Goal: Task Accomplishment & Management: Complete application form

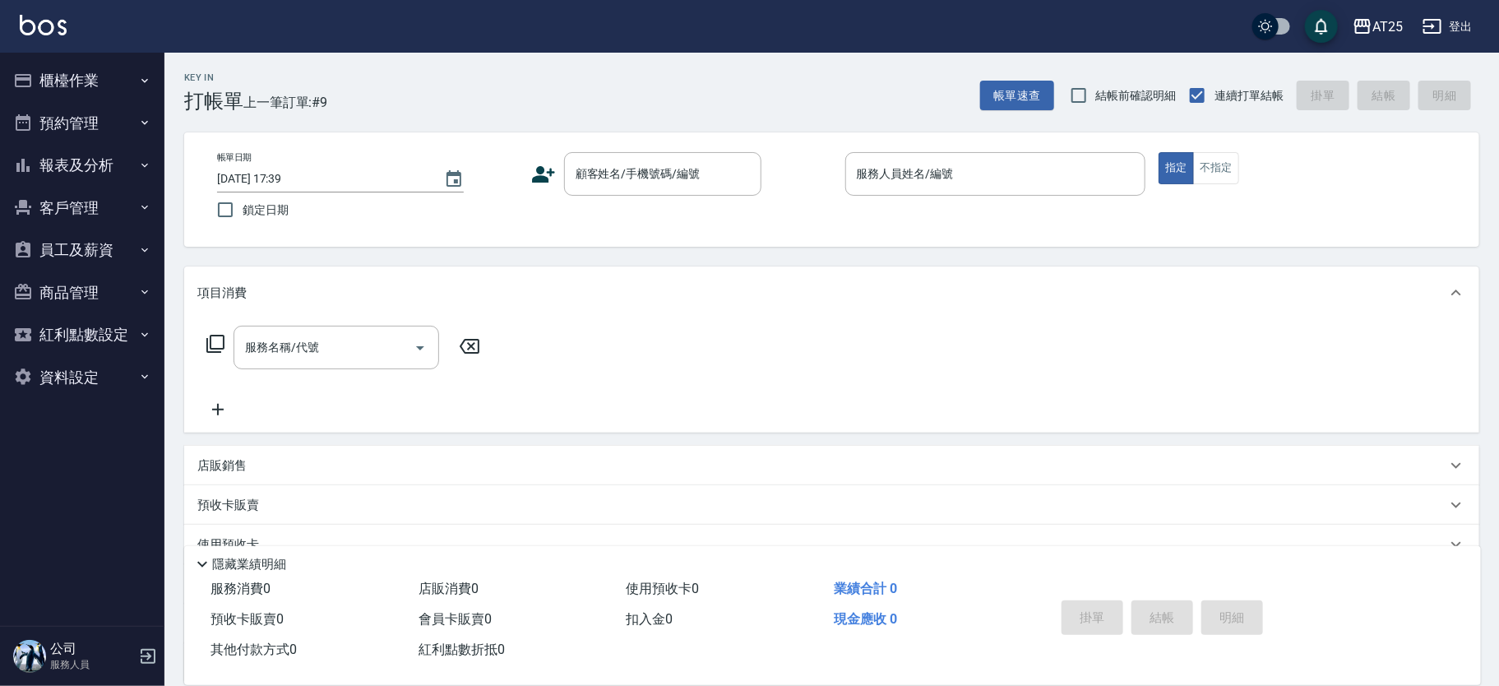
click at [625, 199] on div "帳單日期 [DATE] 17:39 鎖定日期 顧客姓名/手機號碼/編號 顧客姓名/手機號碼/編號 服務人員姓名/編號 服務人員姓名/編號 指定 不指定" at bounding box center [832, 189] width 1256 height 75
click at [631, 177] on input "顧客姓名/手機號碼/編號" at bounding box center [651, 174] width 158 height 29
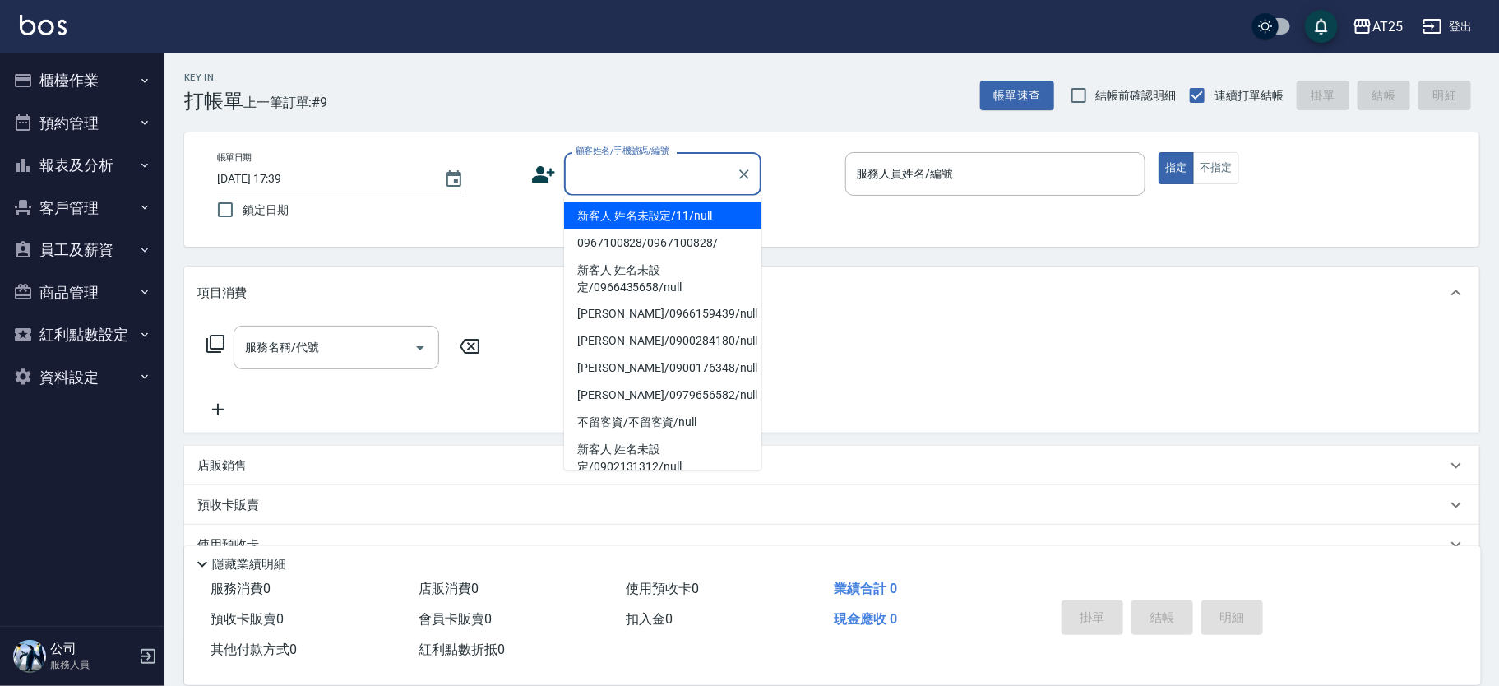
click at [651, 205] on li "新客人 姓名未設定/11/null" at bounding box center [662, 215] width 197 height 27
type input "新客人 姓名未設定/11/null"
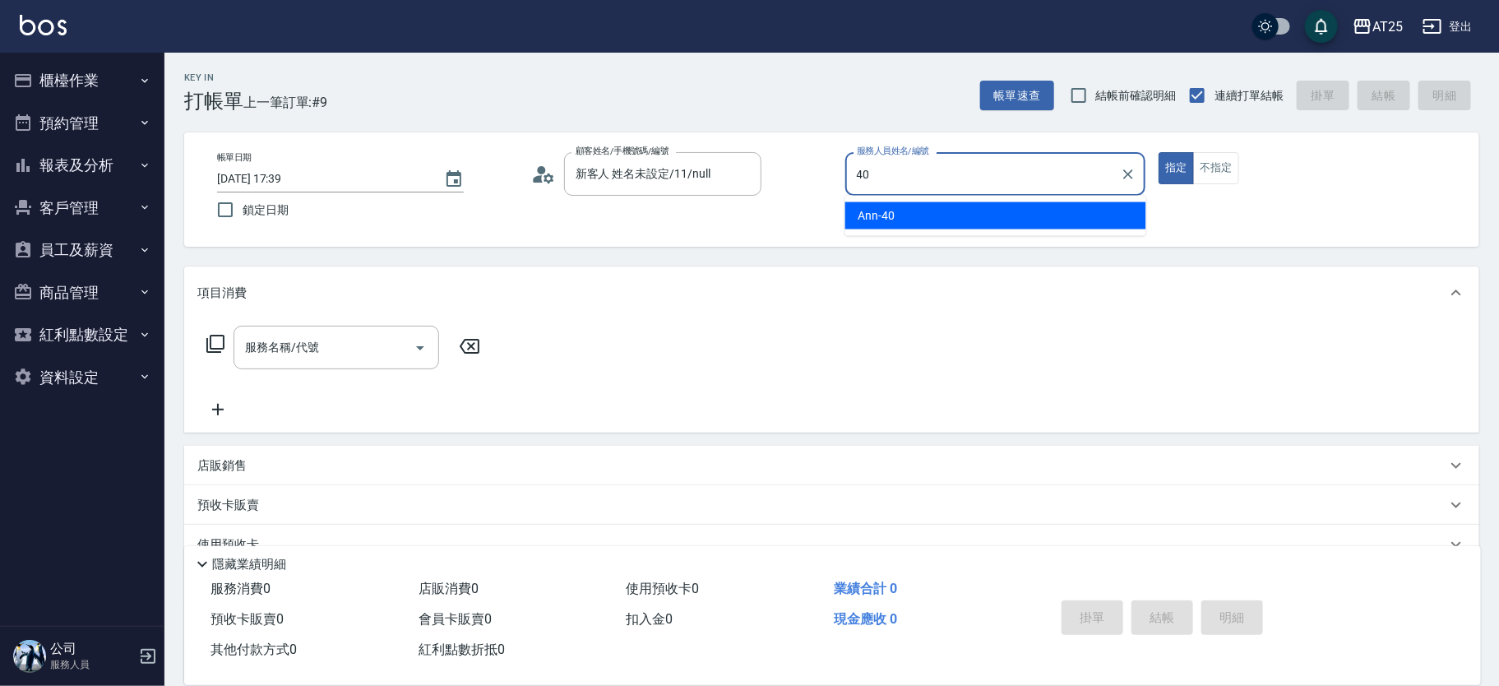
type input "Ann-40"
type button "true"
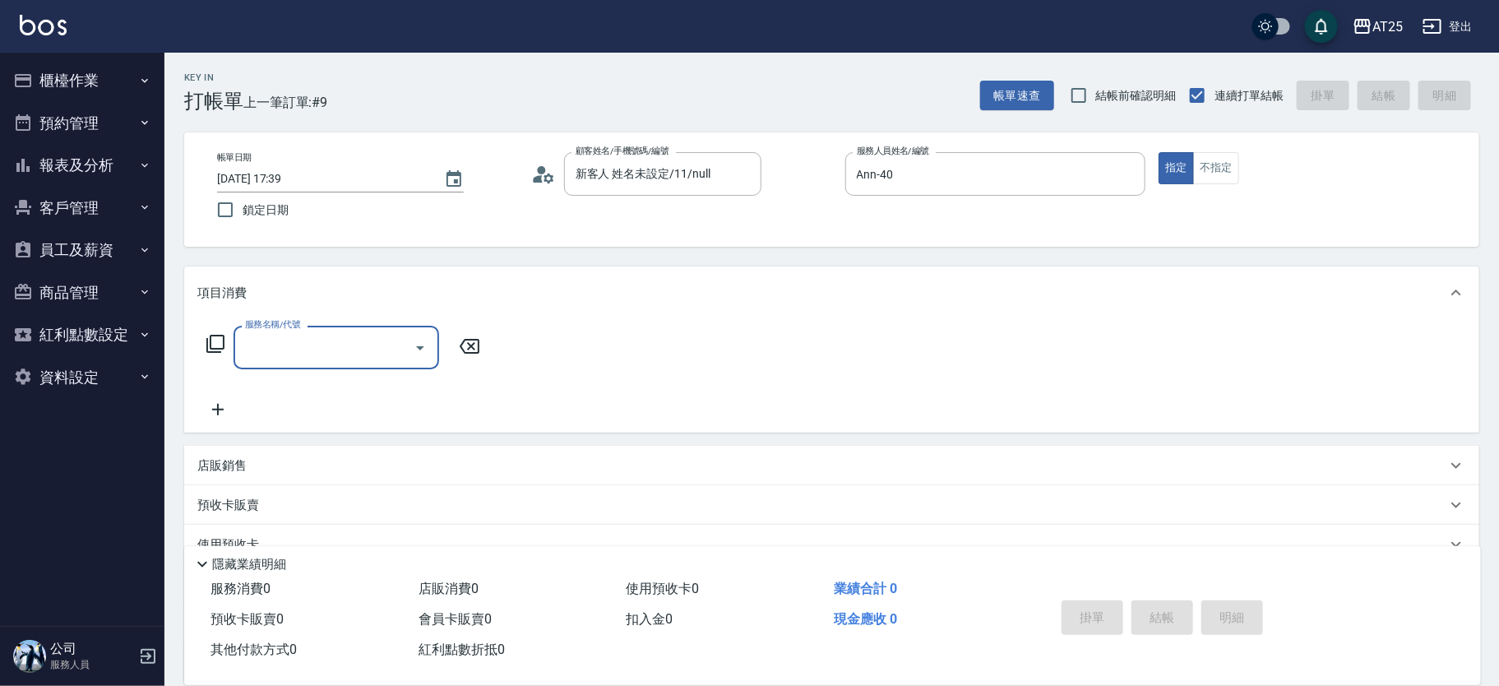
click at [207, 345] on icon at bounding box center [215, 344] width 18 height 18
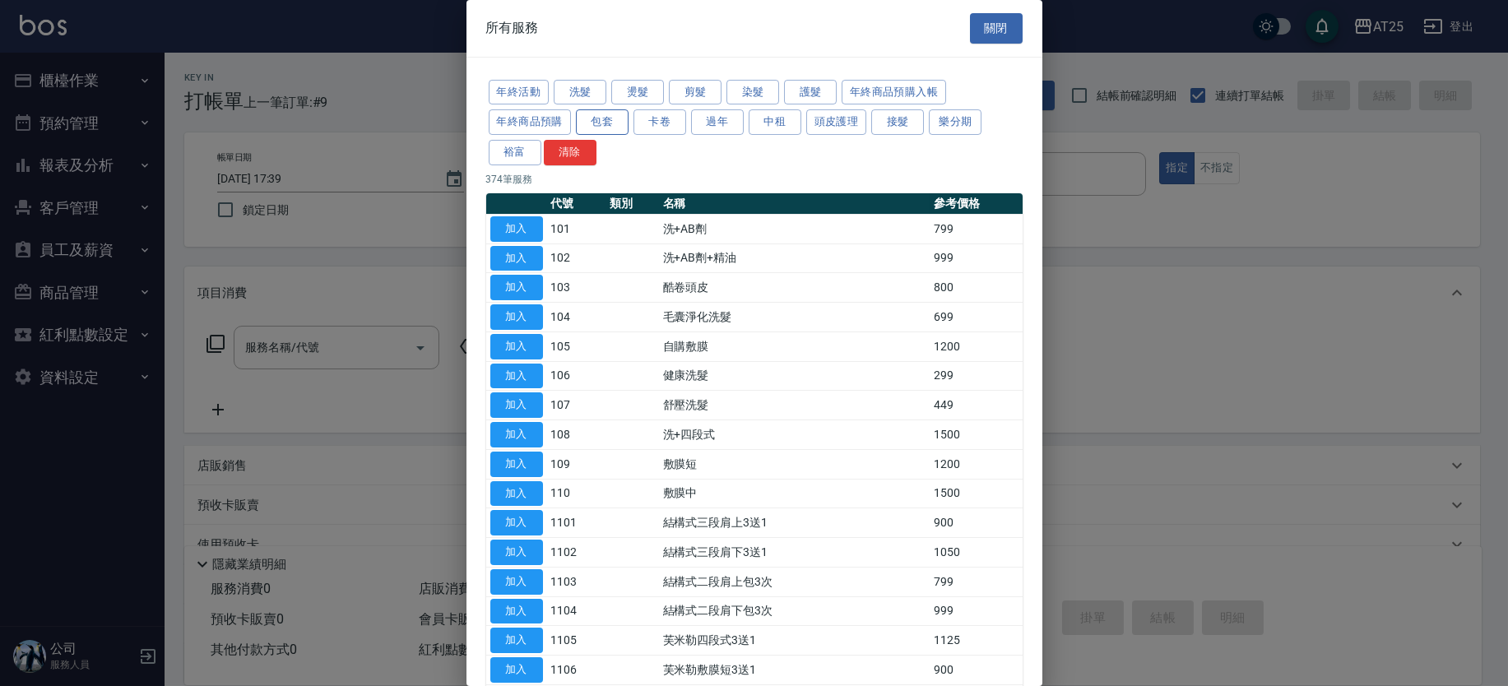
click at [592, 112] on button "包套" at bounding box center [602, 121] width 53 height 25
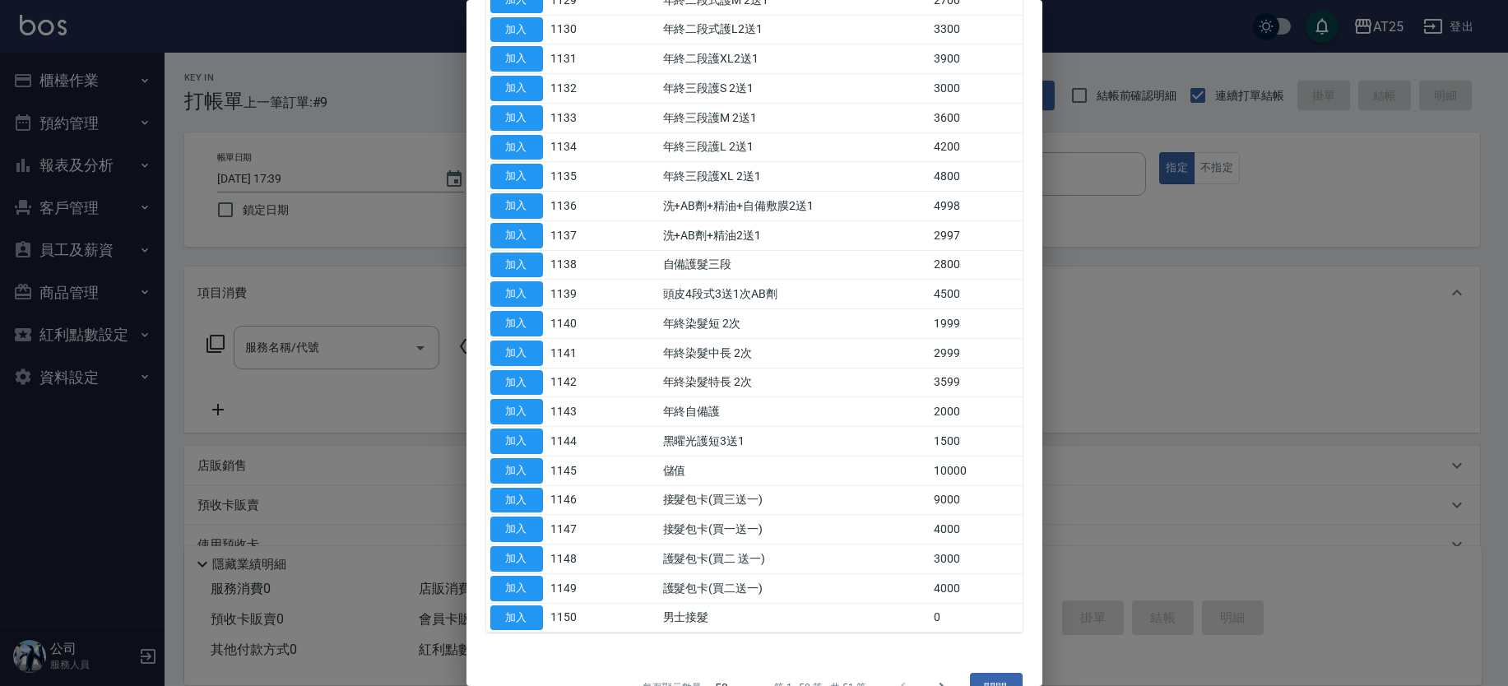
scroll to position [1086, 0]
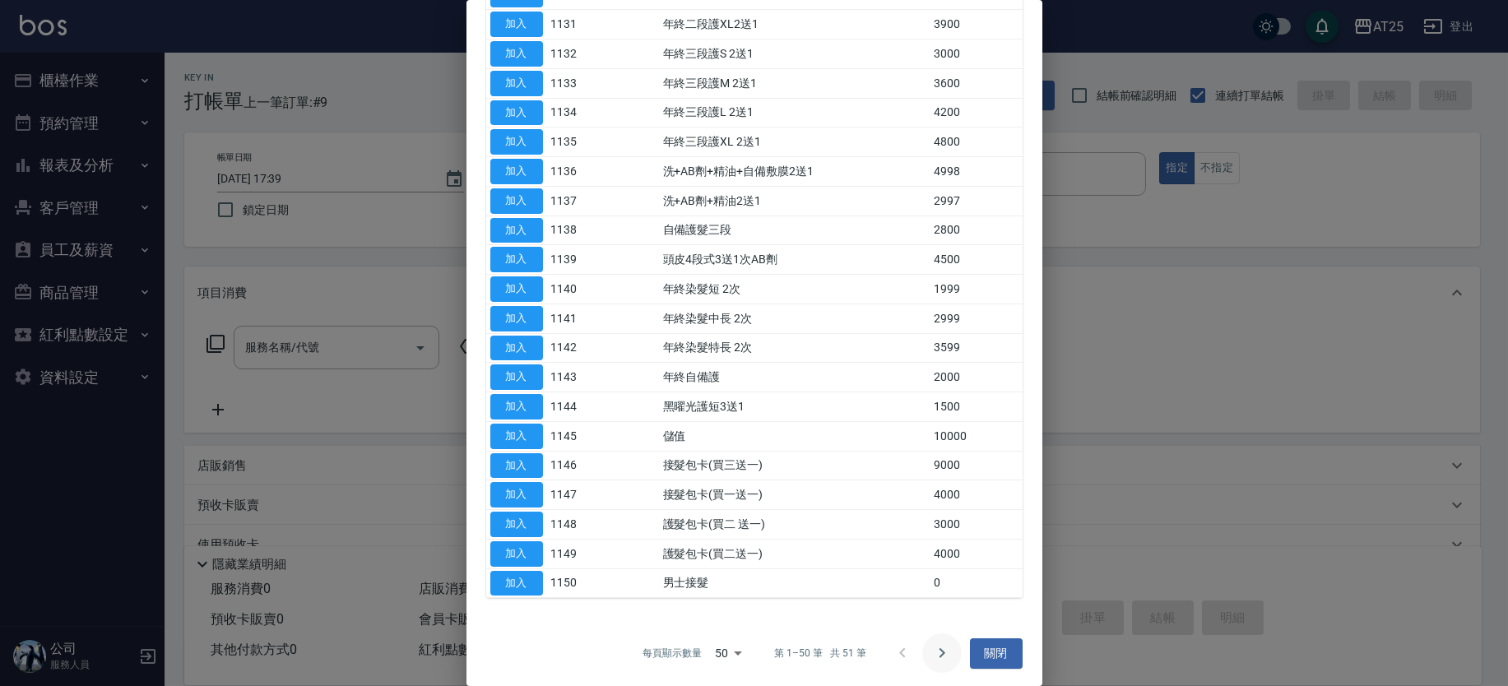
click at [932, 652] on icon "Go to next page" at bounding box center [942, 653] width 20 height 20
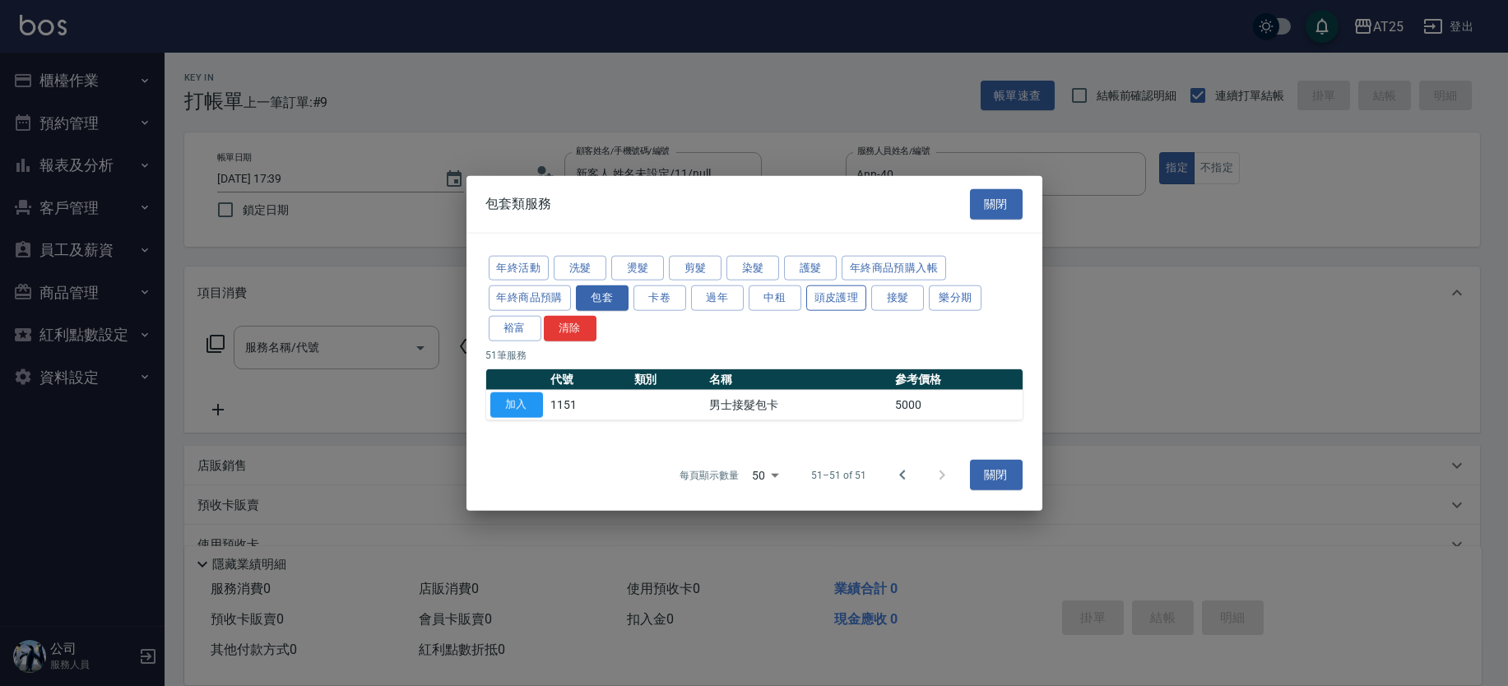
scroll to position [0, 0]
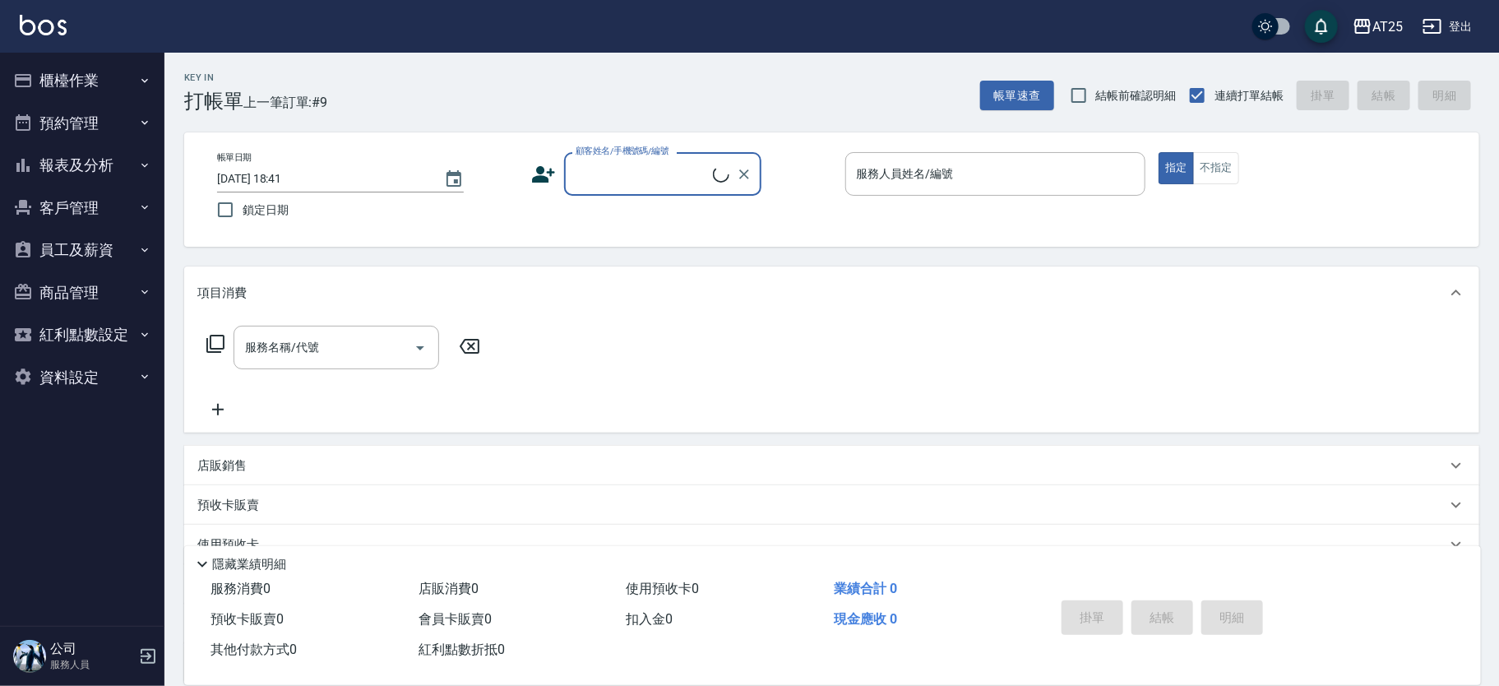
click at [642, 169] on input "顧客姓名/手機號碼/編號" at bounding box center [642, 174] width 141 height 29
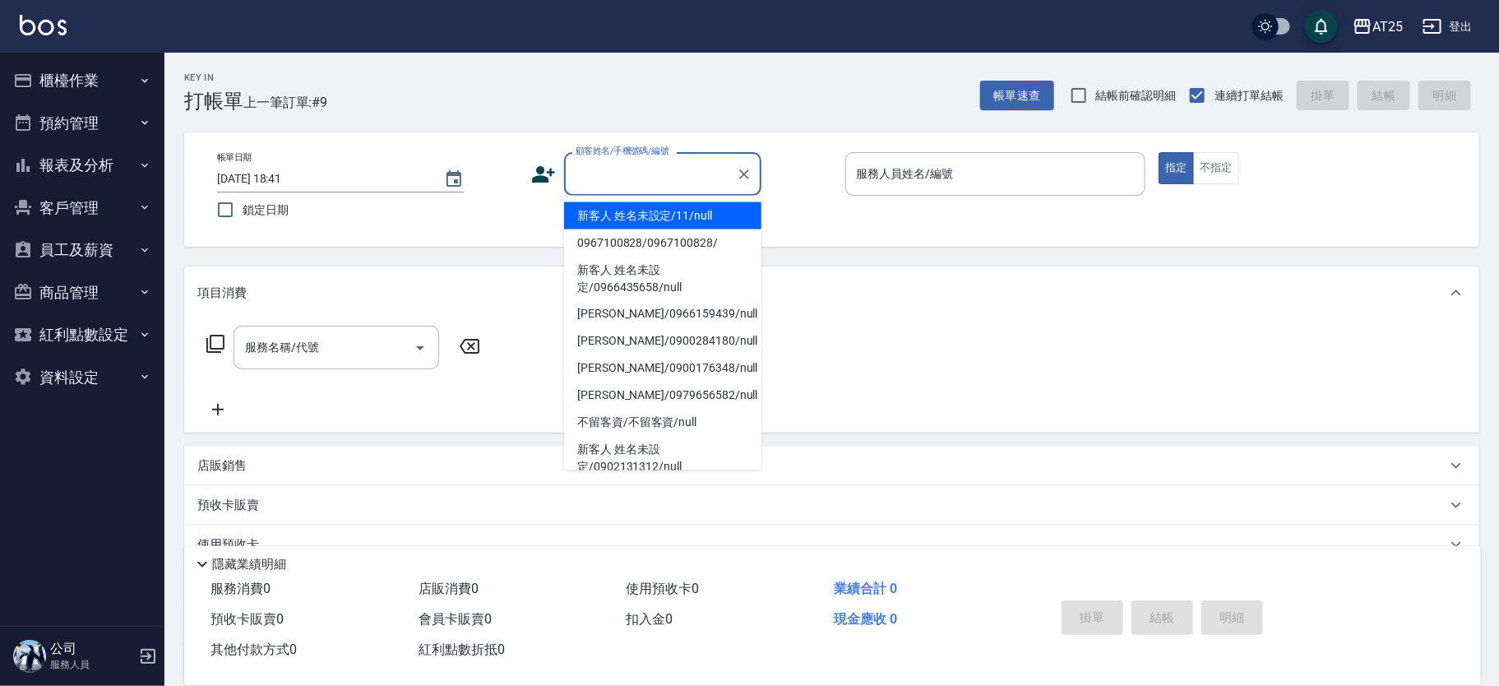
click at [680, 206] on li "新客人 姓名未設定/11/null" at bounding box center [662, 215] width 197 height 27
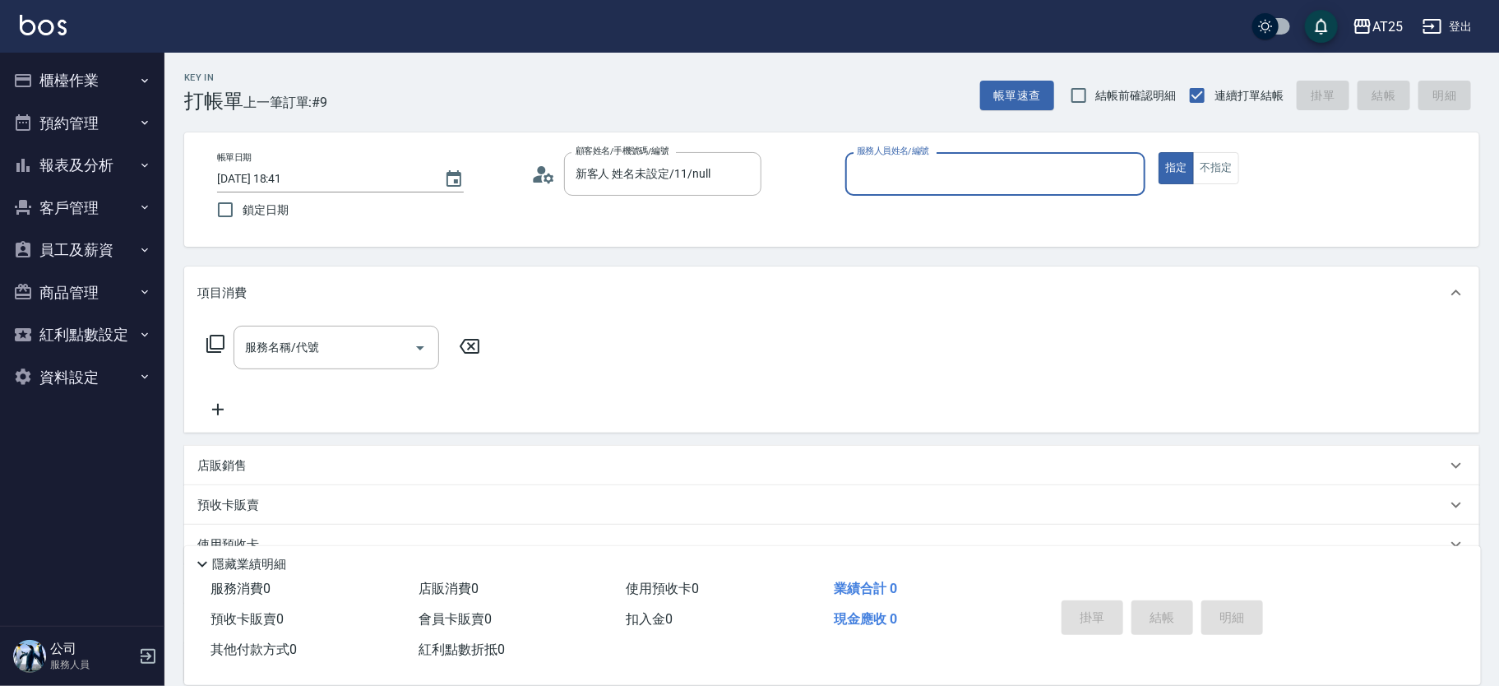
type input "新客人 姓名未設定/11/null"
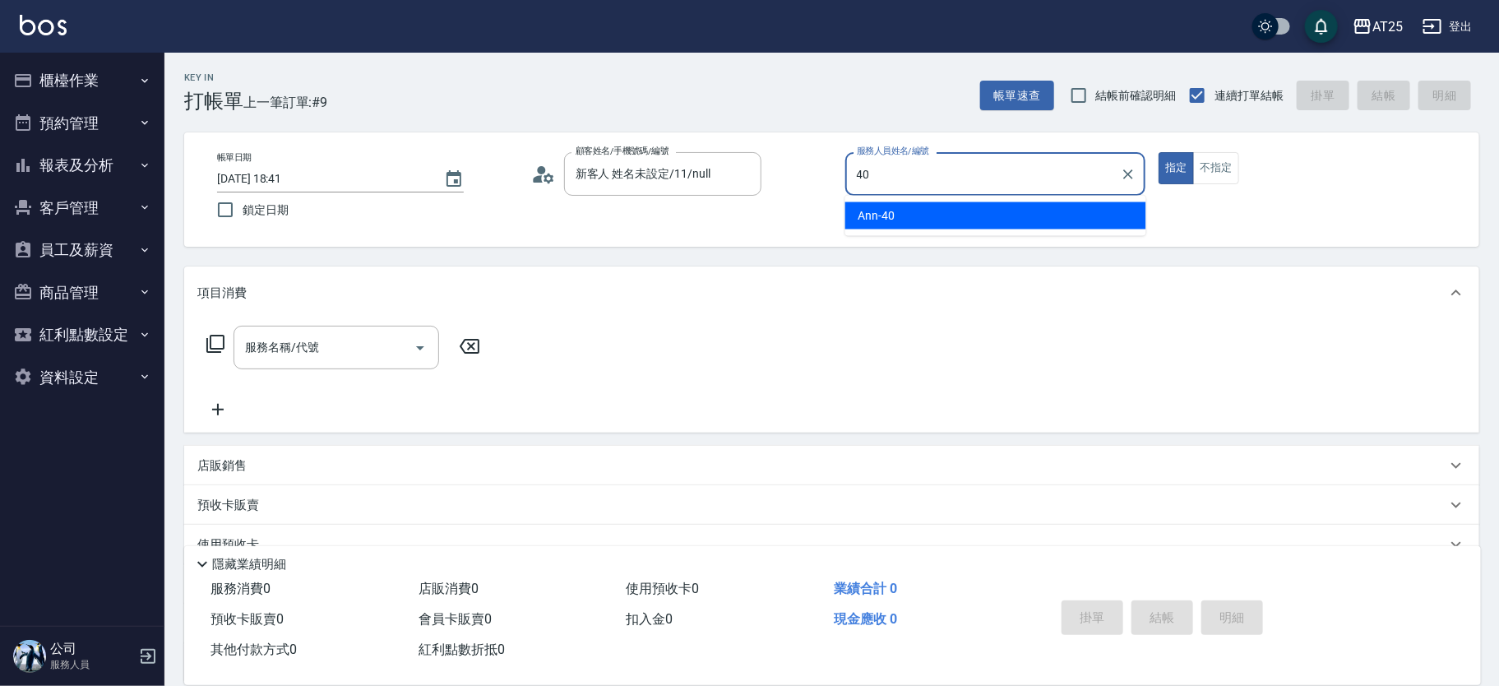
type input "Ann-40"
type button "true"
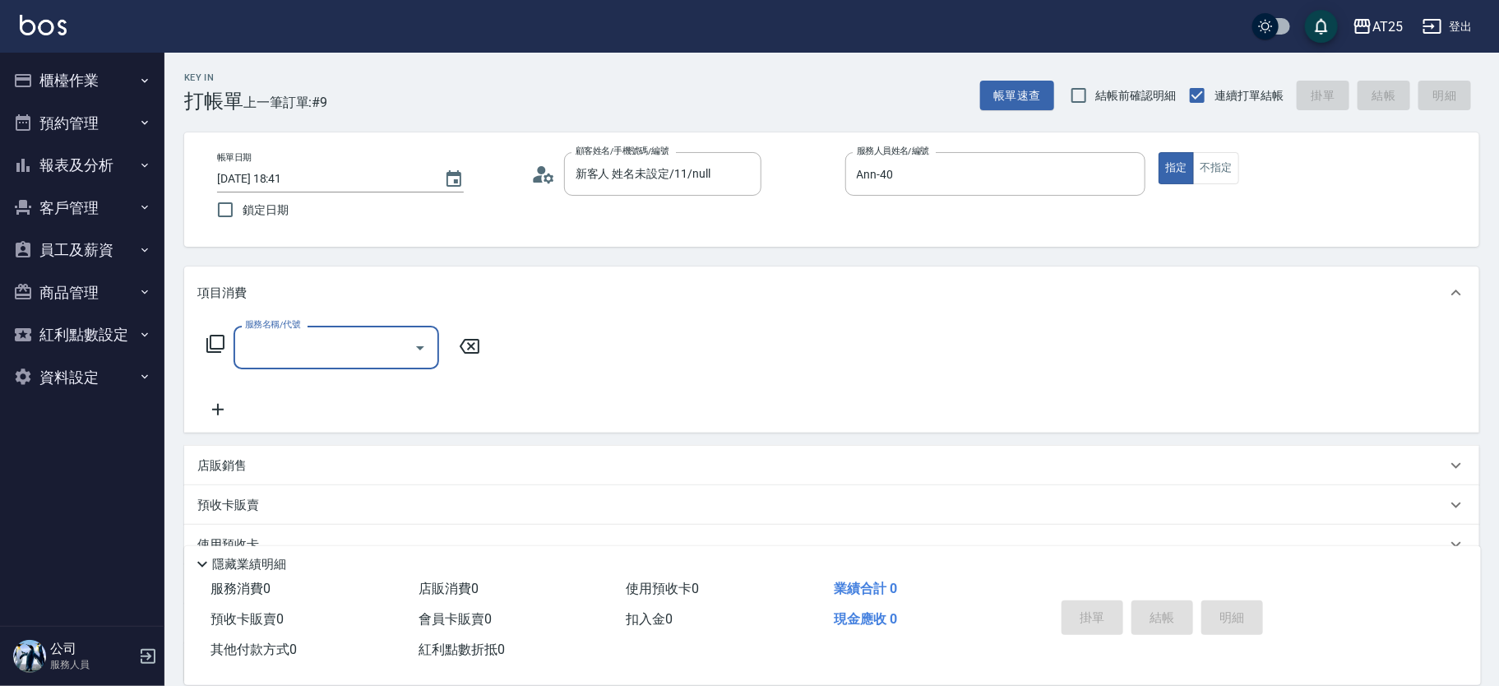
click at [217, 347] on icon at bounding box center [216, 344] width 20 height 20
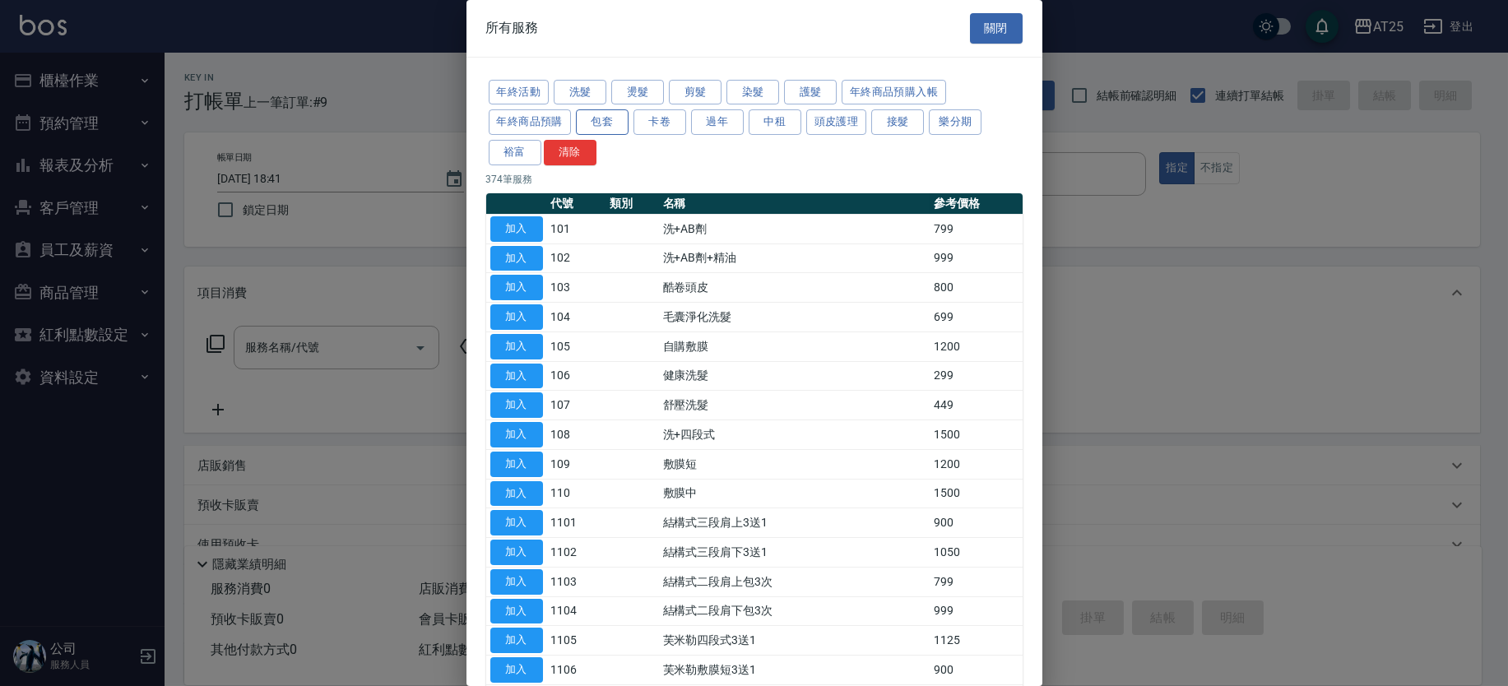
click at [584, 118] on button "包套" at bounding box center [602, 121] width 53 height 25
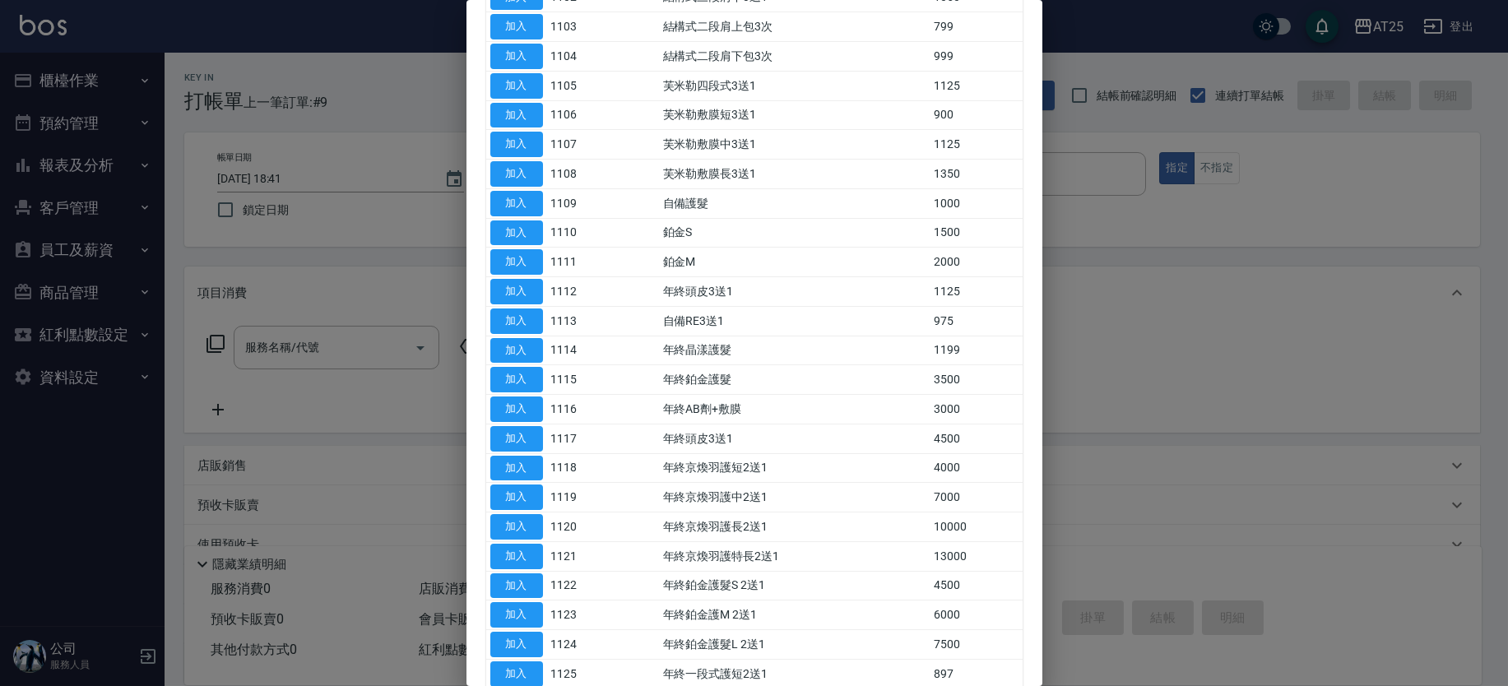
scroll to position [1086, 0]
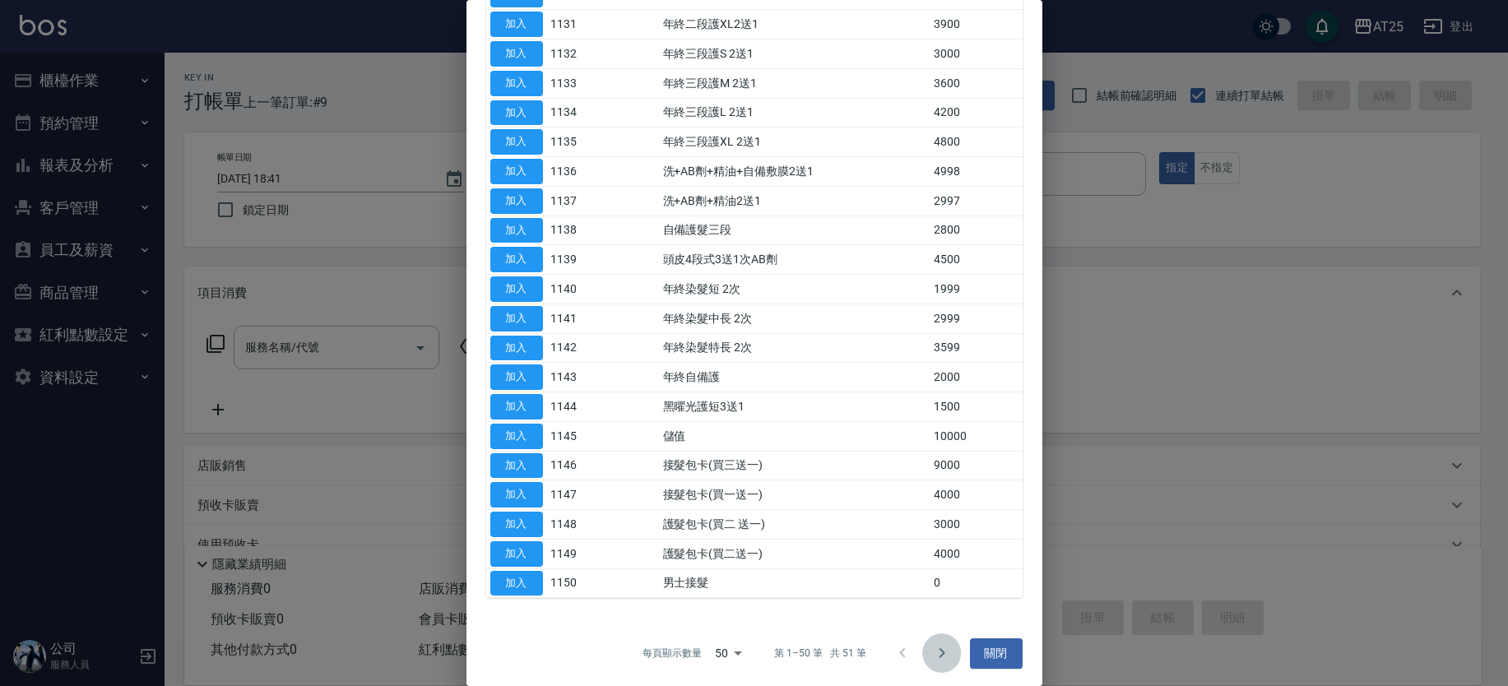
click at [932, 643] on icon "Go to next page" at bounding box center [942, 653] width 20 height 20
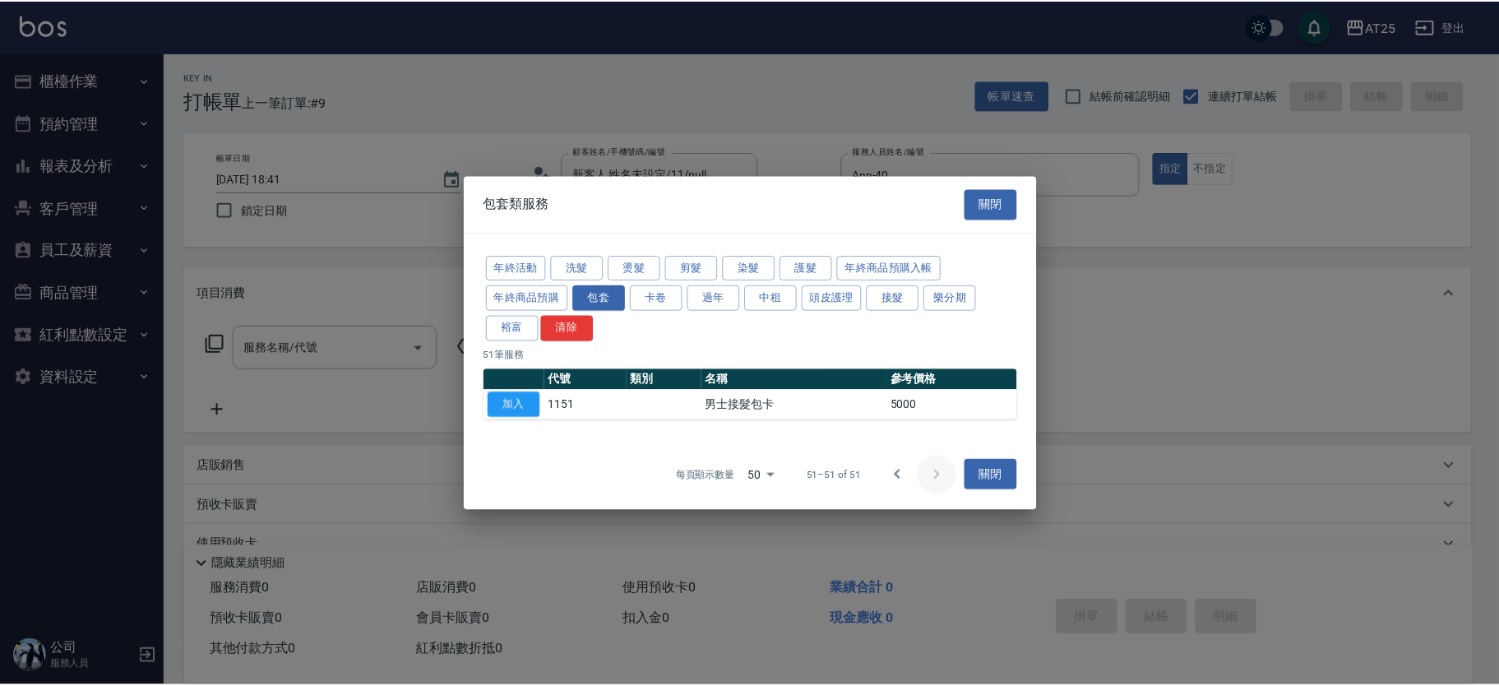
scroll to position [0, 0]
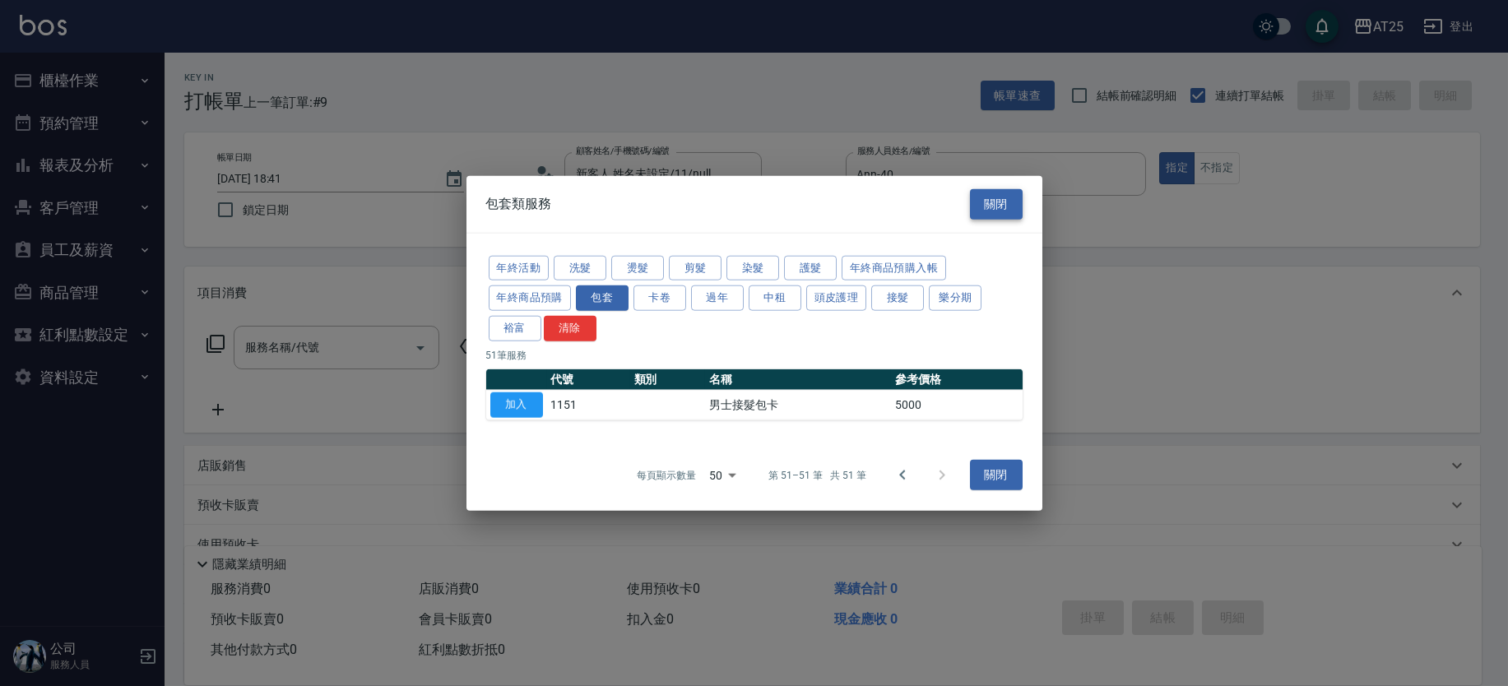
click at [1002, 212] on button "關閉" at bounding box center [996, 204] width 53 height 30
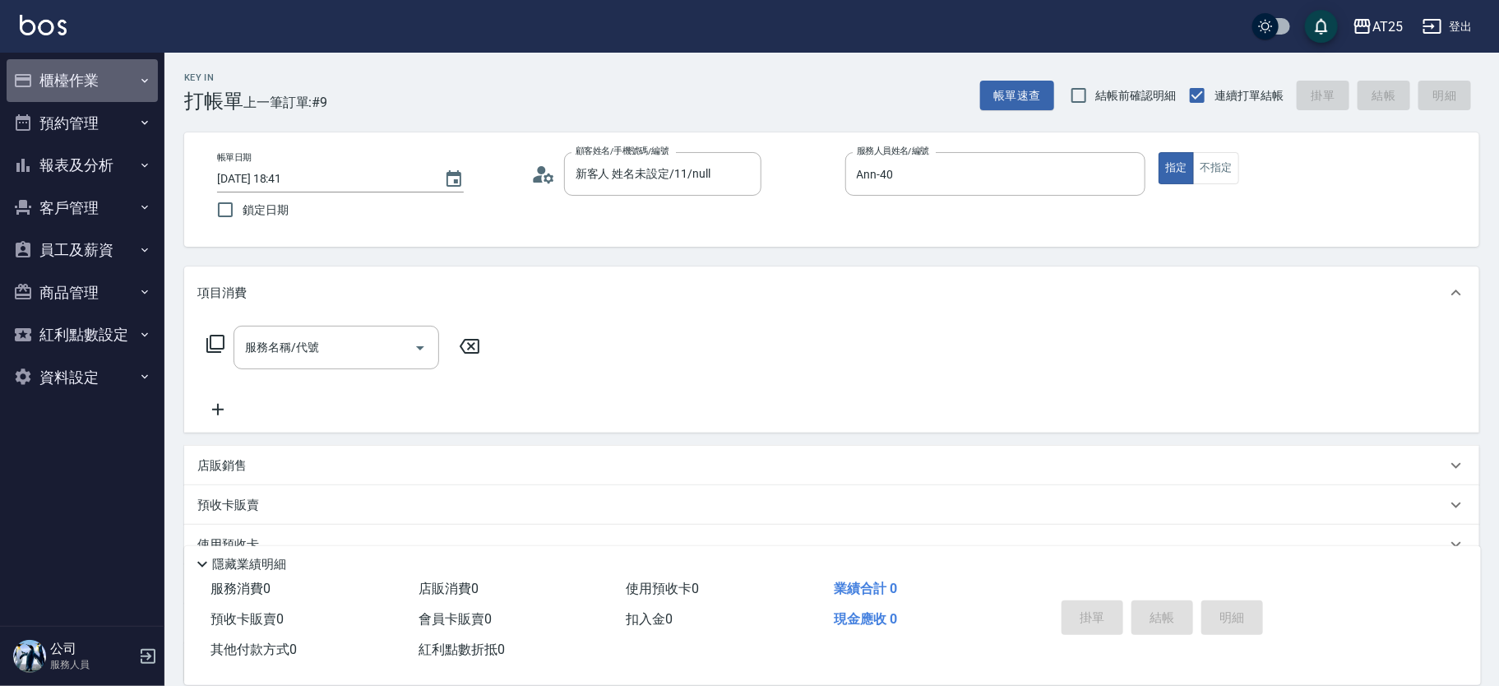
click at [118, 83] on button "櫃檯作業" at bounding box center [82, 80] width 151 height 43
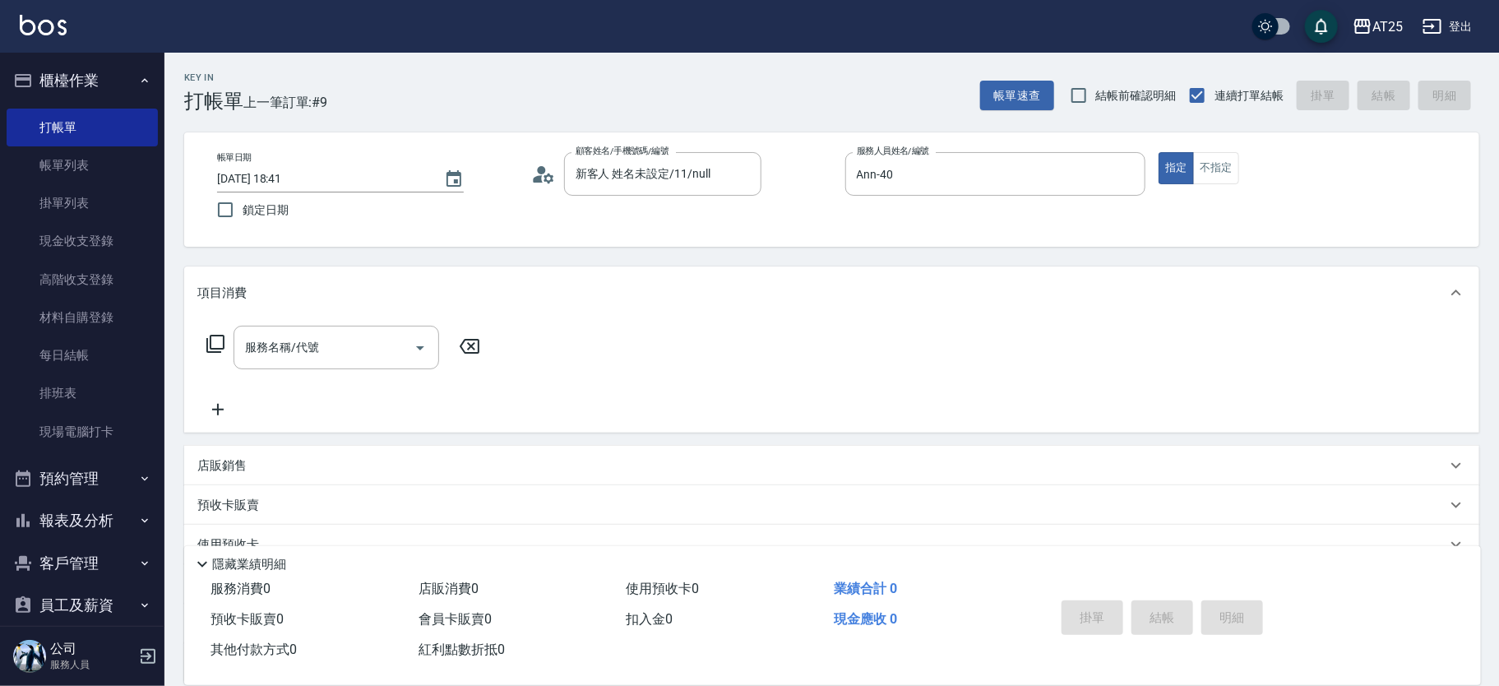
click at [226, 347] on div "服務名稱/代號 服務名稱/代號" at bounding box center [343, 348] width 293 height 44
click at [221, 343] on icon at bounding box center [216, 344] width 20 height 20
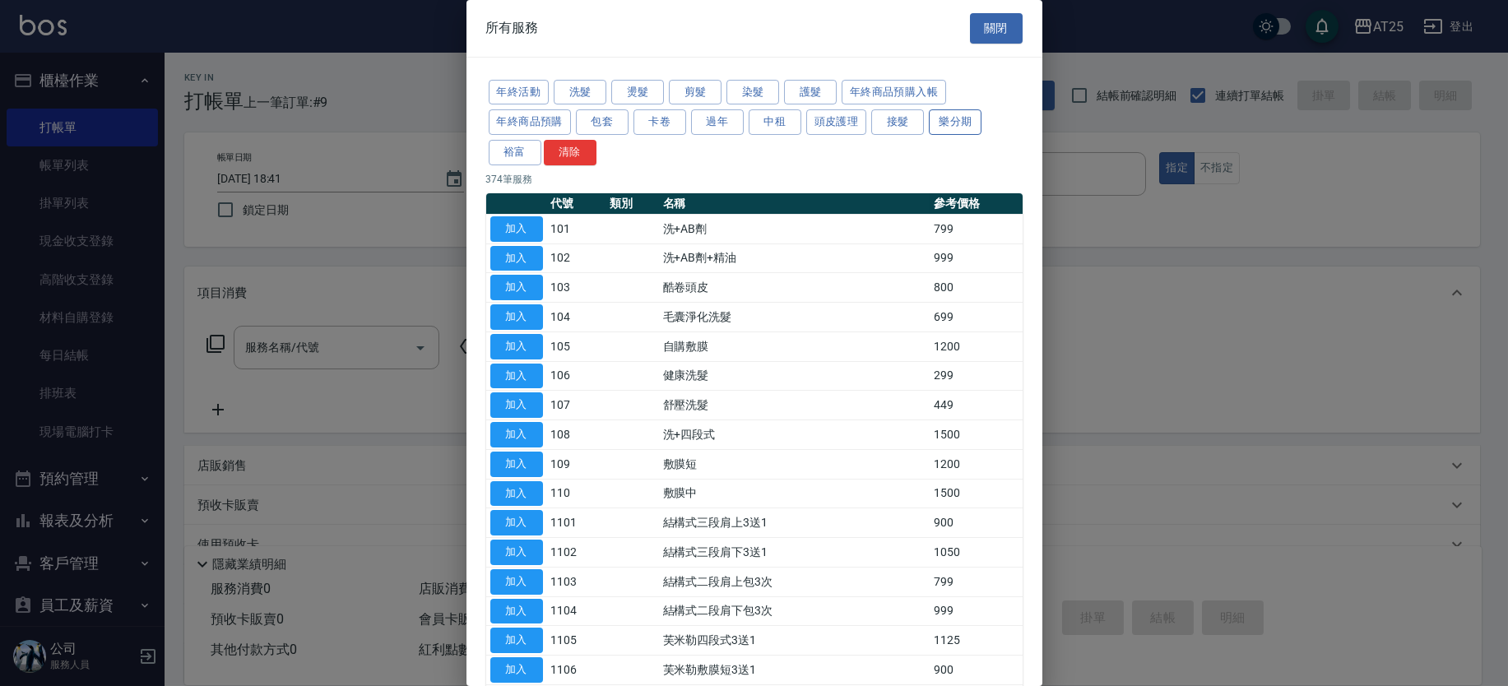
click at [909, 115] on button "接髮" at bounding box center [897, 121] width 53 height 25
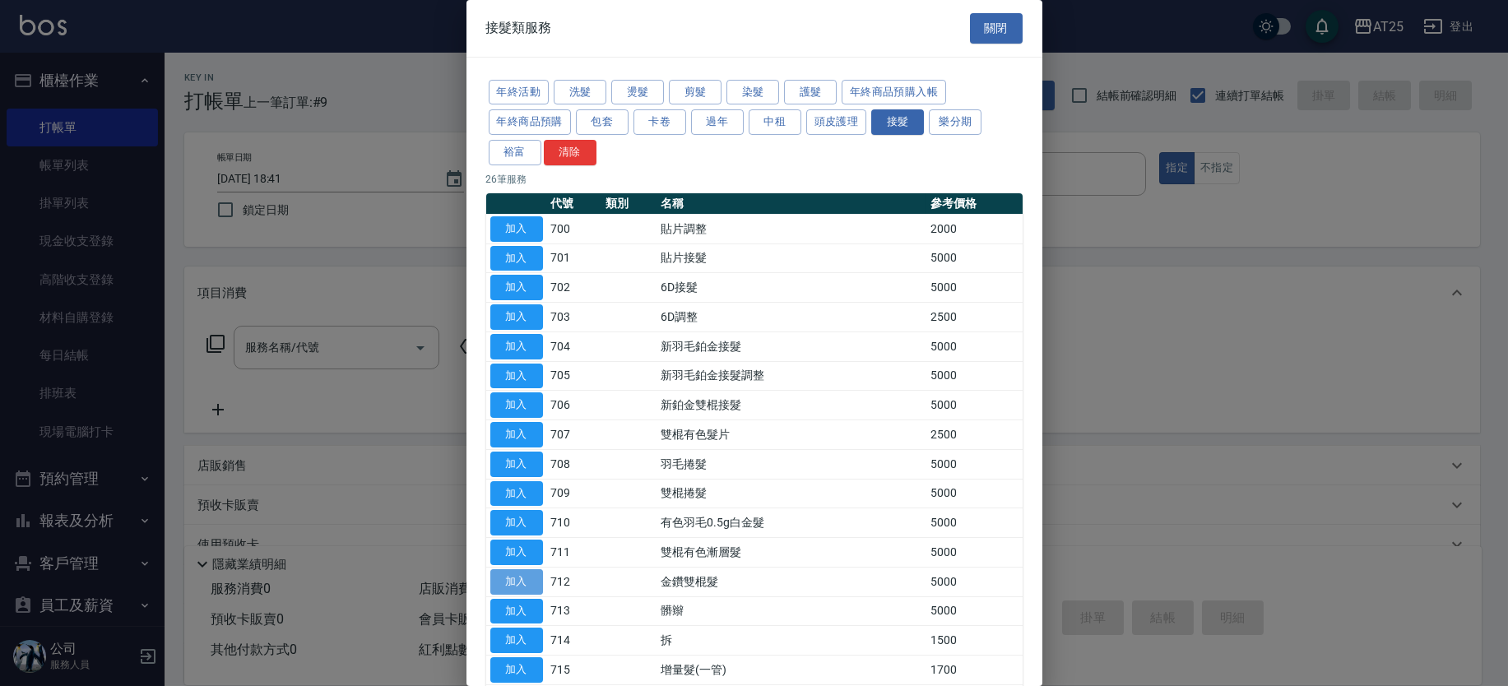
click at [518, 582] on button "加入" at bounding box center [516, 581] width 53 height 25
type input "金鑽雙棍髮(712)"
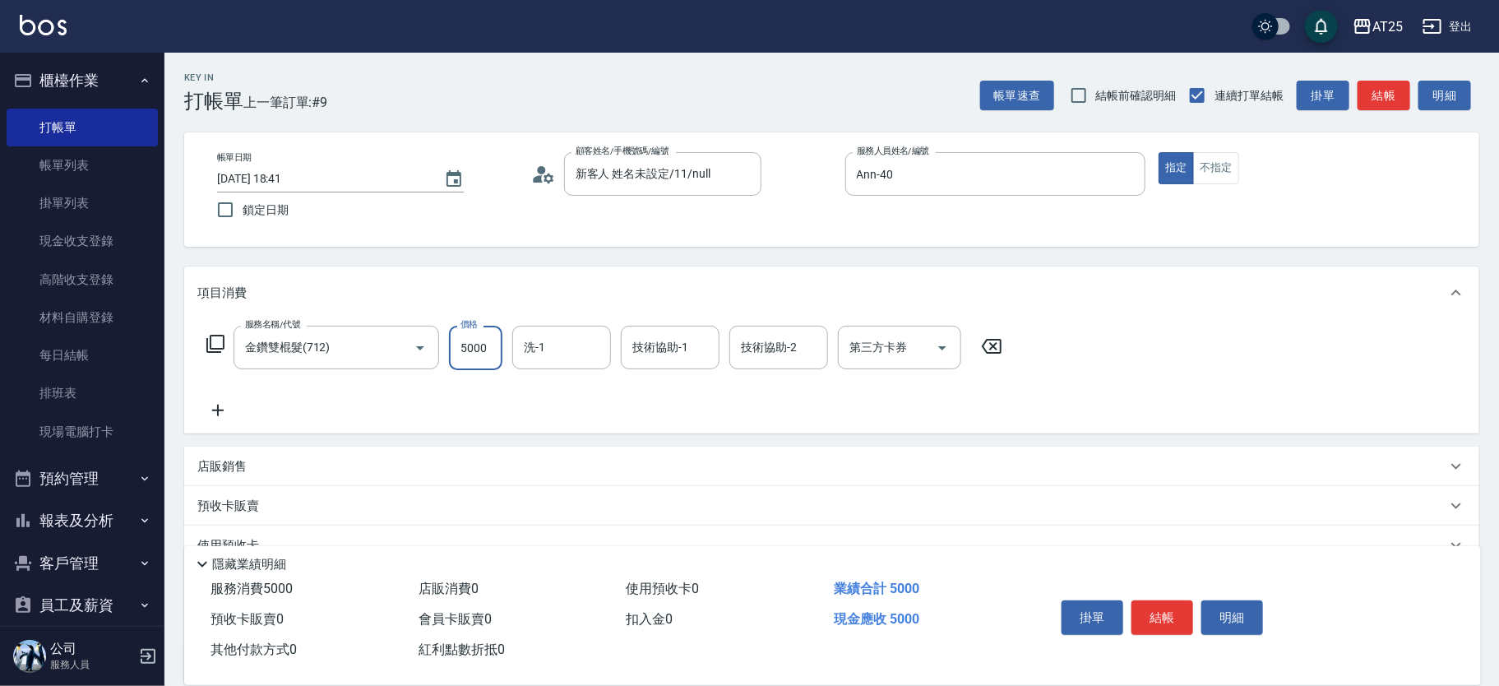
click at [475, 344] on input "5000" at bounding box center [475, 348] width 53 height 44
type input "0"
type input "58"
type input "50"
type input "5810"
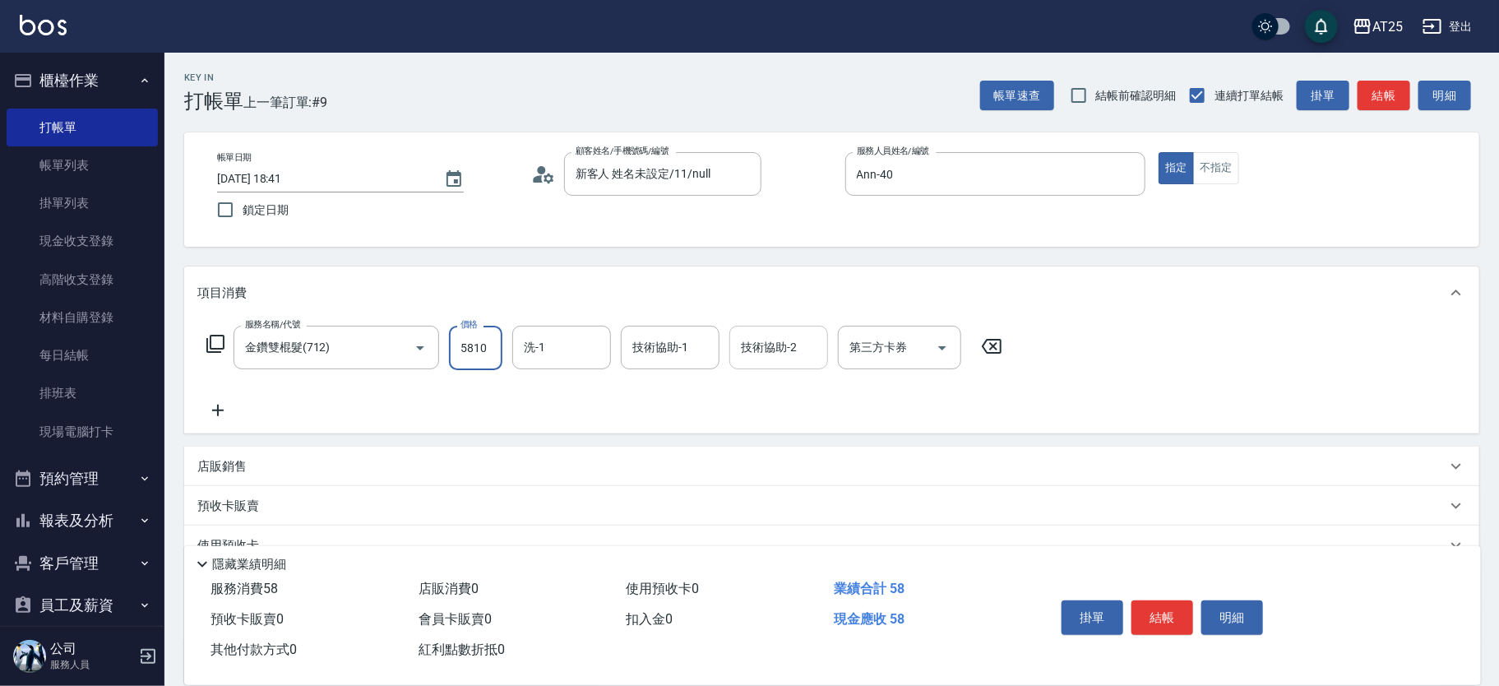
type input "580"
type input "5810"
type input "惠均-70"
type input "小宇-58"
type input "游惠心-68"
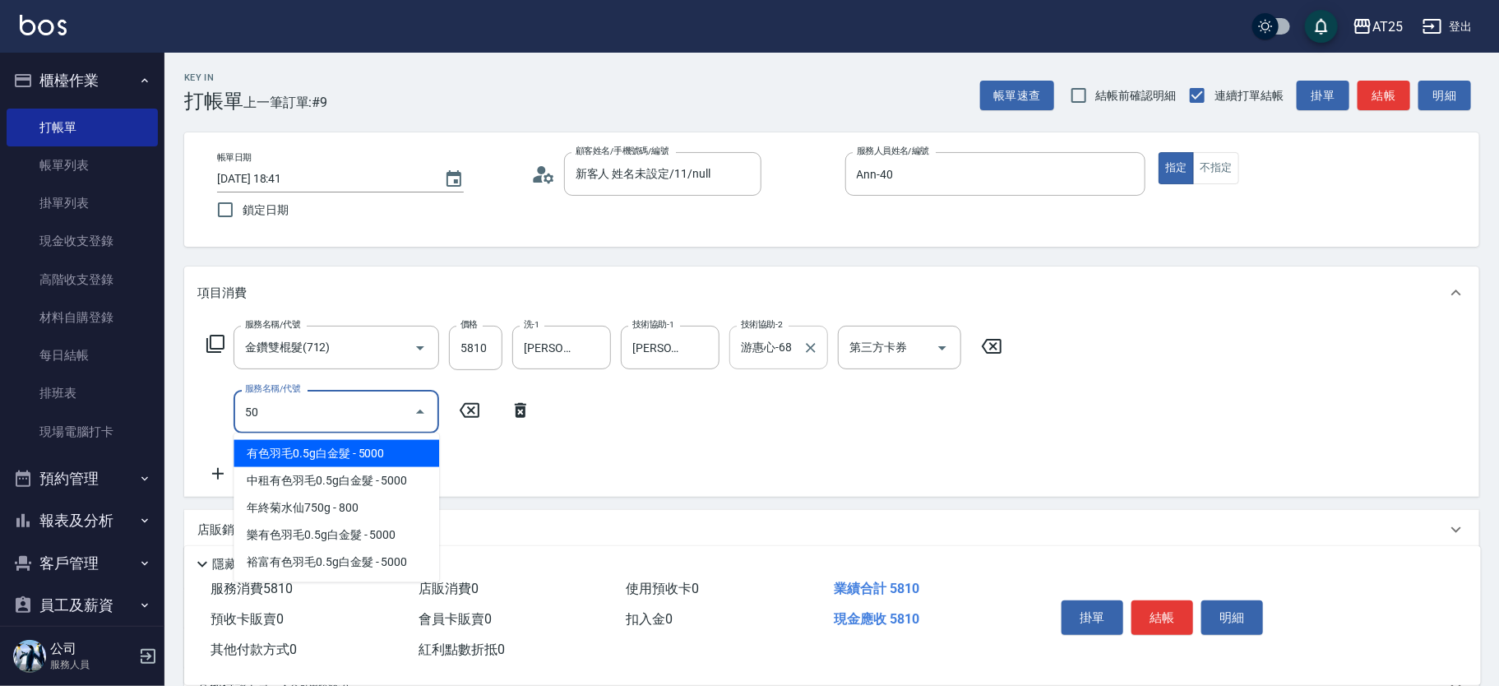
type input "501"
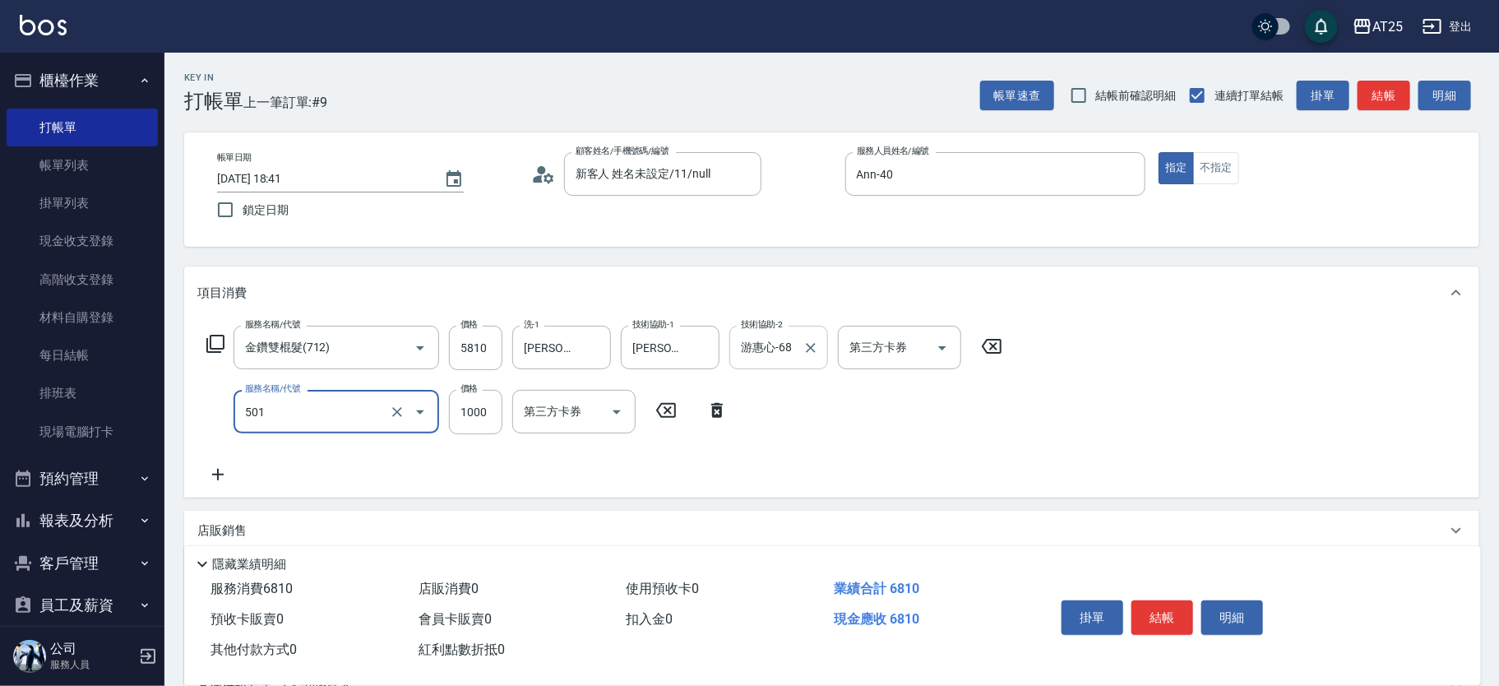
type input "680"
type input "染髮(501)"
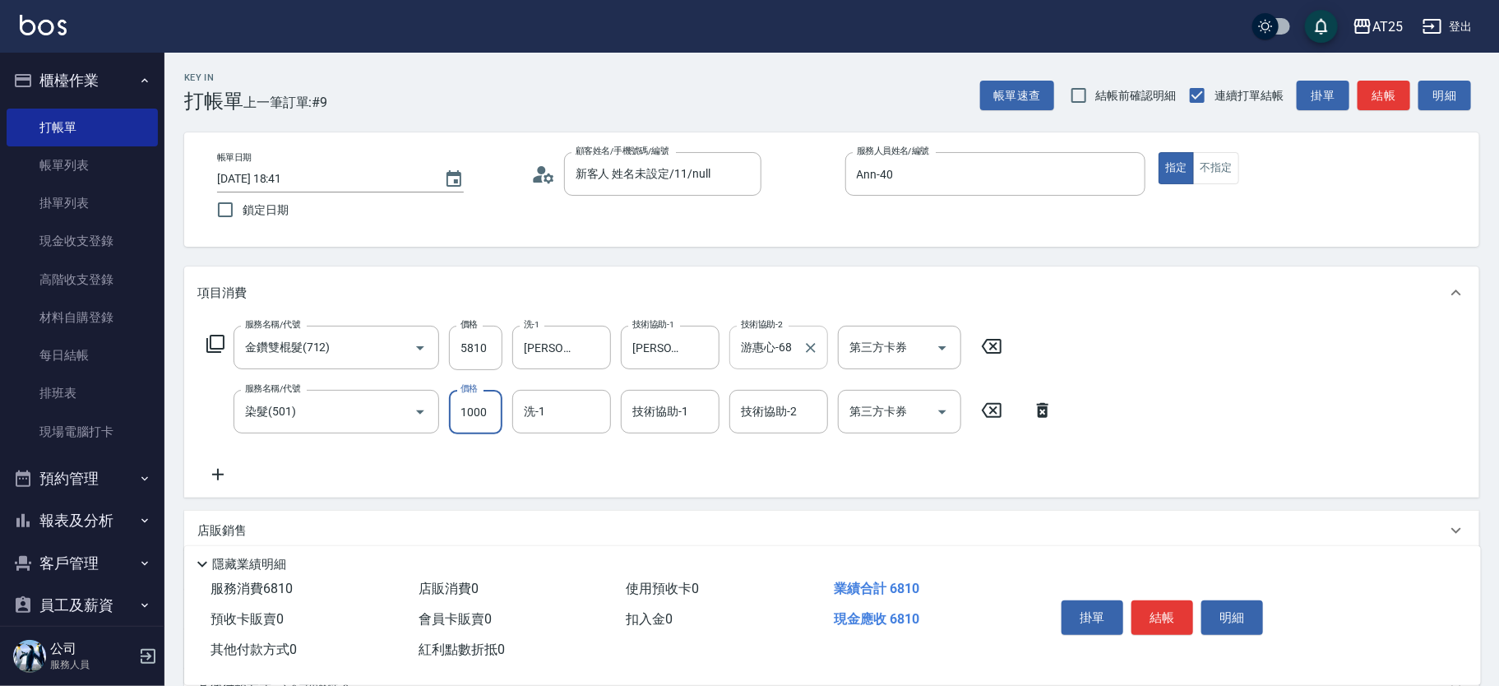
type input "580"
type input "0"
type input "小宇-58"
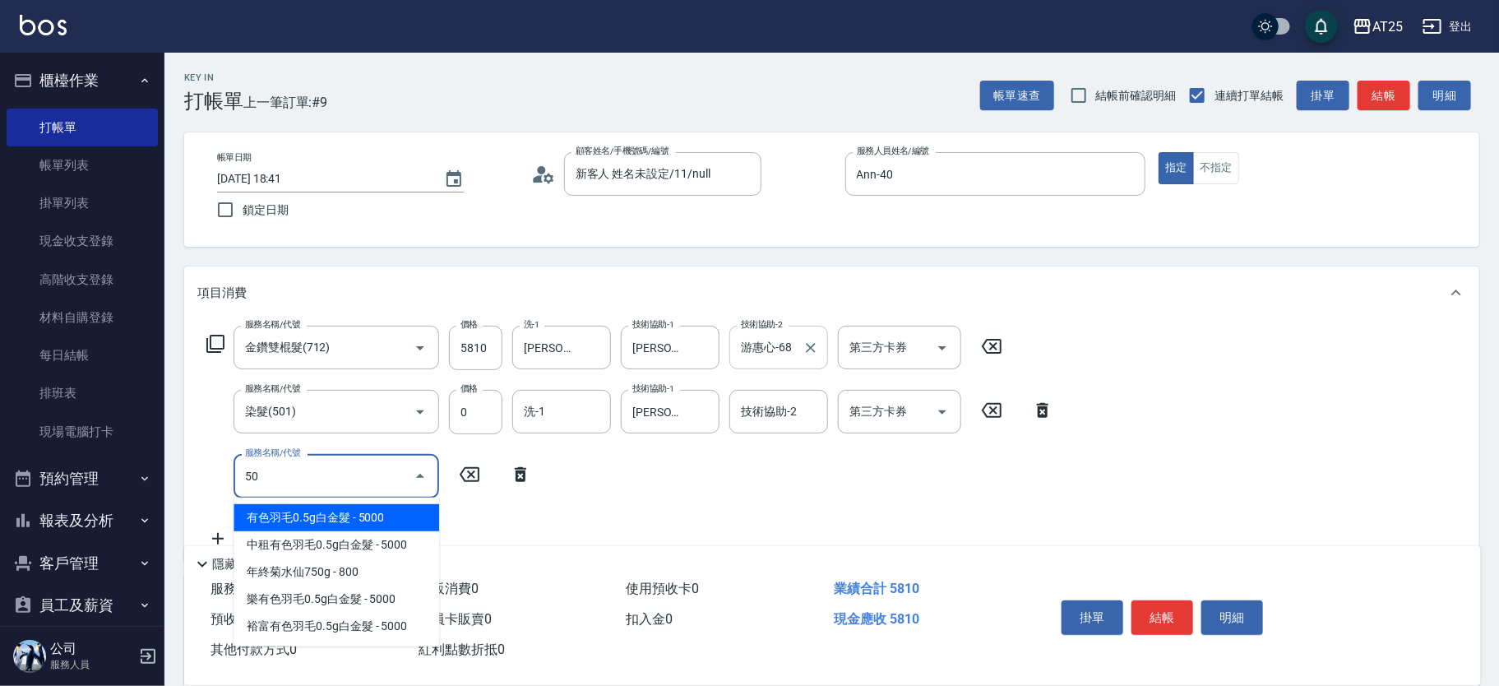
type input "502"
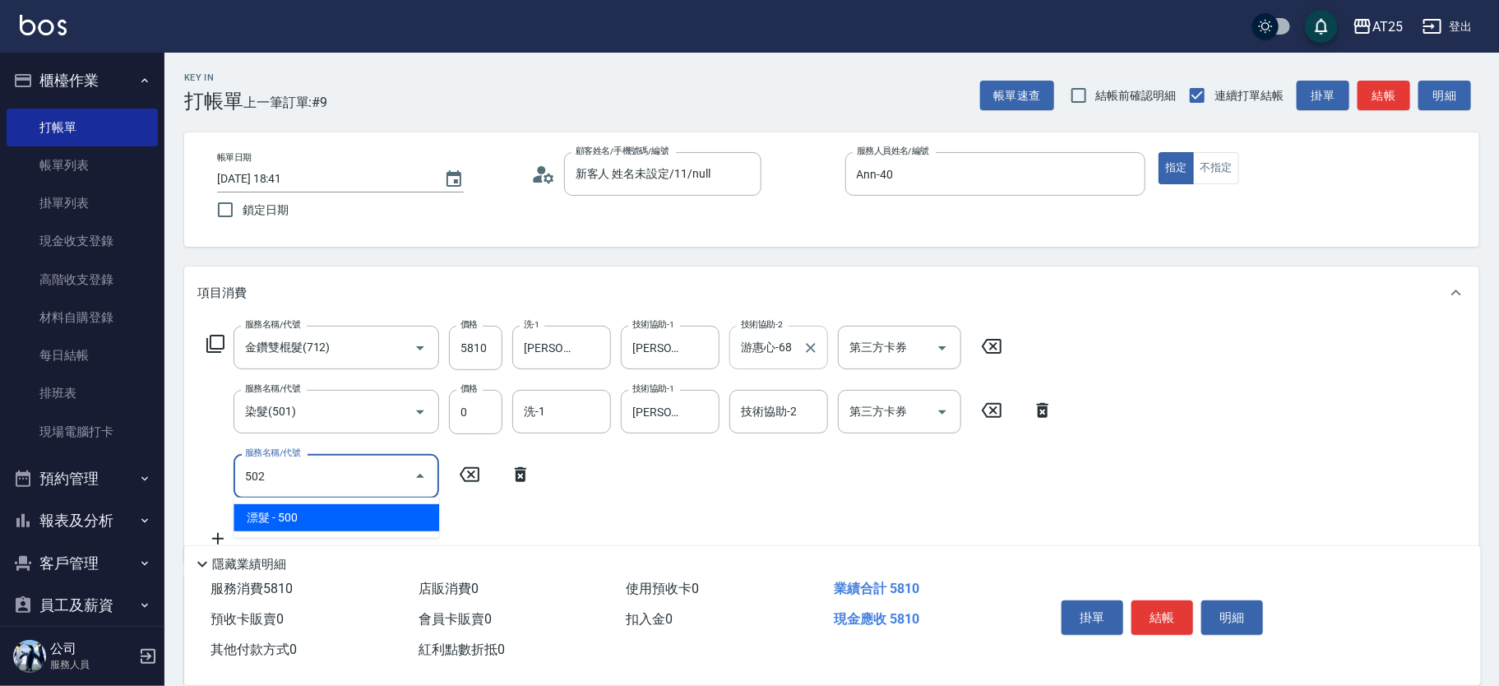
type input "630"
type input "漂髮(502)"
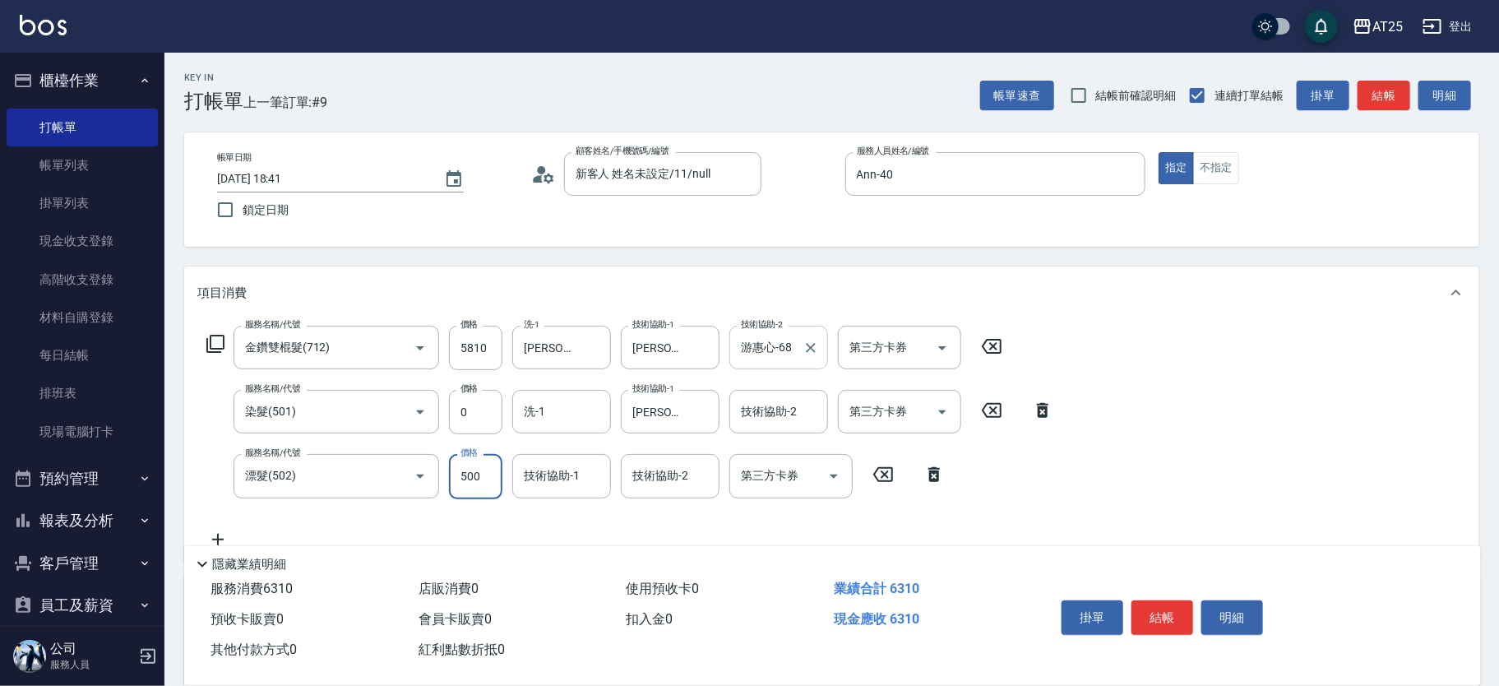
type input "580"
type input "0"
type input "小宇-58"
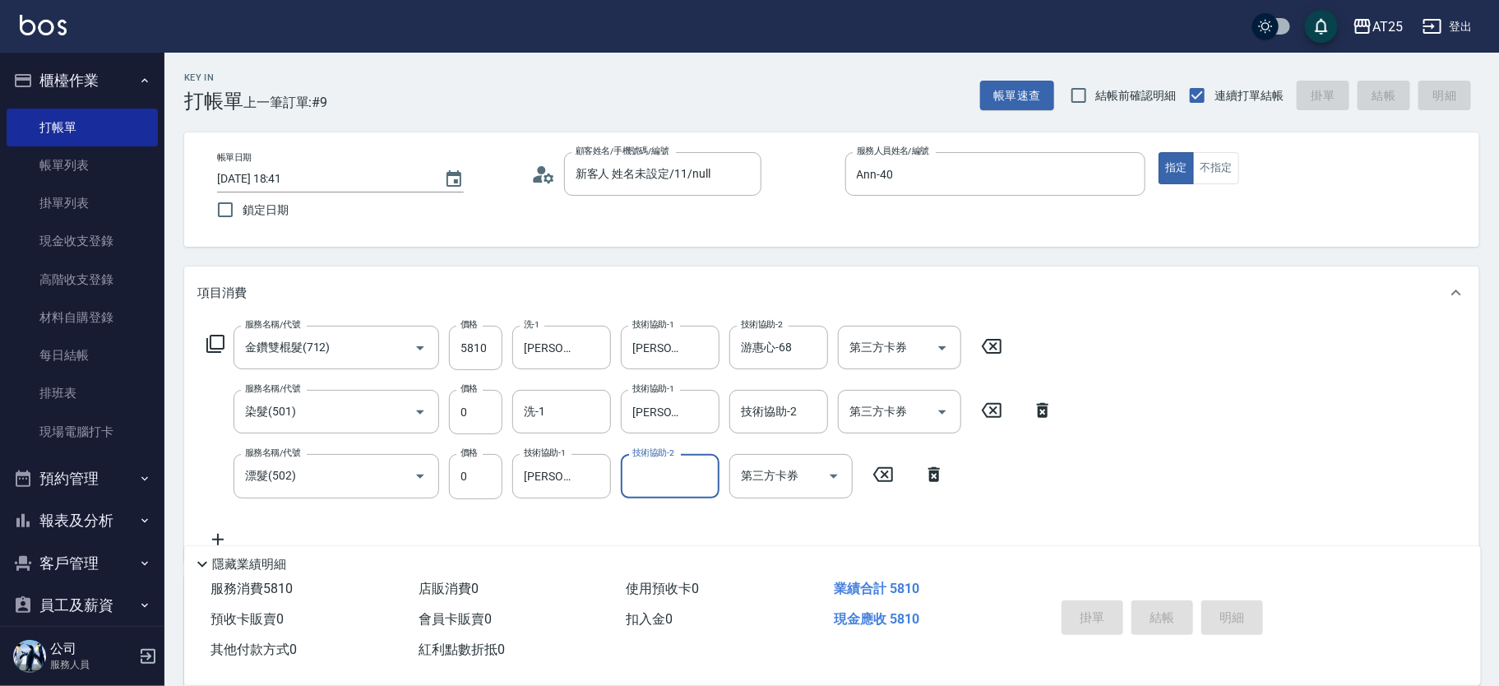
type input "2025/10/09 18:43"
type input "0"
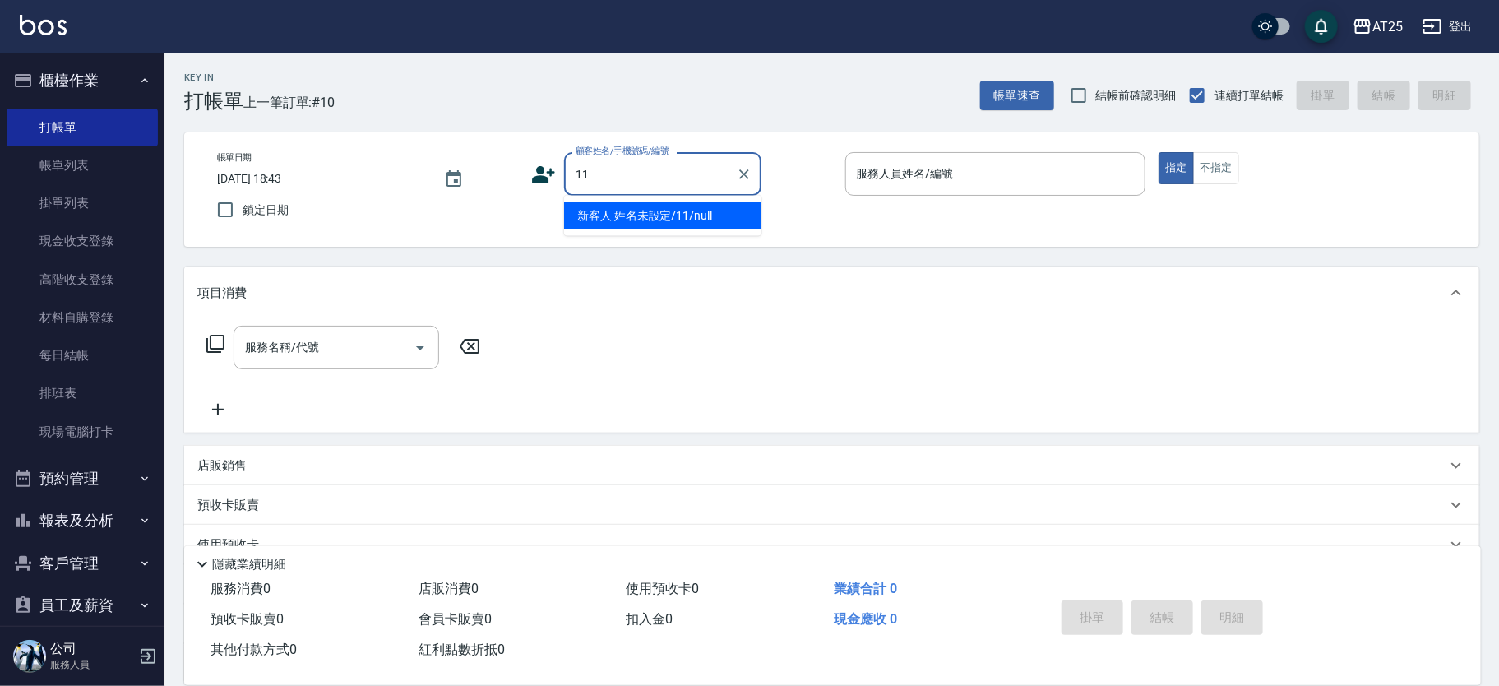
type input "新客人 姓名未設定/11/null"
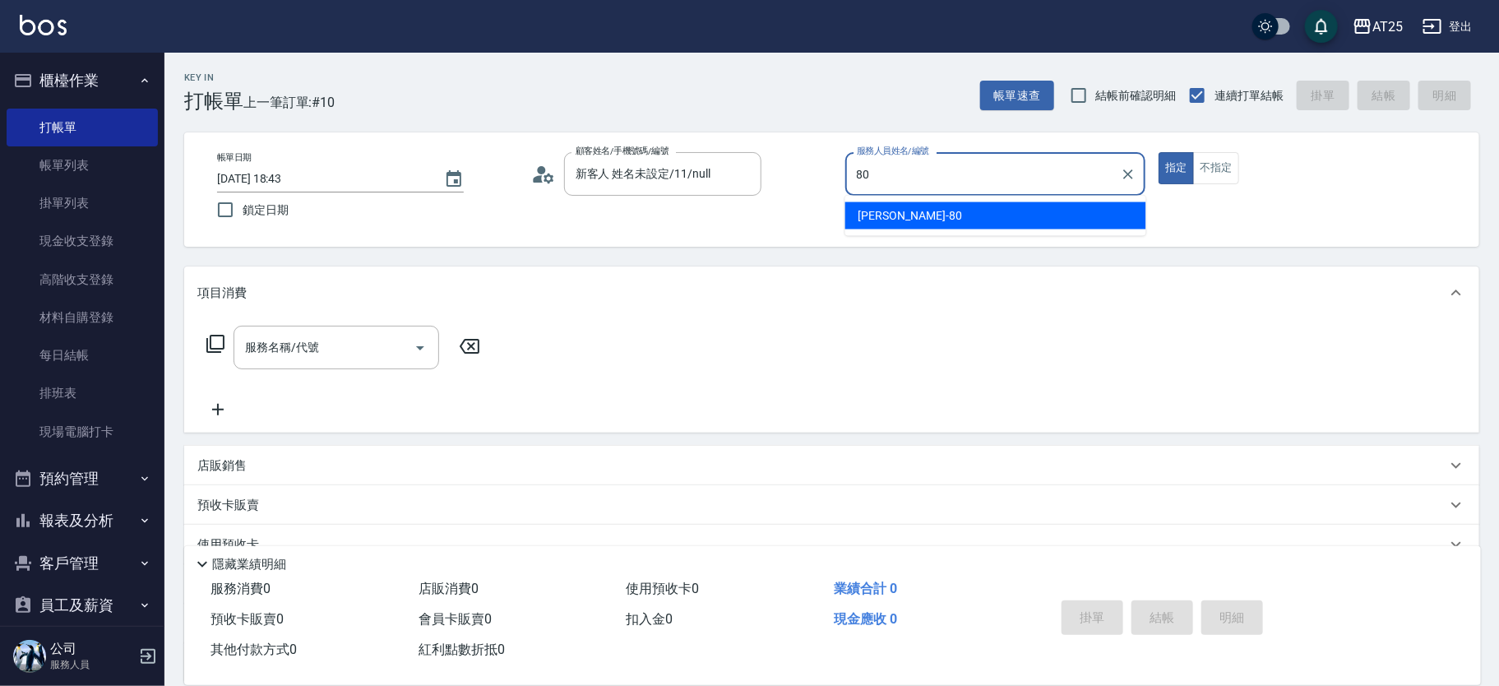
type input "Jessica-80"
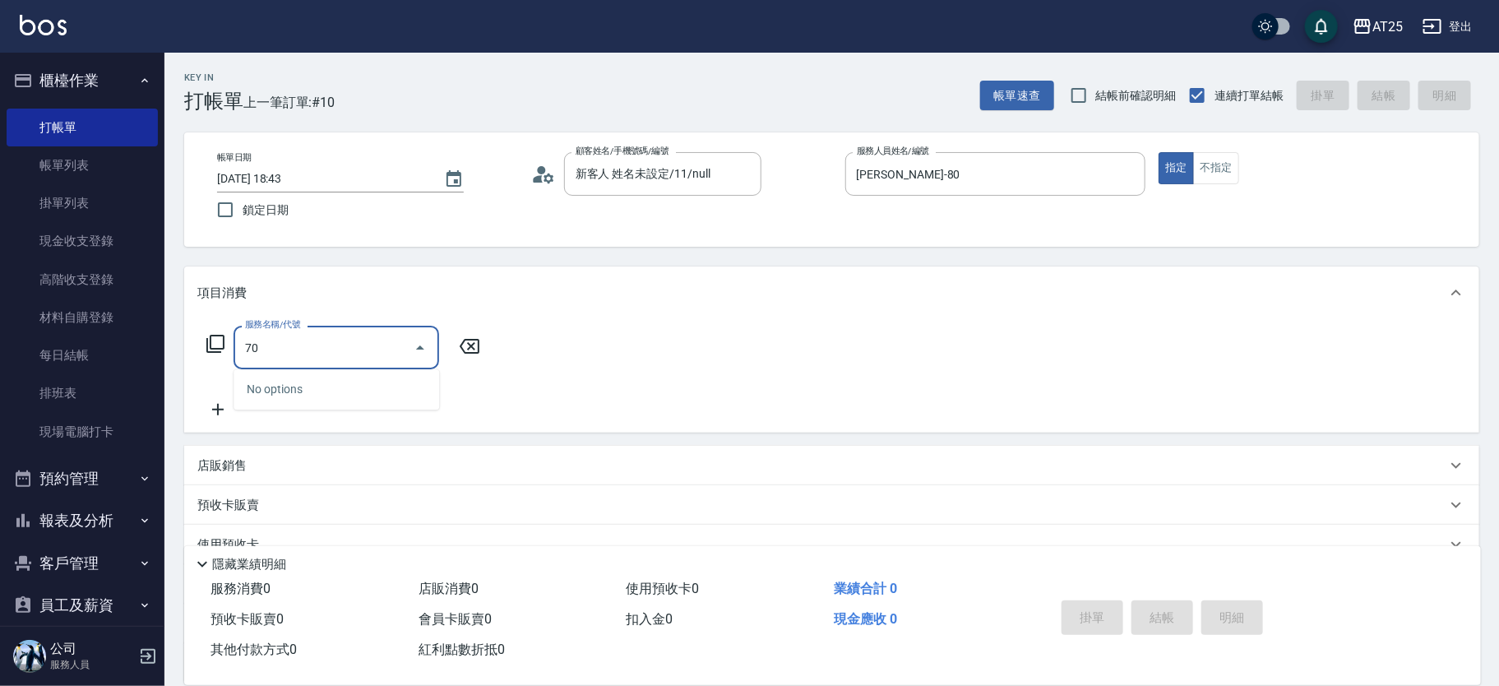
type input "705"
type input "500"
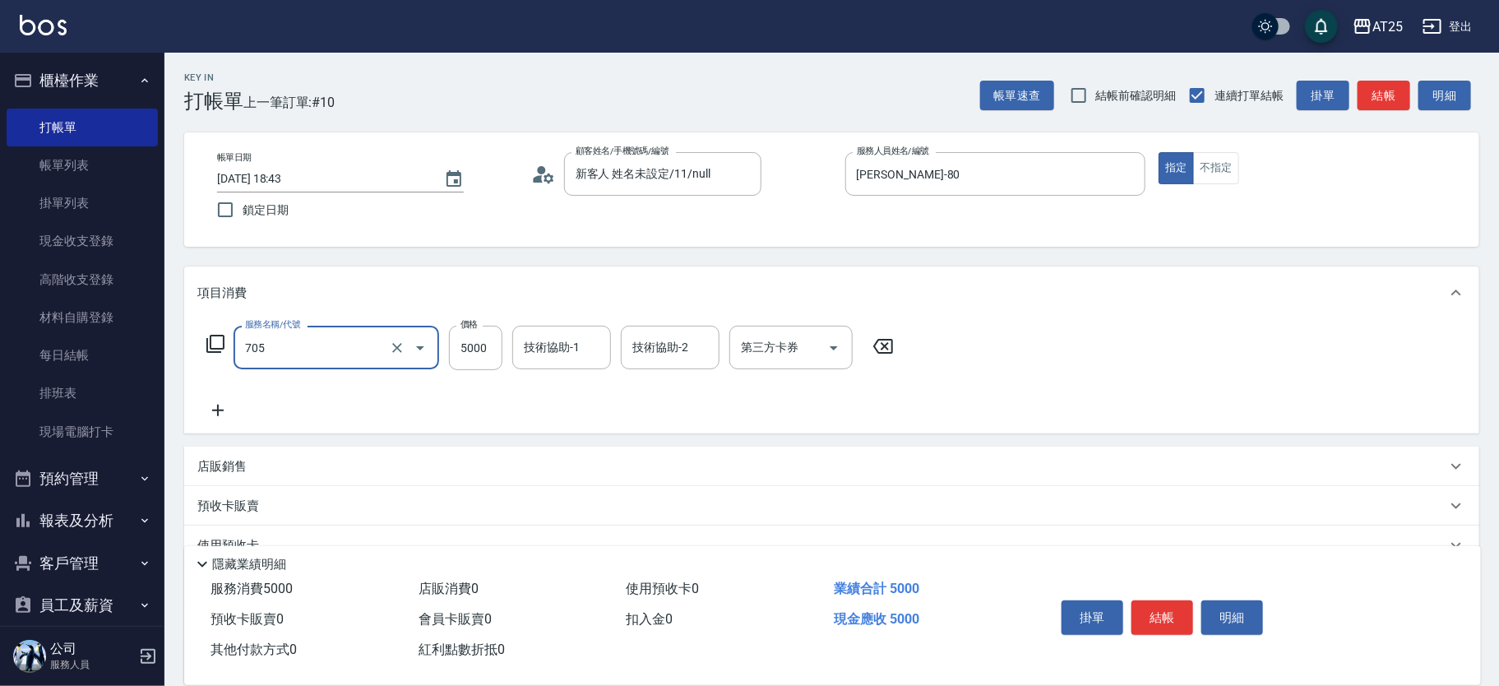
type input "新羽毛鉑金接髮調整(705)"
type input "0"
type input "35"
type input "30"
type input "350"
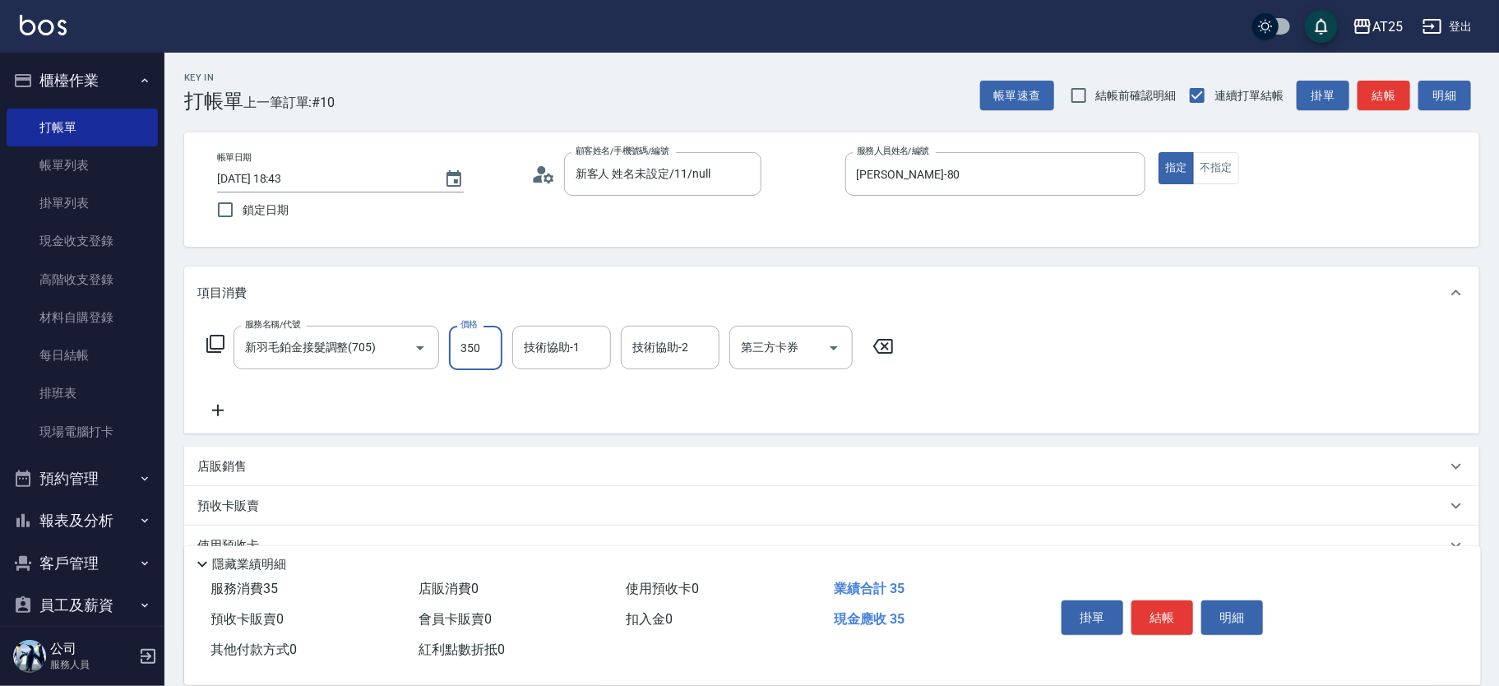
type input "350"
type input "3500"
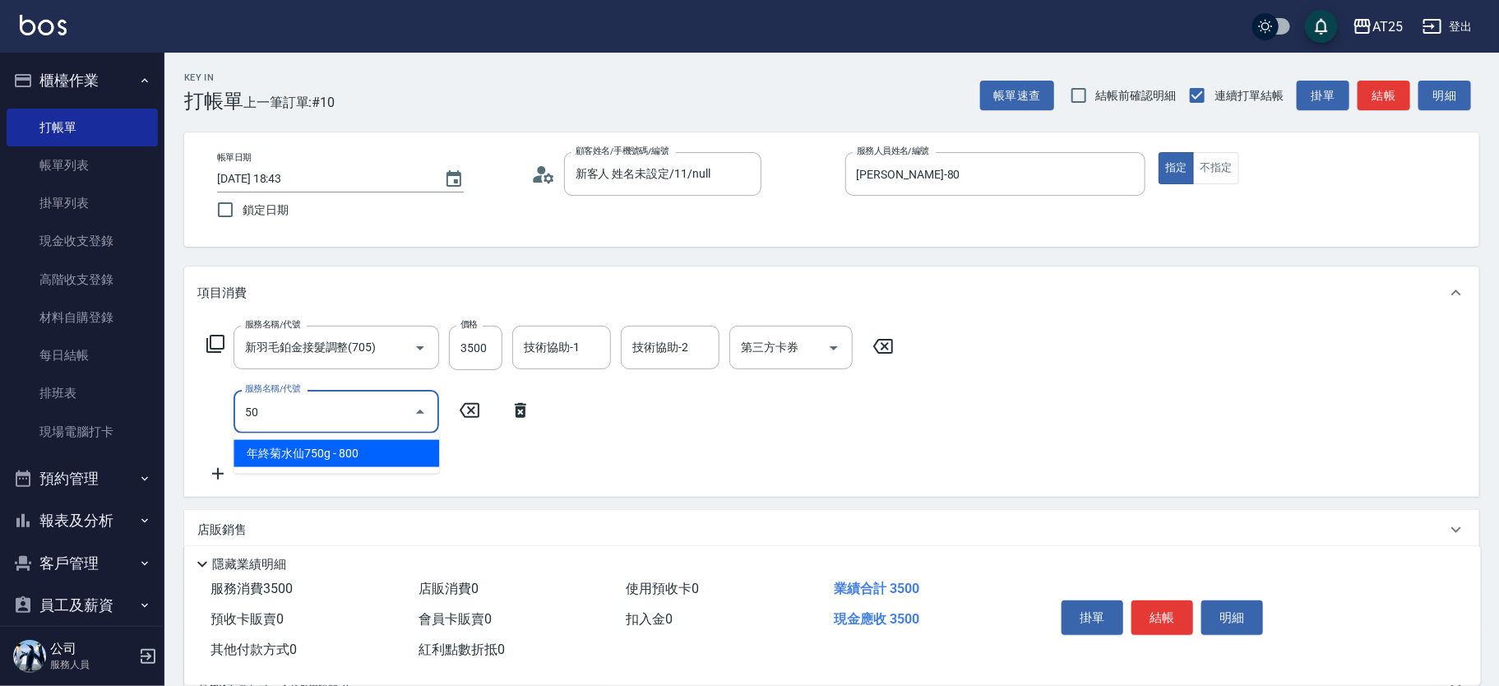
type input "501"
type input "450"
type input "染髮(501)"
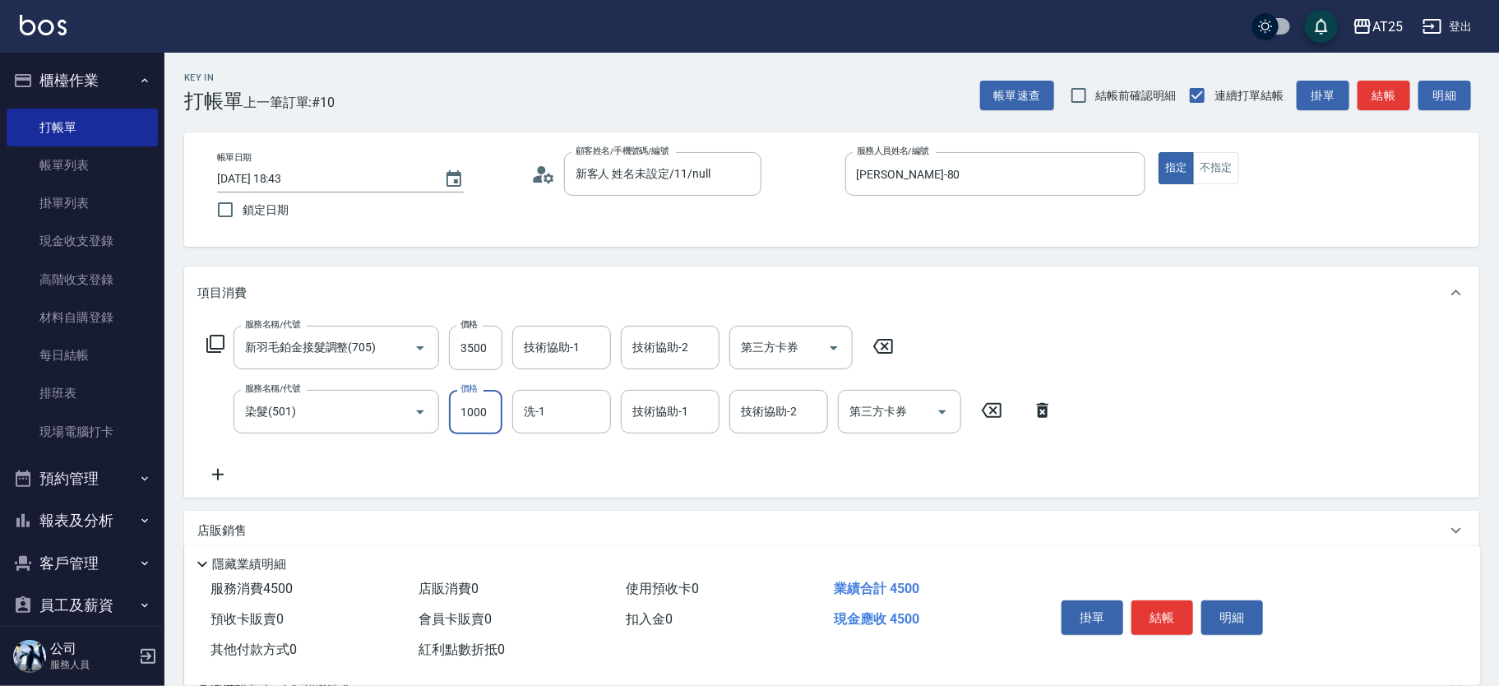
type input "350"
type input "10"
type input "360"
type input "100"
type input "350"
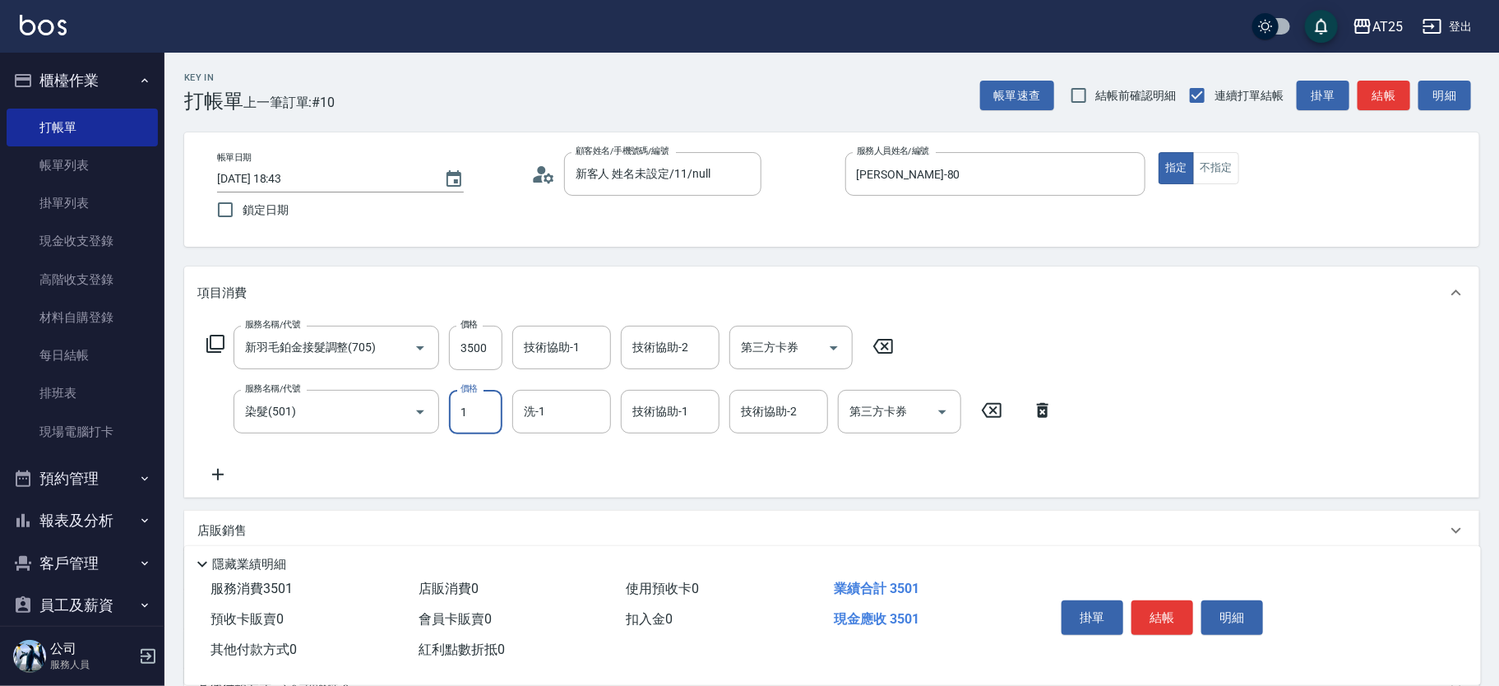
type input "12"
type input "360"
type input "120"
type input "470"
type input "1200"
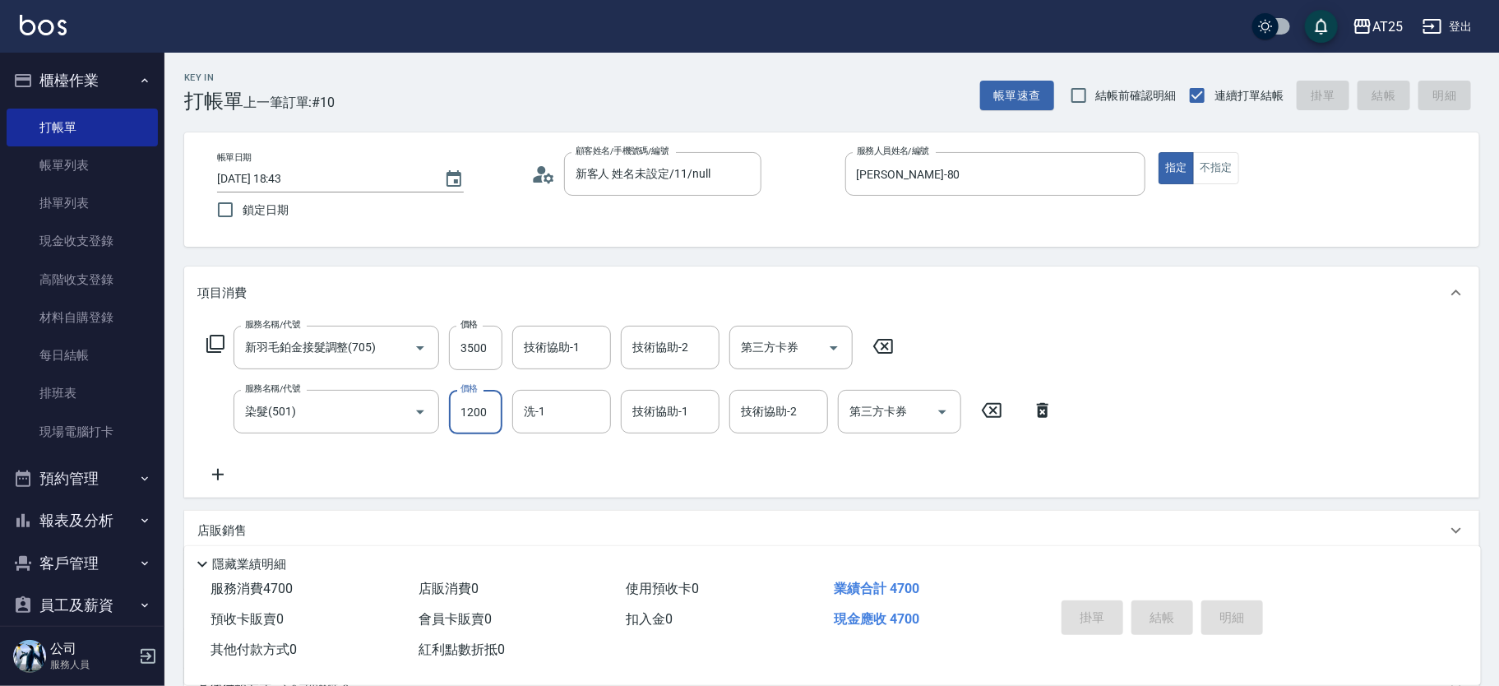
type input "0"
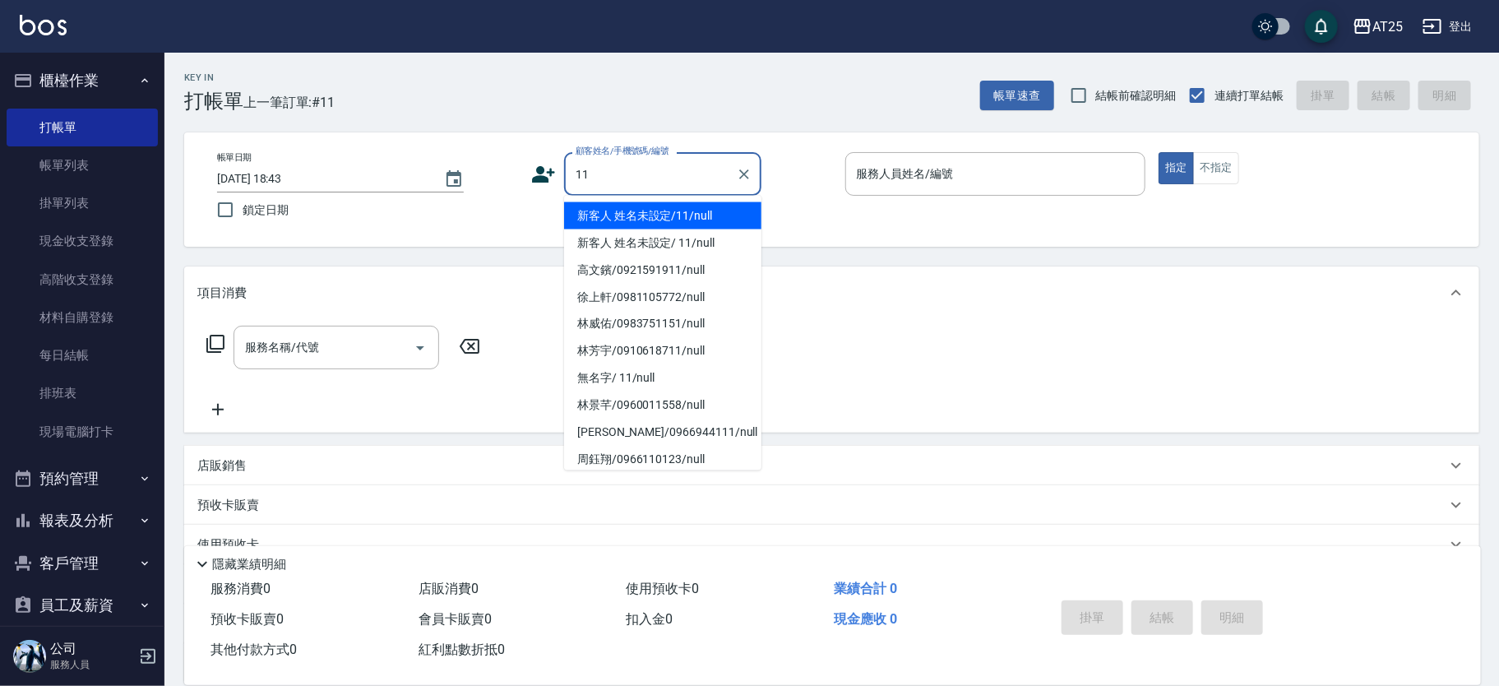
type input "新客人 姓名未設定/11/null"
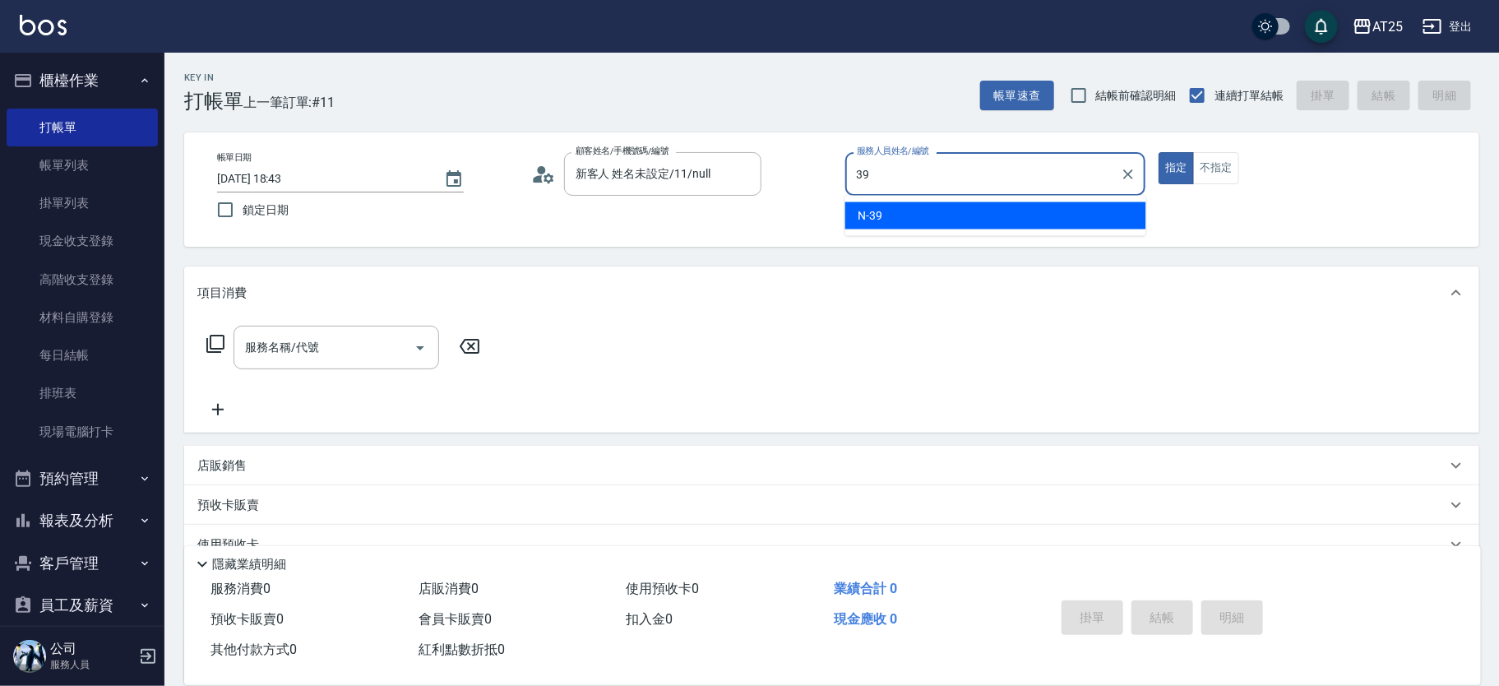
type input "N-39"
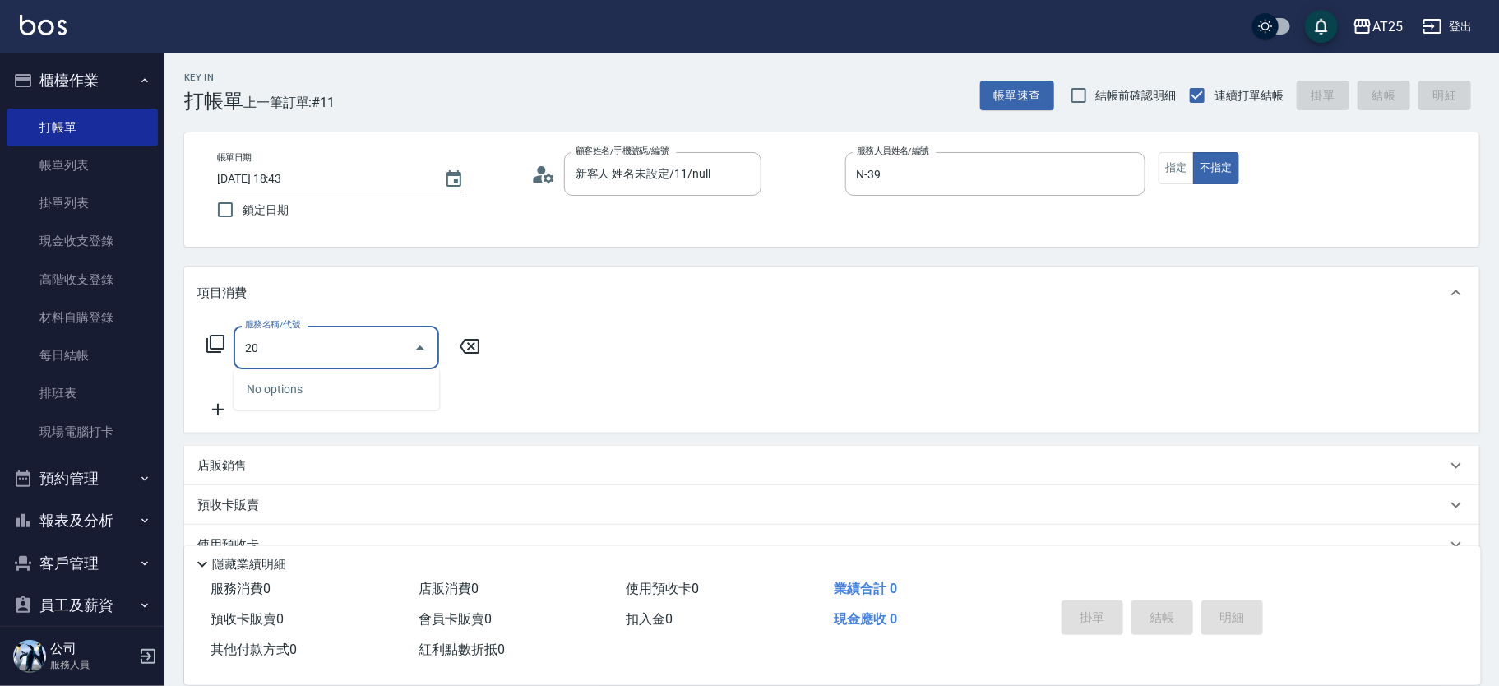
type input "201"
type input "30"
type input "洗髮(201)"
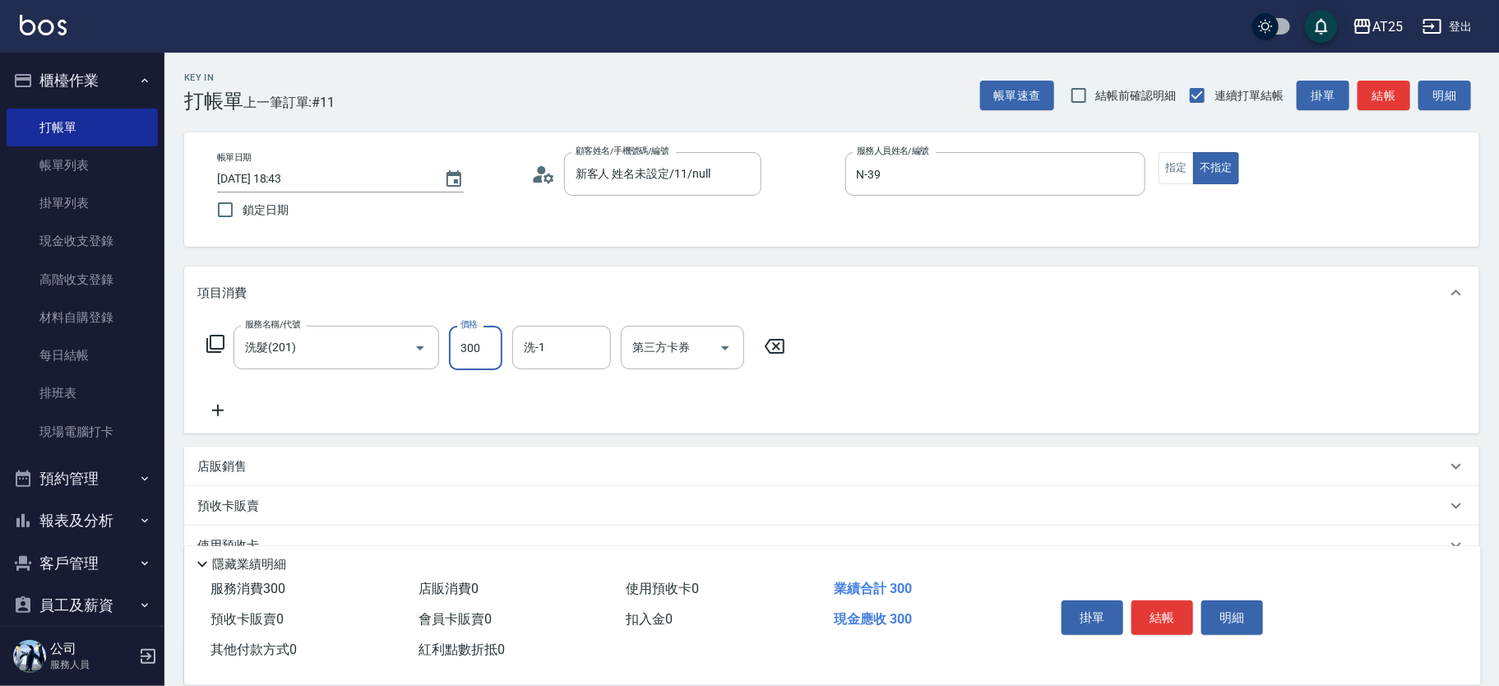
type input "0"
type input "40"
type input "400"
type input "AT25小伶-81"
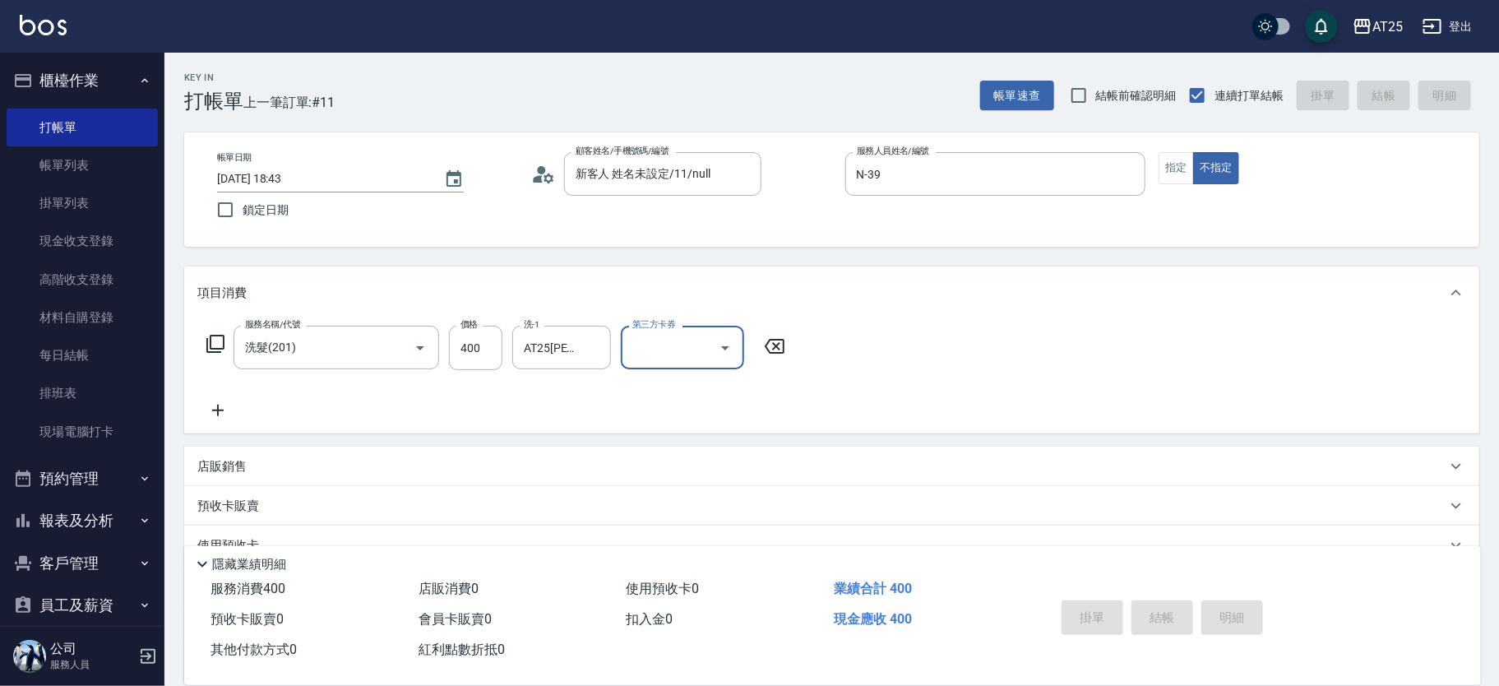
type input "0"
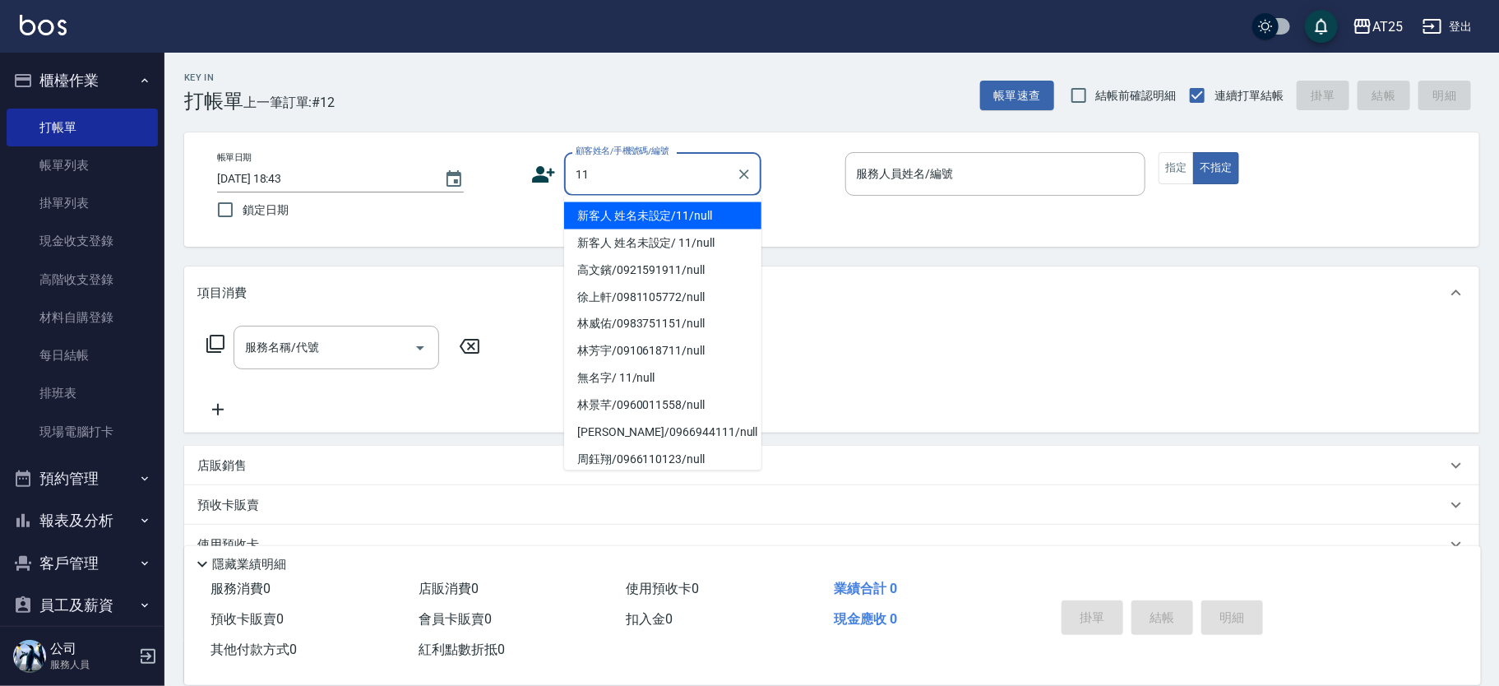
type input "新客人 姓名未設定/11/null"
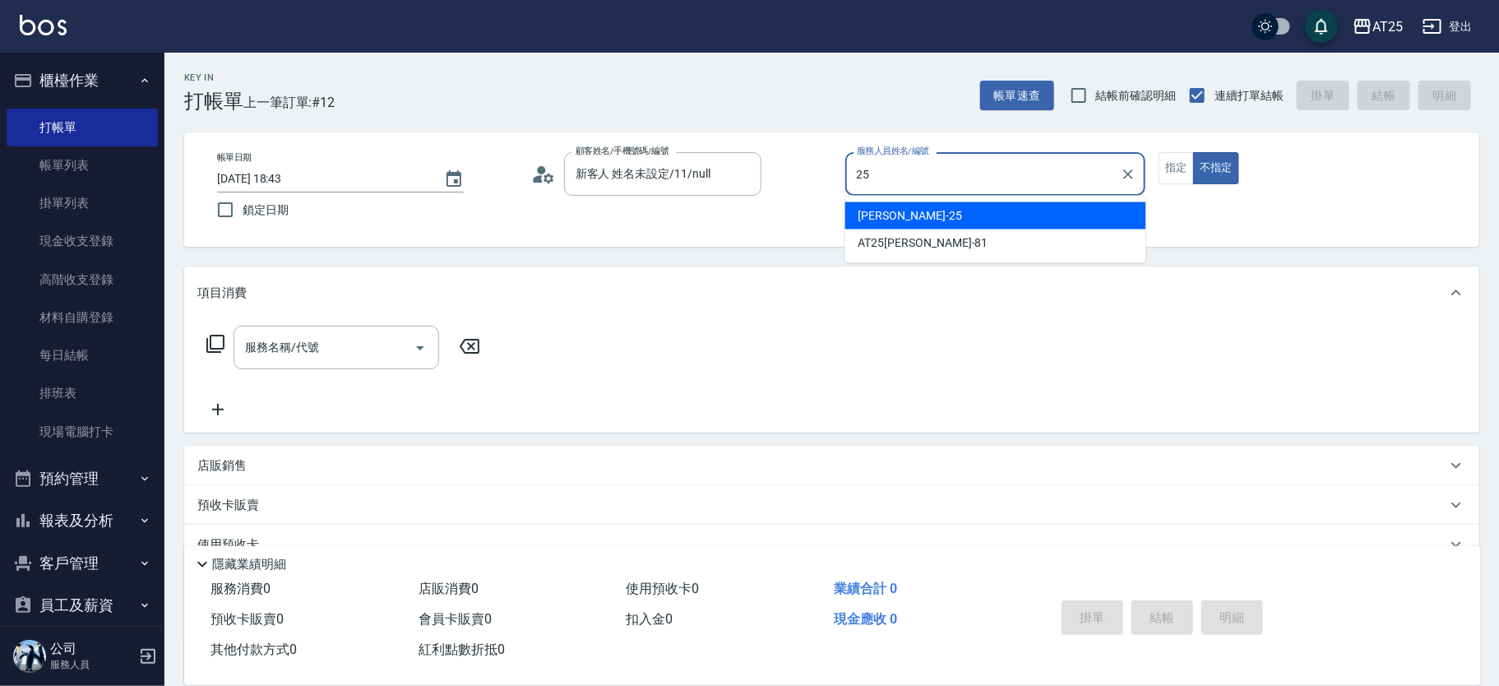
type input "Evan-25"
type button "false"
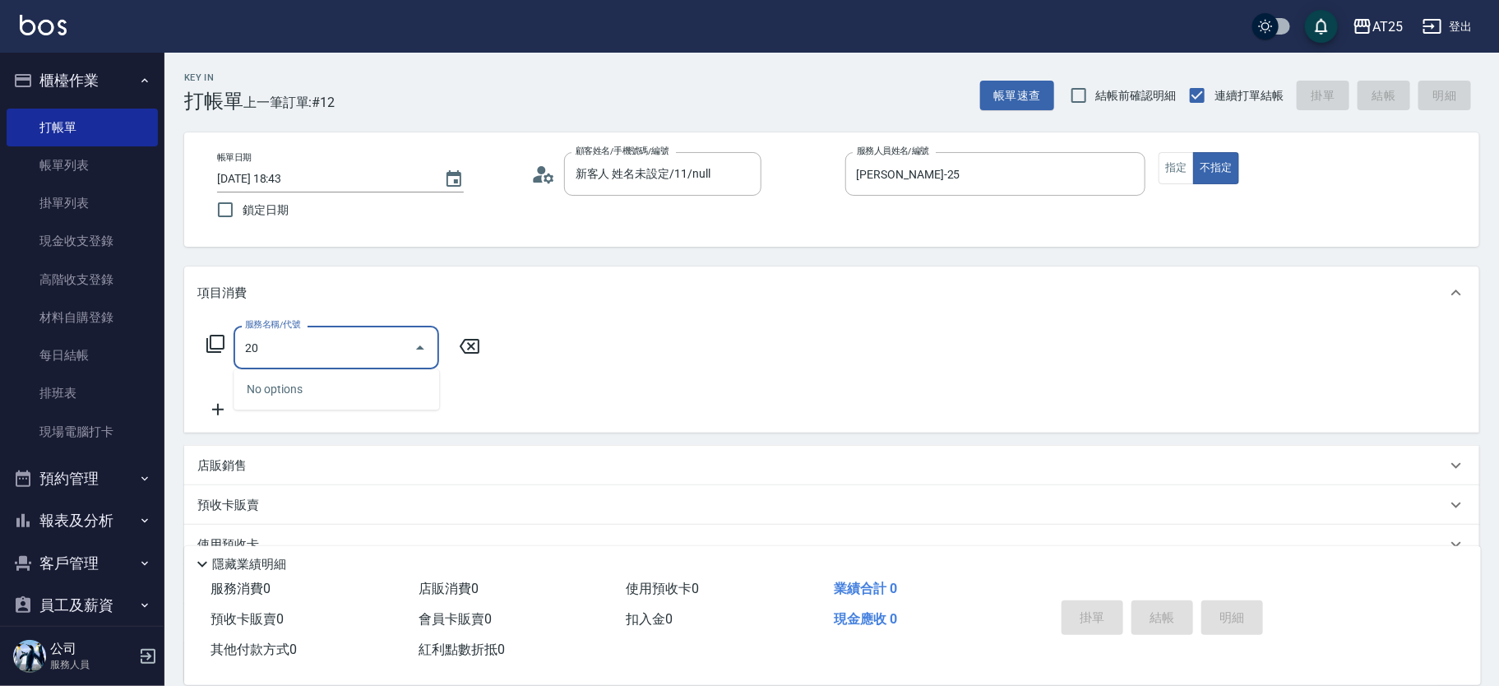
type input "201"
type input "30"
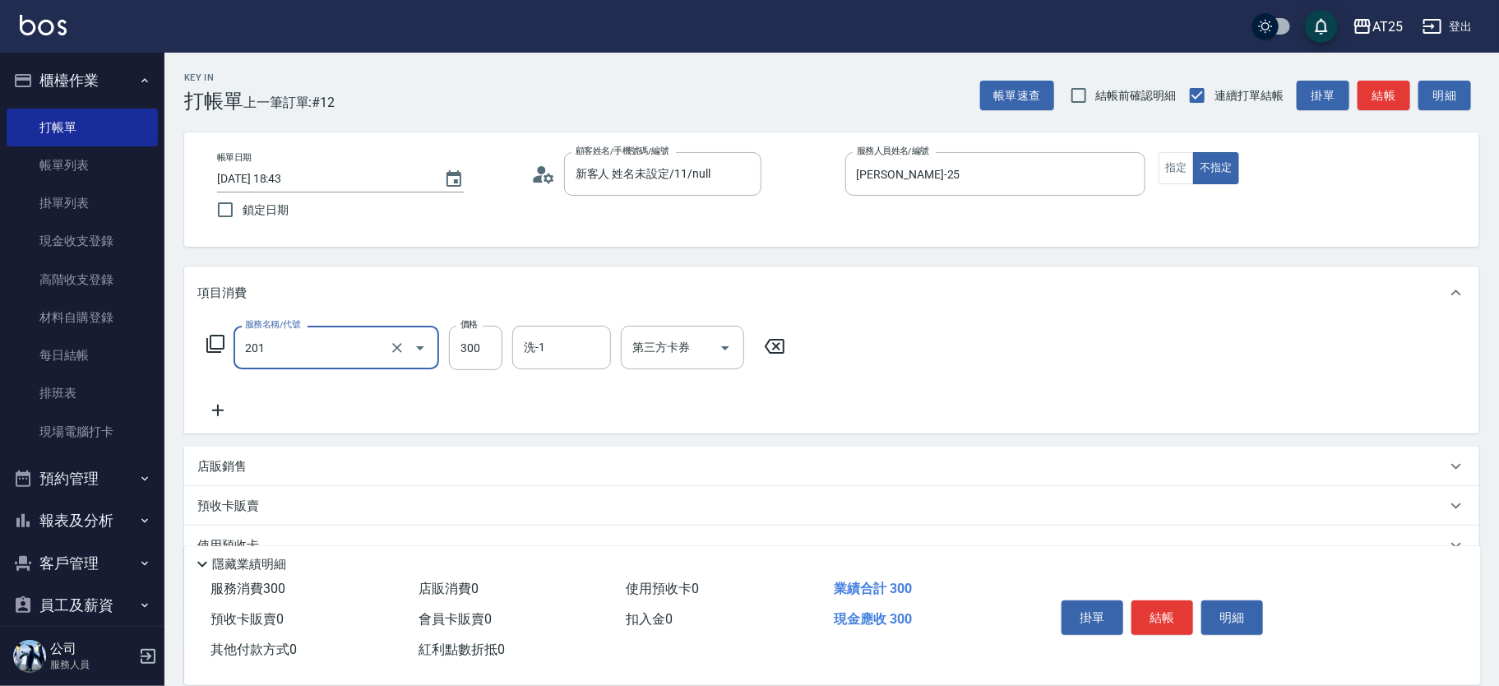
type input "洗髮(201)"
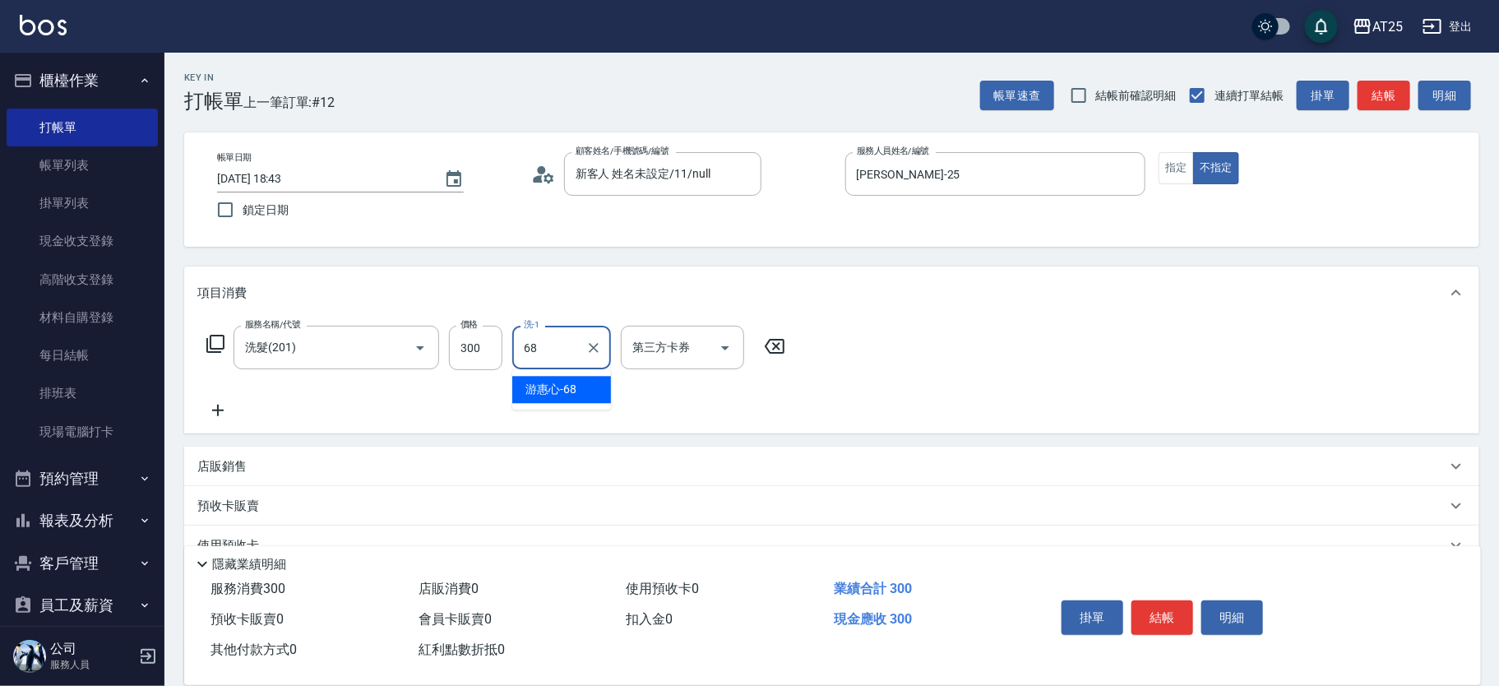
type input "游惠心-68"
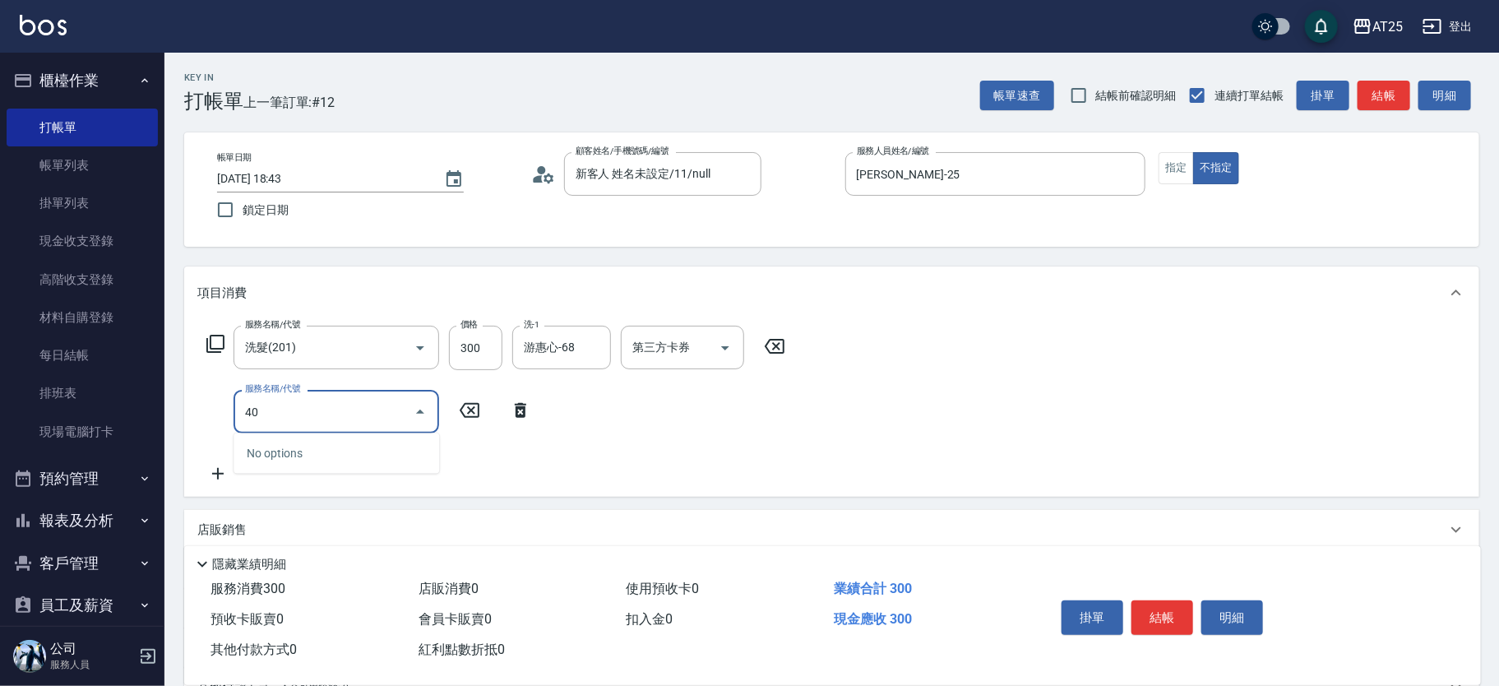
type input "401"
type input "60"
type input "剪髮(401)"
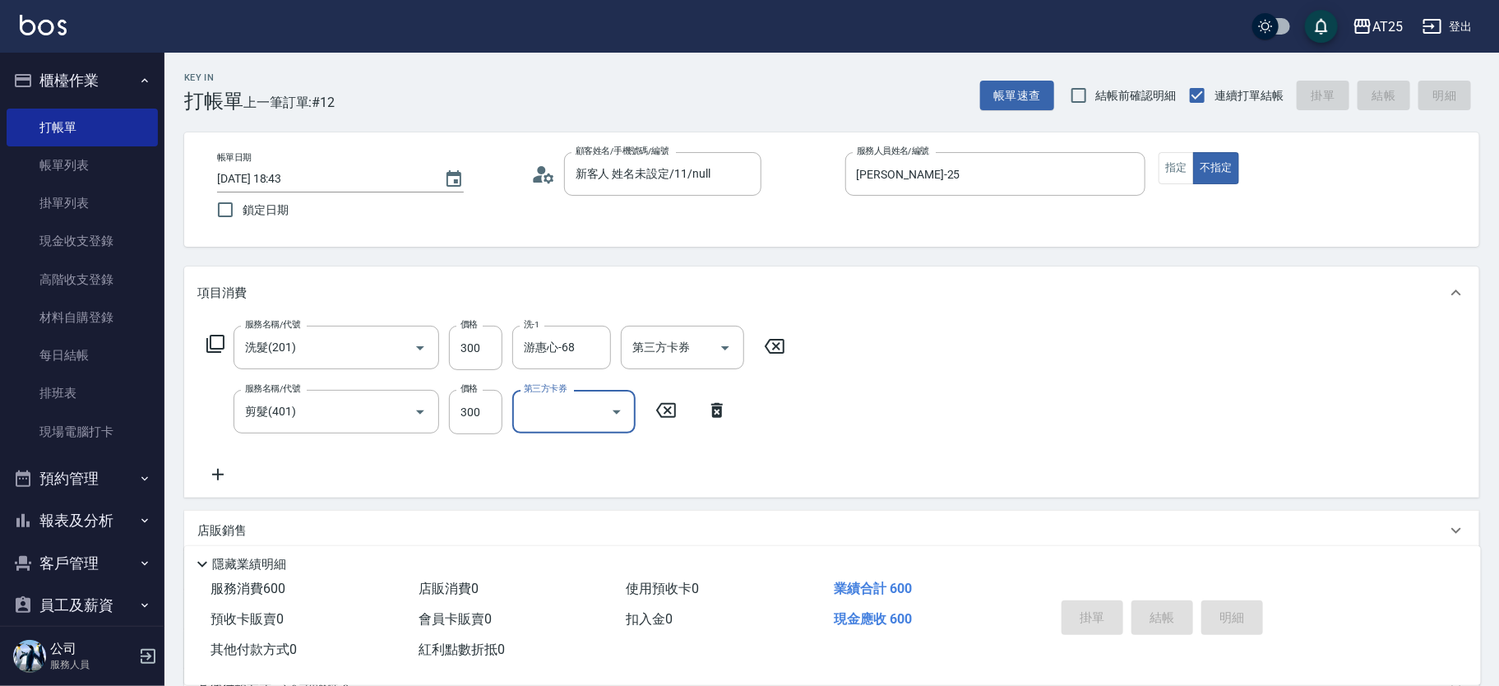
type input "0"
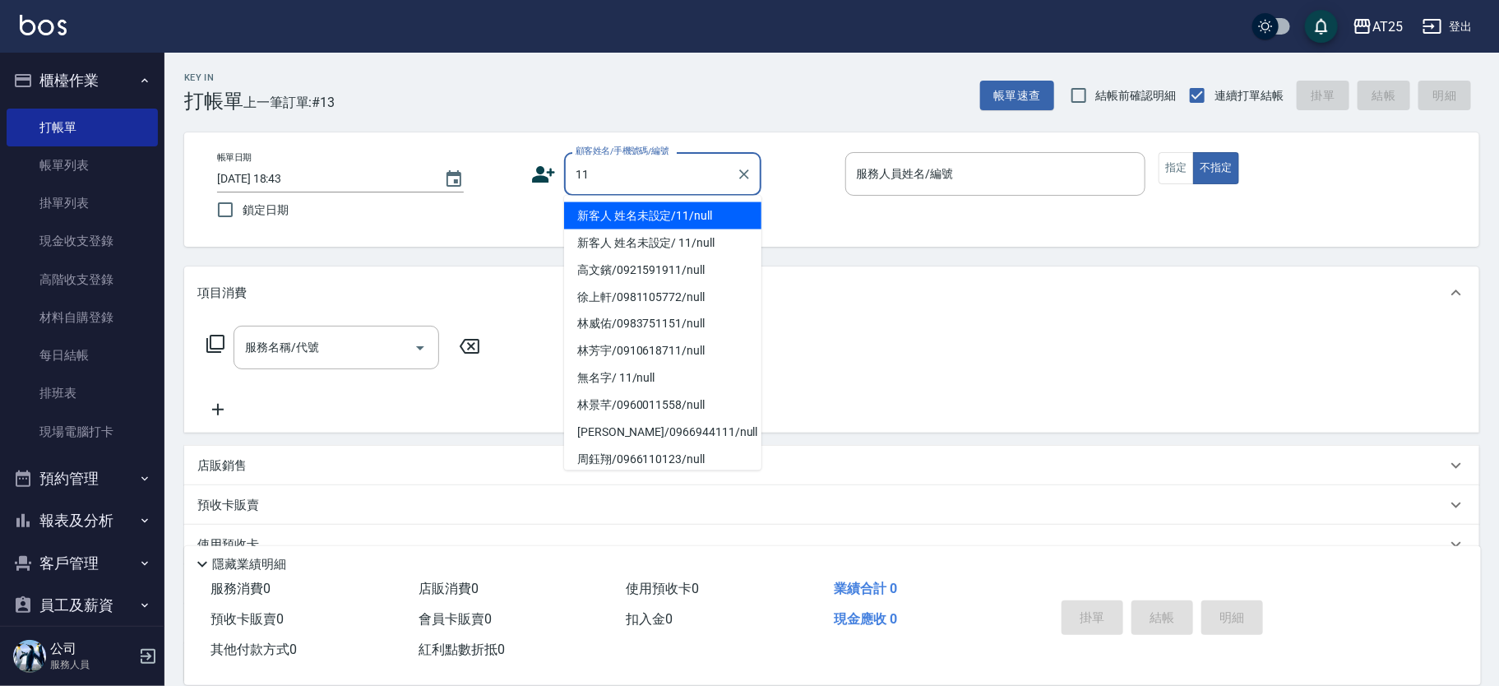
type input "新客人 姓名未設定/11/null"
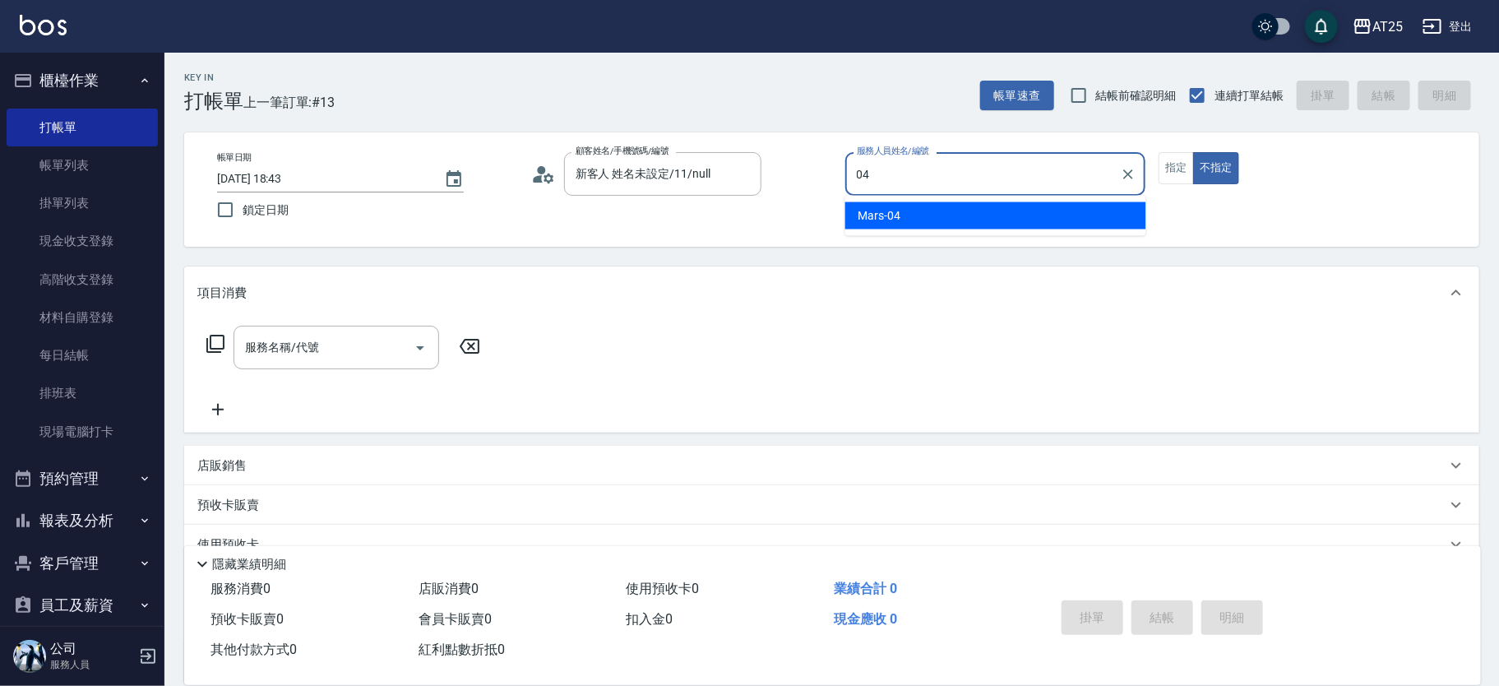
type input "Mars-04"
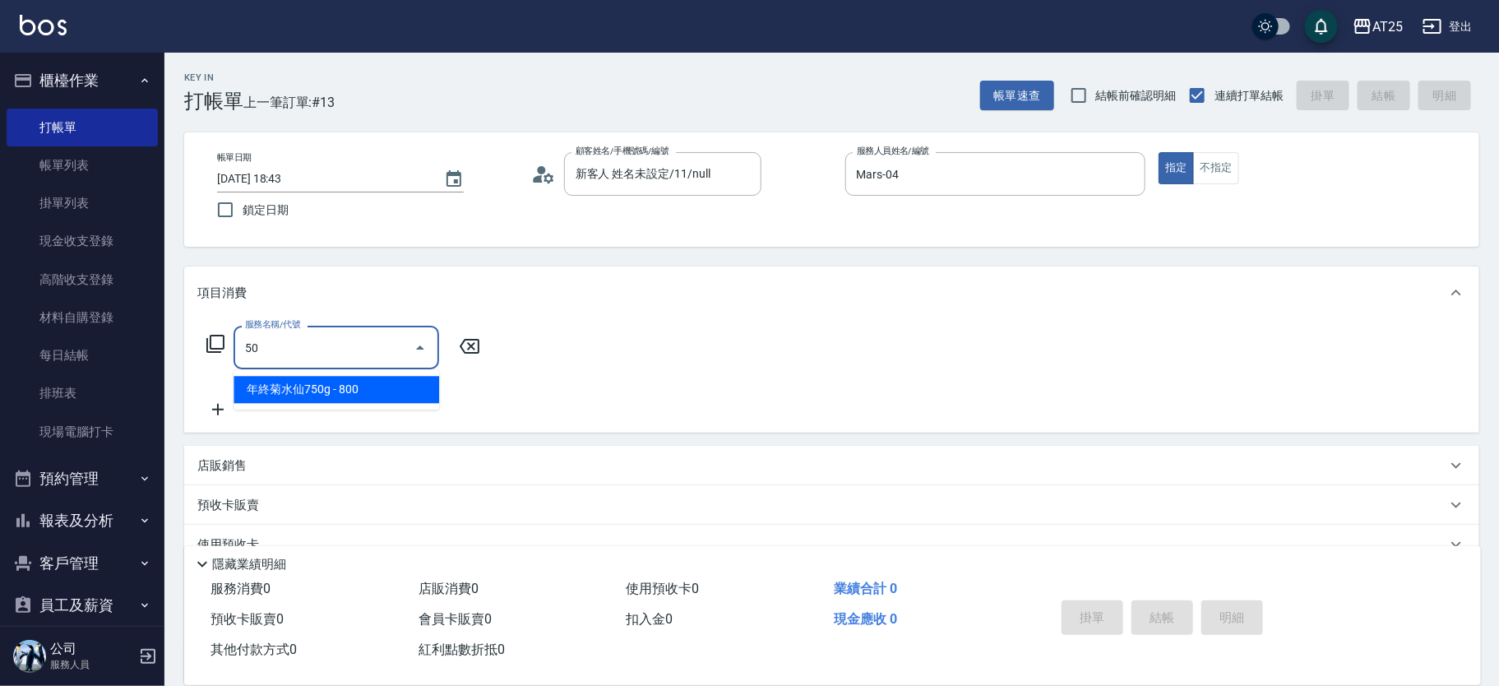
type input "501"
type input "100"
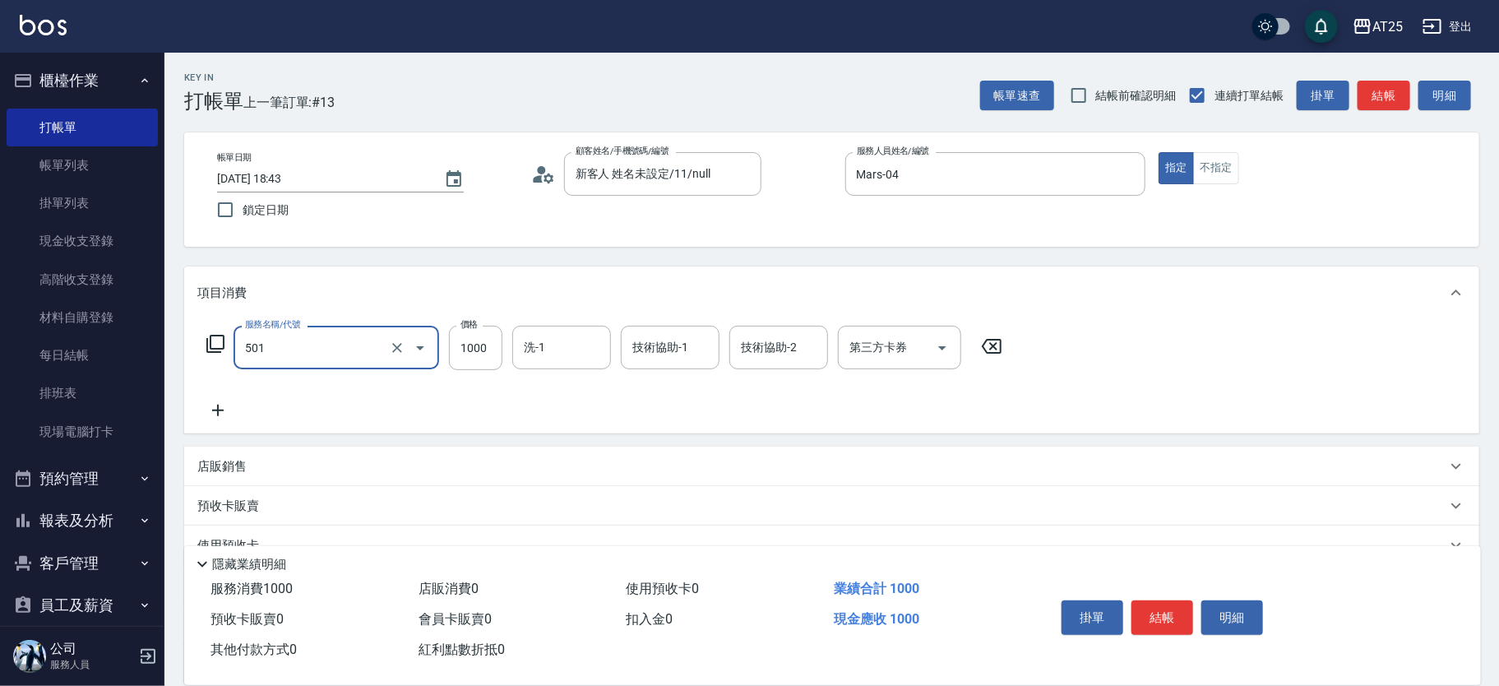
type input "染髮(501)"
type input "0"
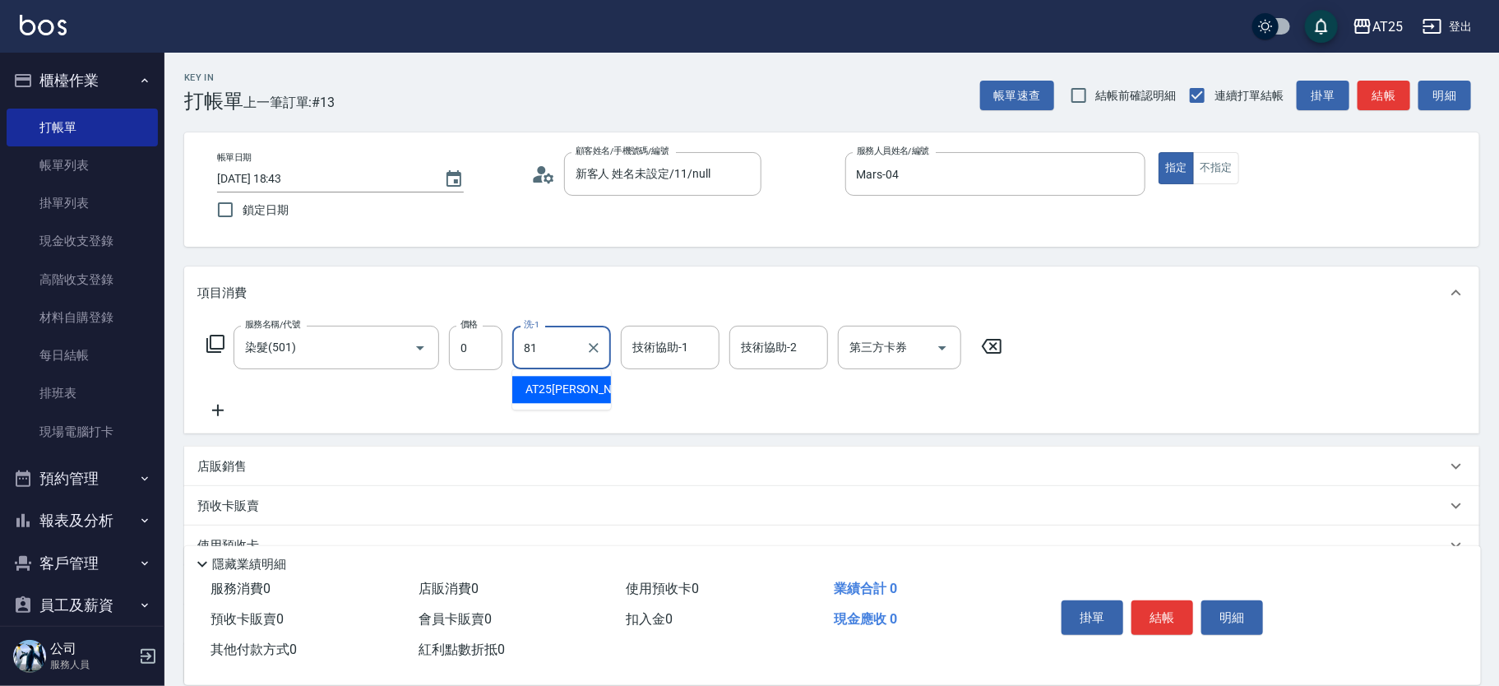
type input "AT25小伶-81"
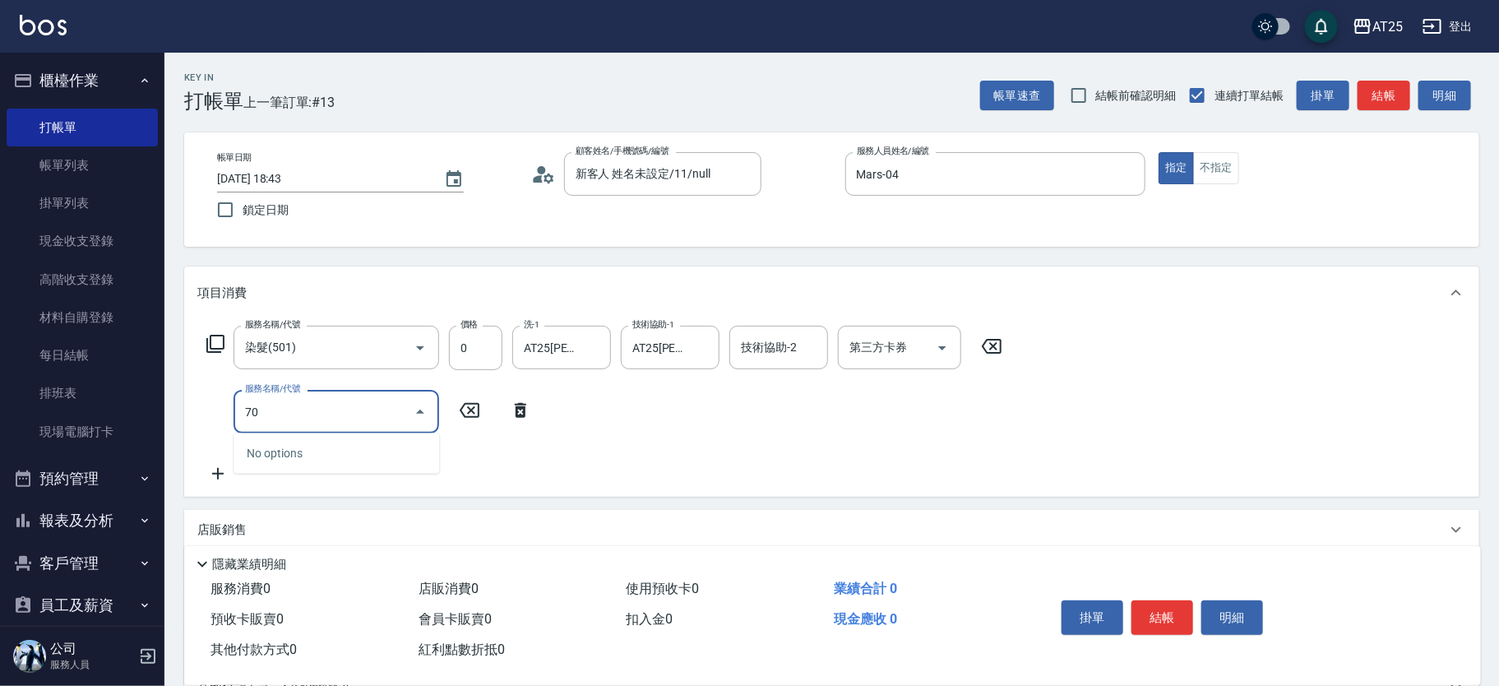
type input "705"
type input "500"
type input "新羽毛鉑金接髮調整(705)"
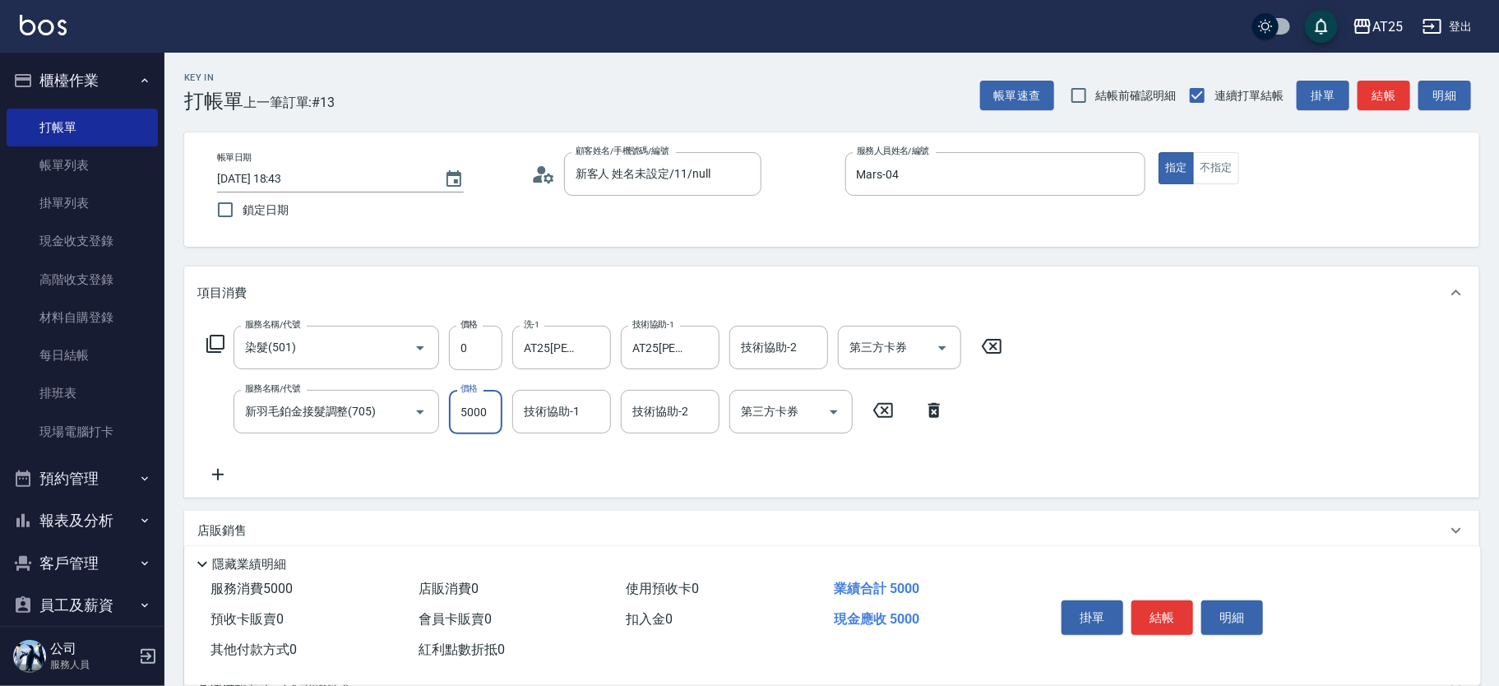
type input "0"
type input "350"
type input "3500"
type input "AT25小伶-81"
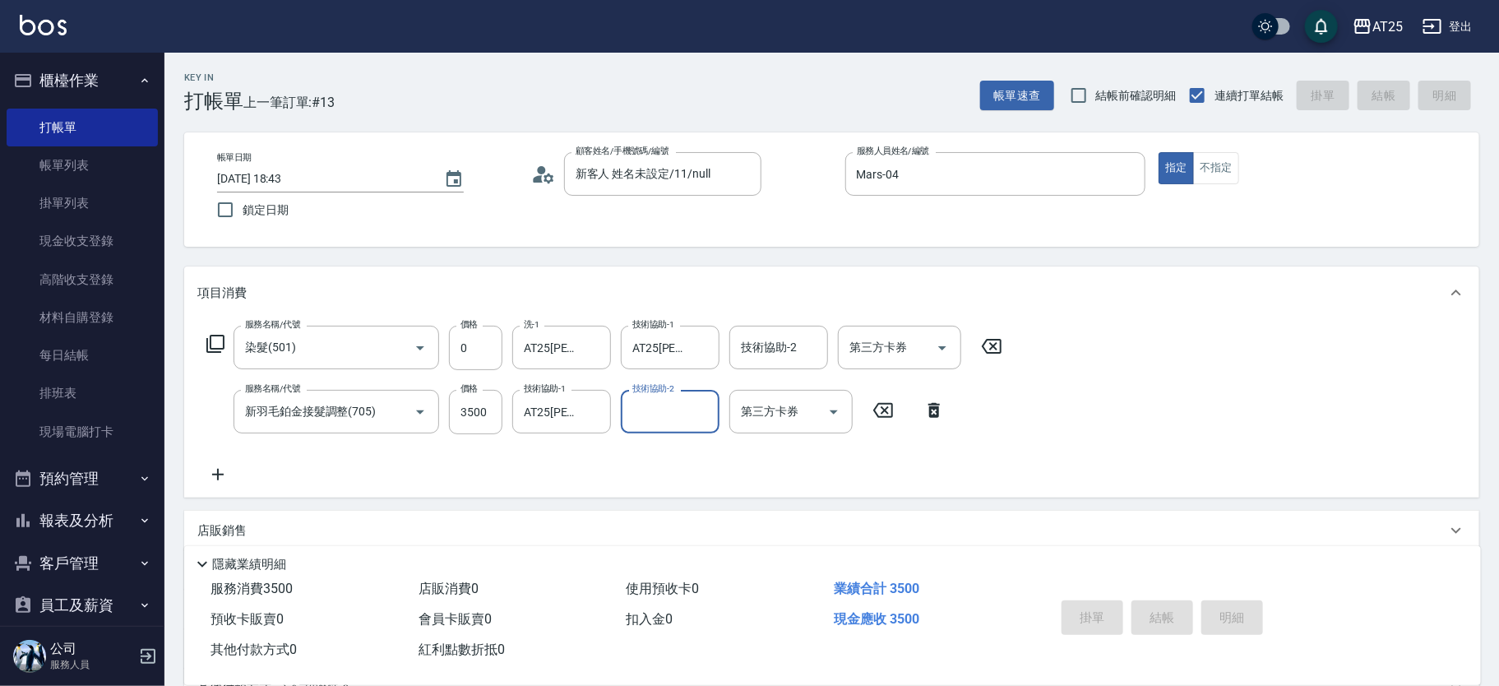
type input "2025/10/09 18:44"
type input "0"
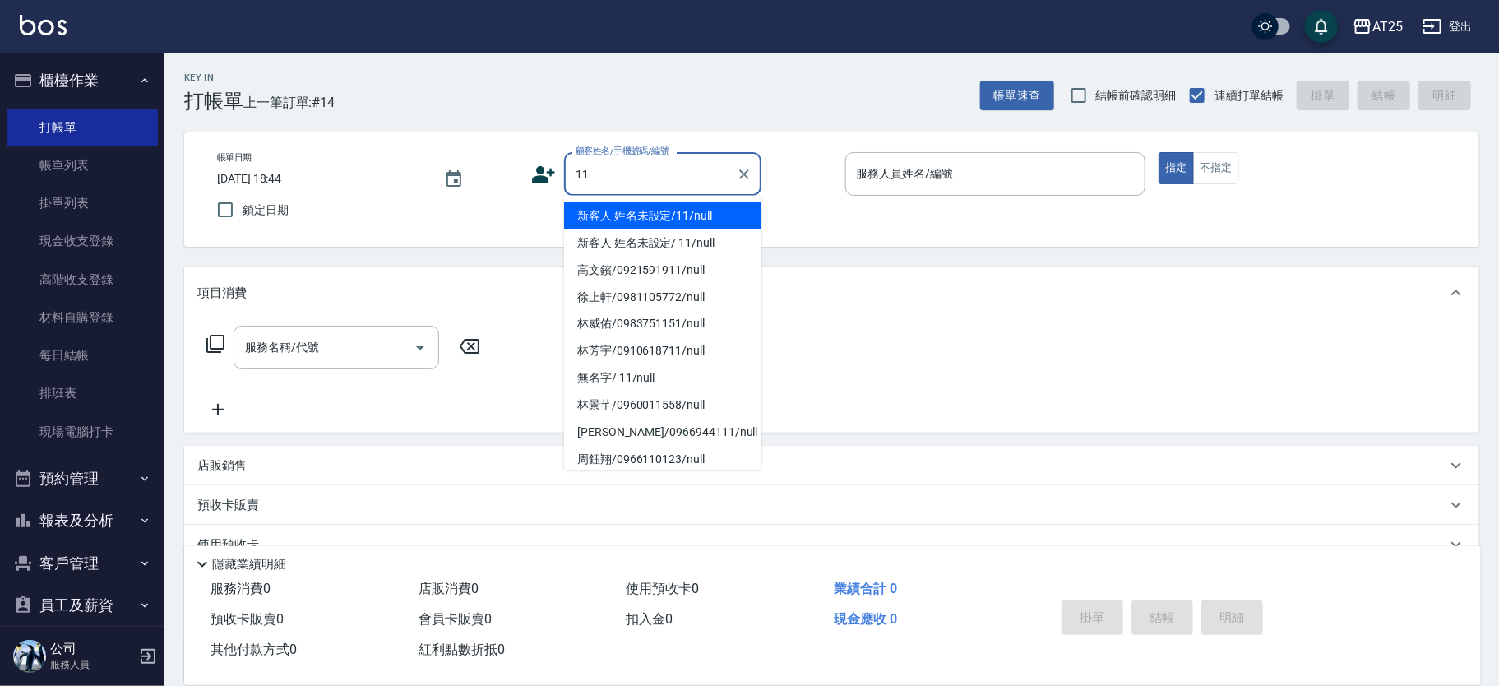
type input "新客人 姓名未設定/11/null"
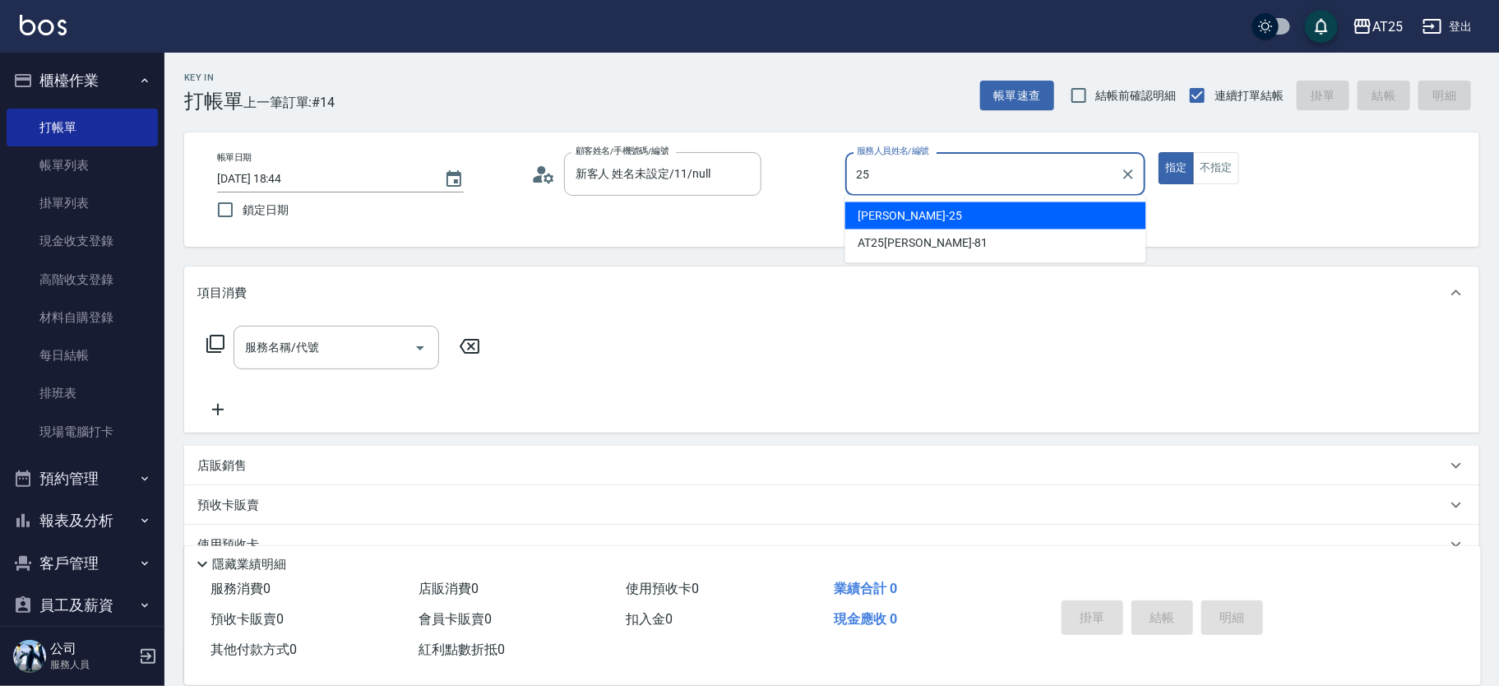
type input "Evan-25"
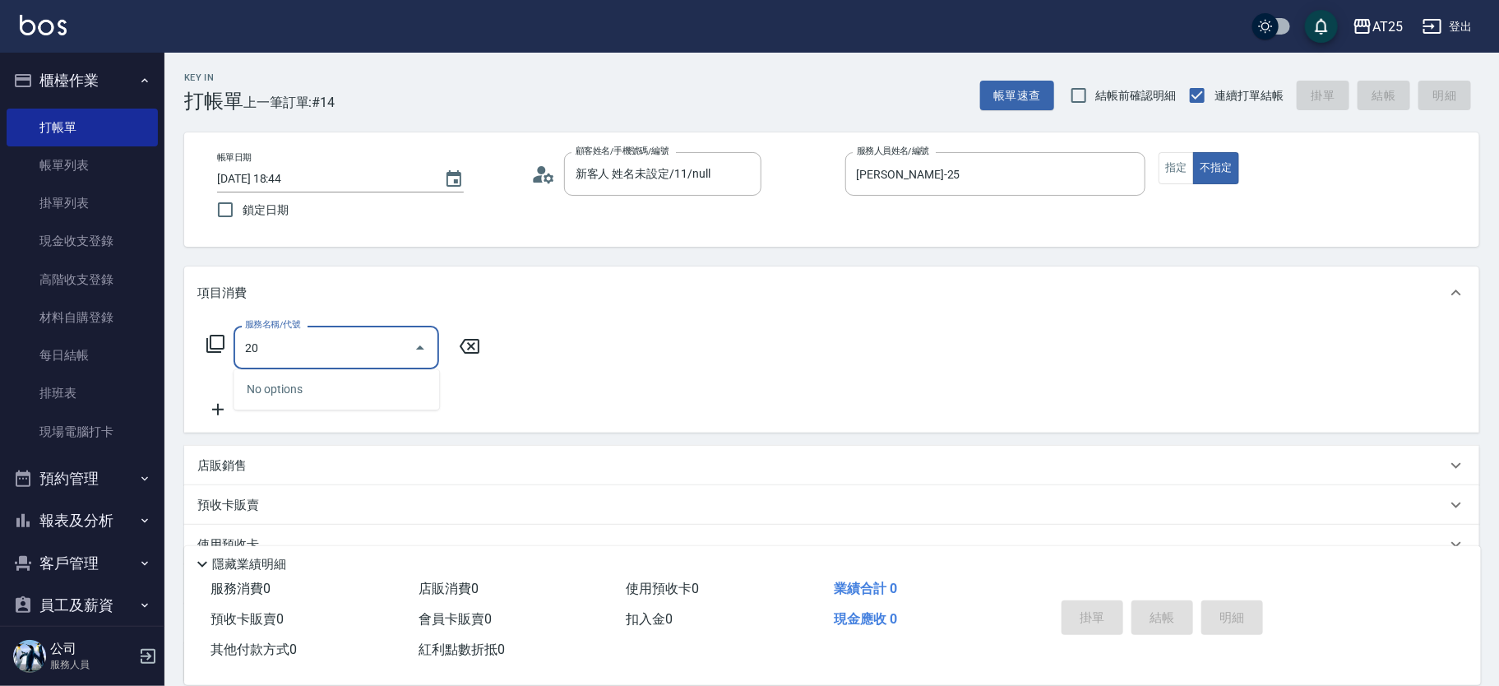
type input "201"
type input "30"
type input "洗髮(201)"
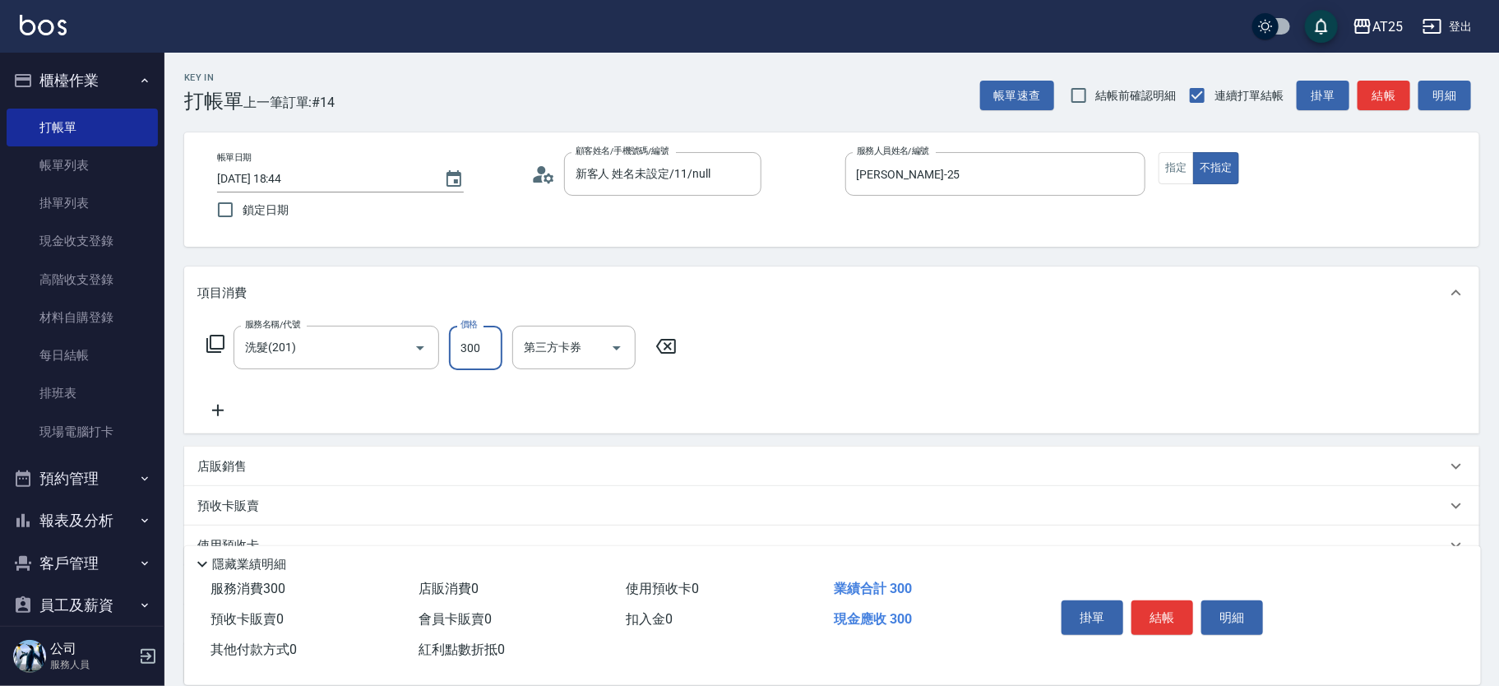
type input "0"
type input "40"
type input "400"
type input "游惠心-68"
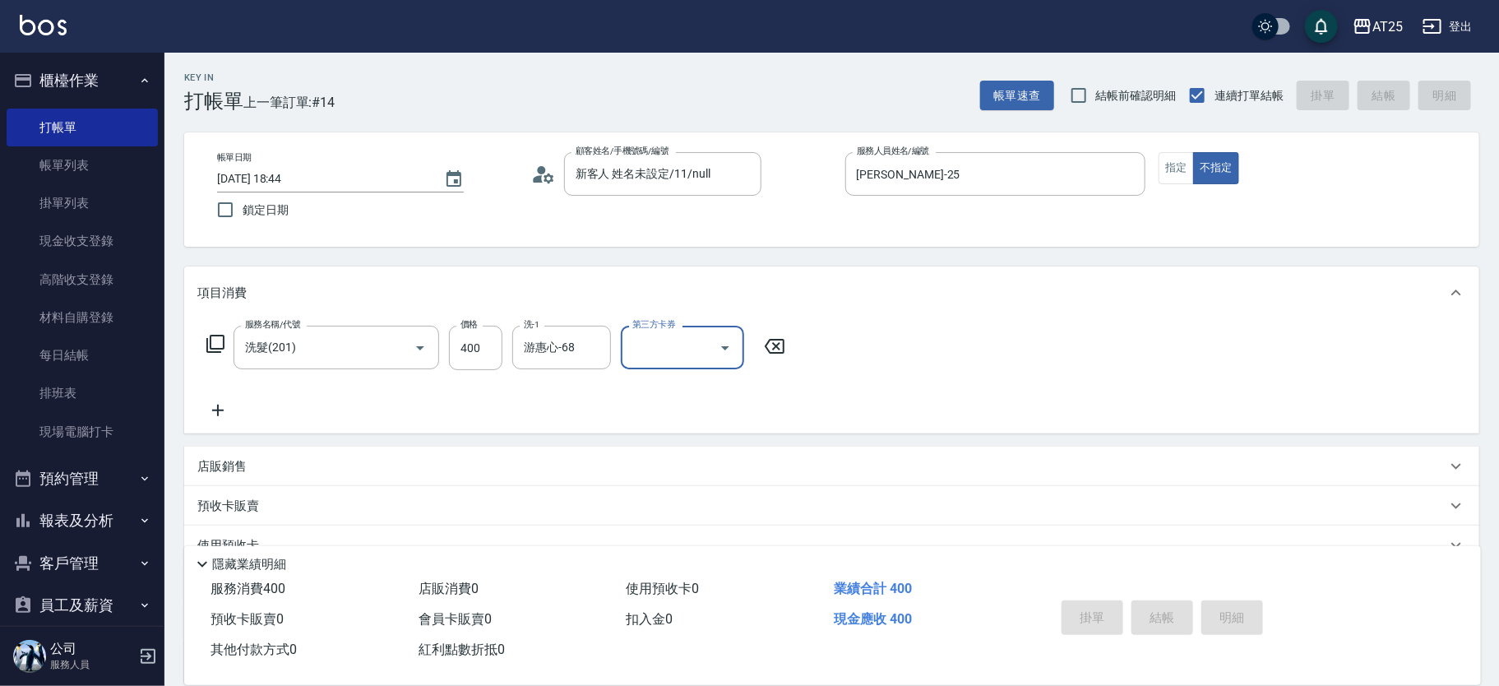
type input "0"
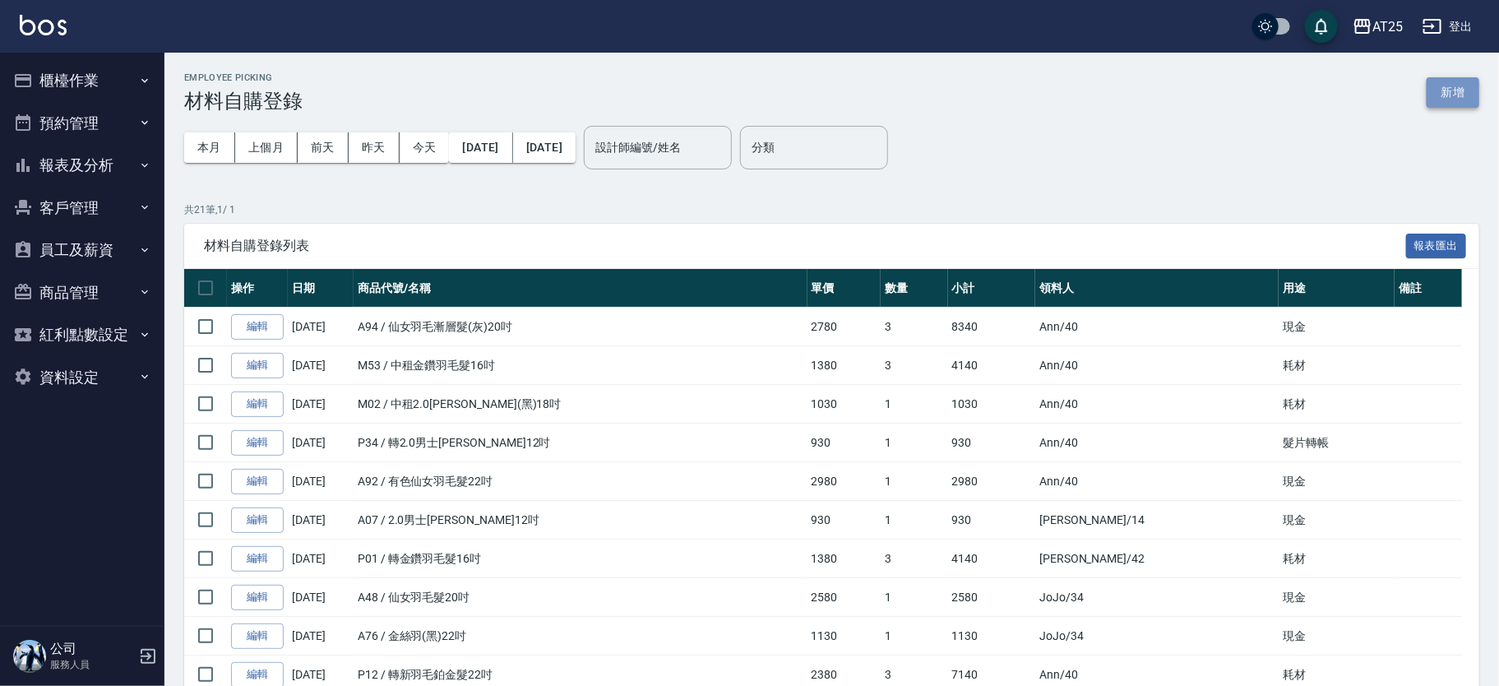
click at [1453, 100] on button "新增" at bounding box center [1453, 92] width 53 height 30
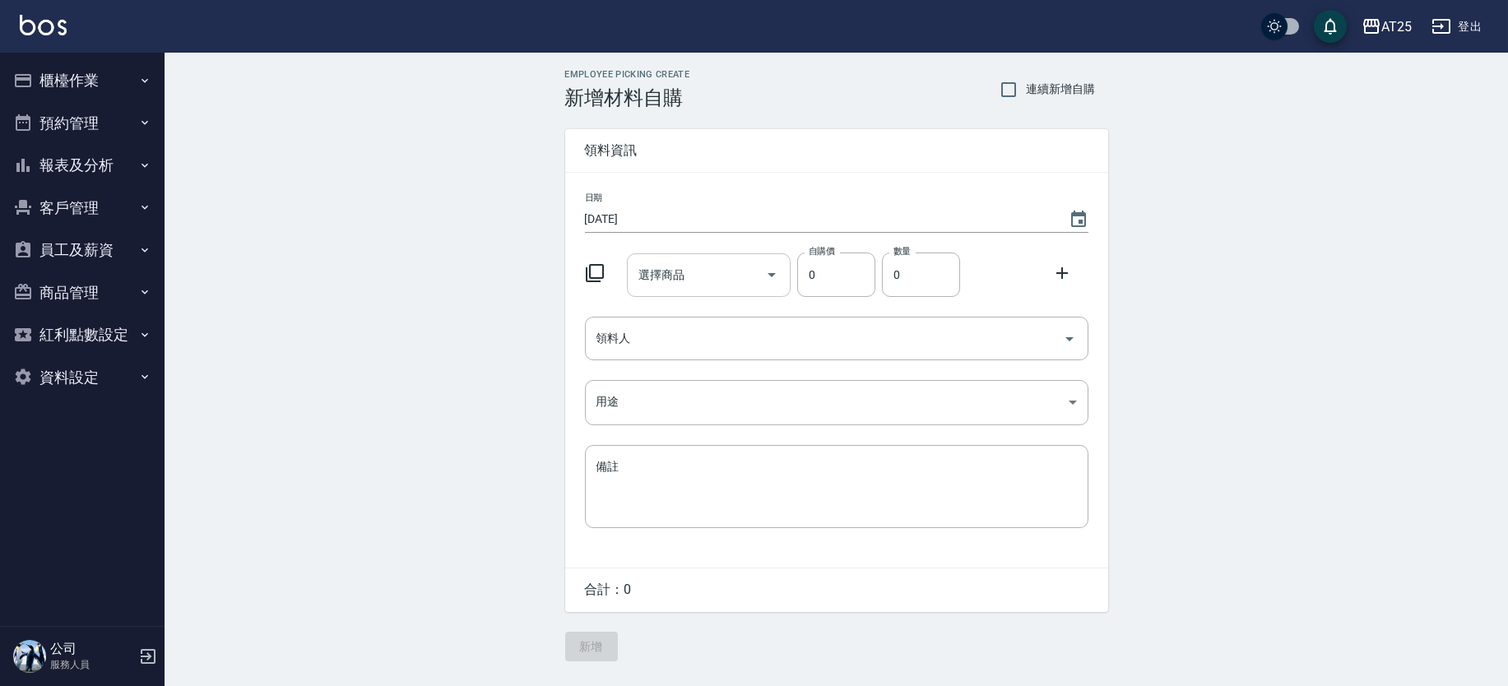
click at [691, 272] on input "選擇商品" at bounding box center [696, 275] width 124 height 29
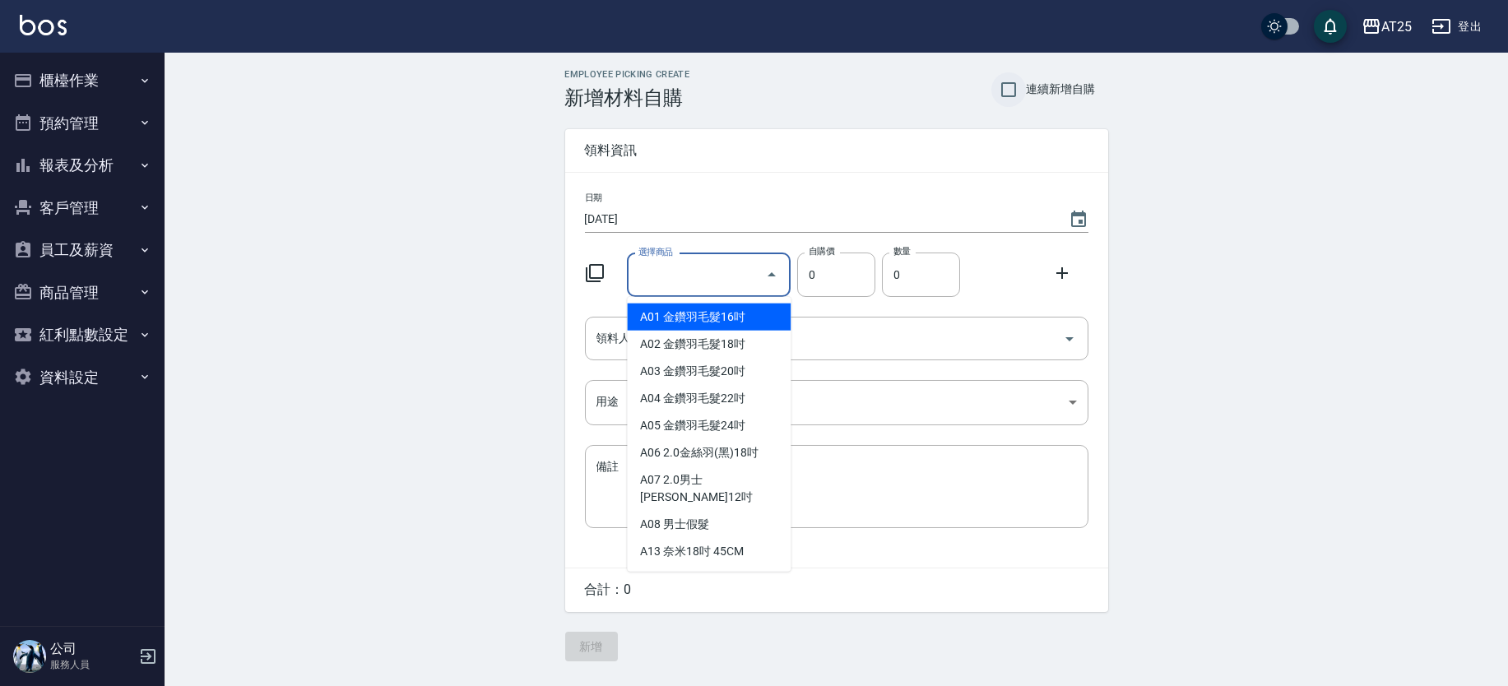
drag, startPoint x: 1010, startPoint y: 86, endPoint x: 1004, endPoint y: 93, distance: 9.4
click at [1010, 86] on input "連續新增自購" at bounding box center [1008, 89] width 35 height 35
checkbox input "true"
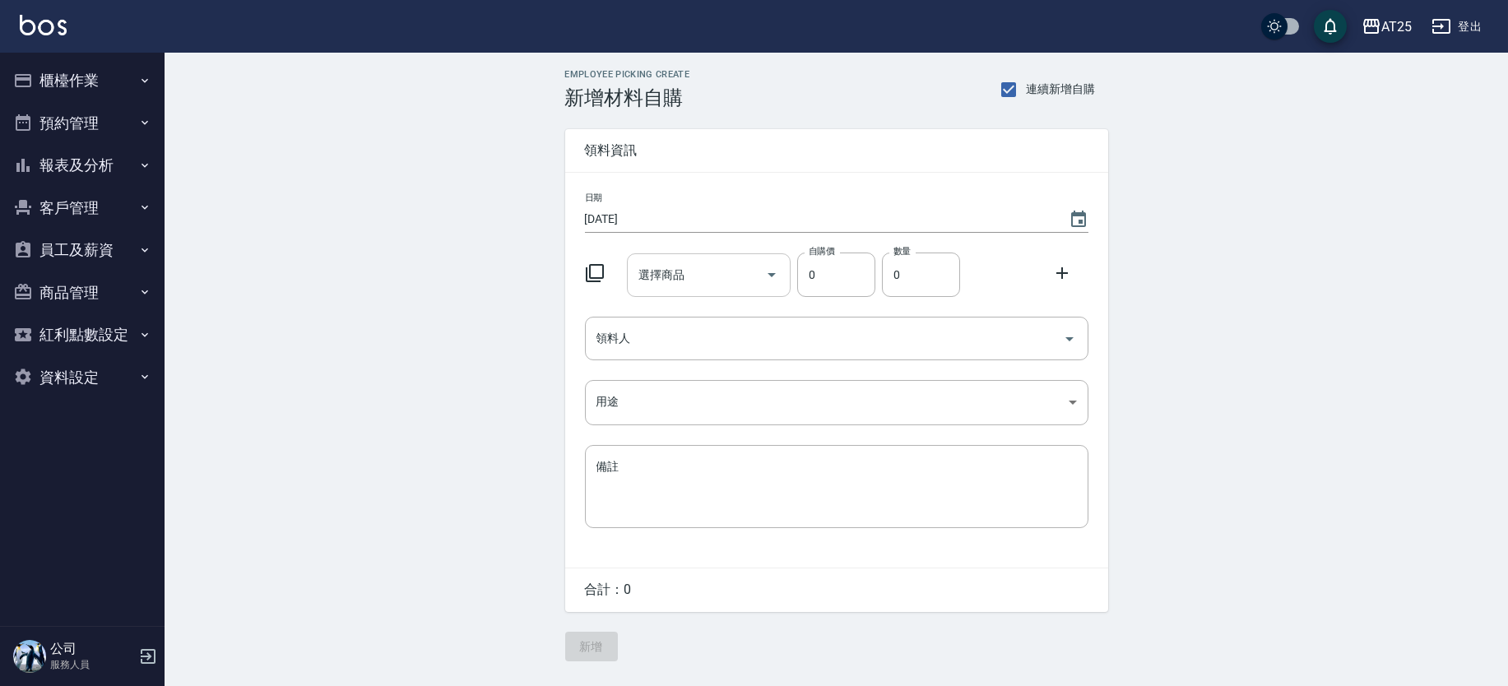
click at [703, 271] on input "選擇商品" at bounding box center [696, 275] width 124 height 29
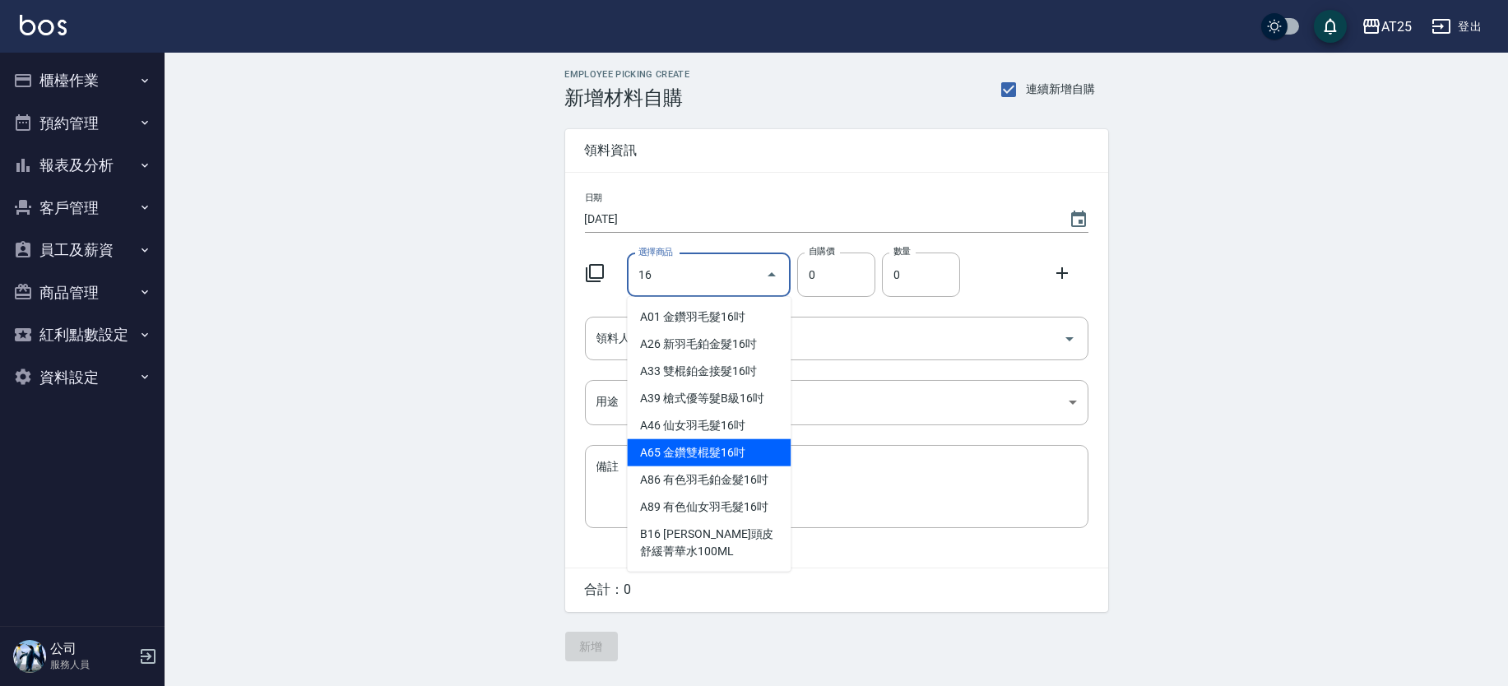
click at [742, 460] on li "A65 金鑽雙棍髮16吋" at bounding box center [709, 452] width 164 height 27
type input "金鑽雙棍髮16吋"
type input "730"
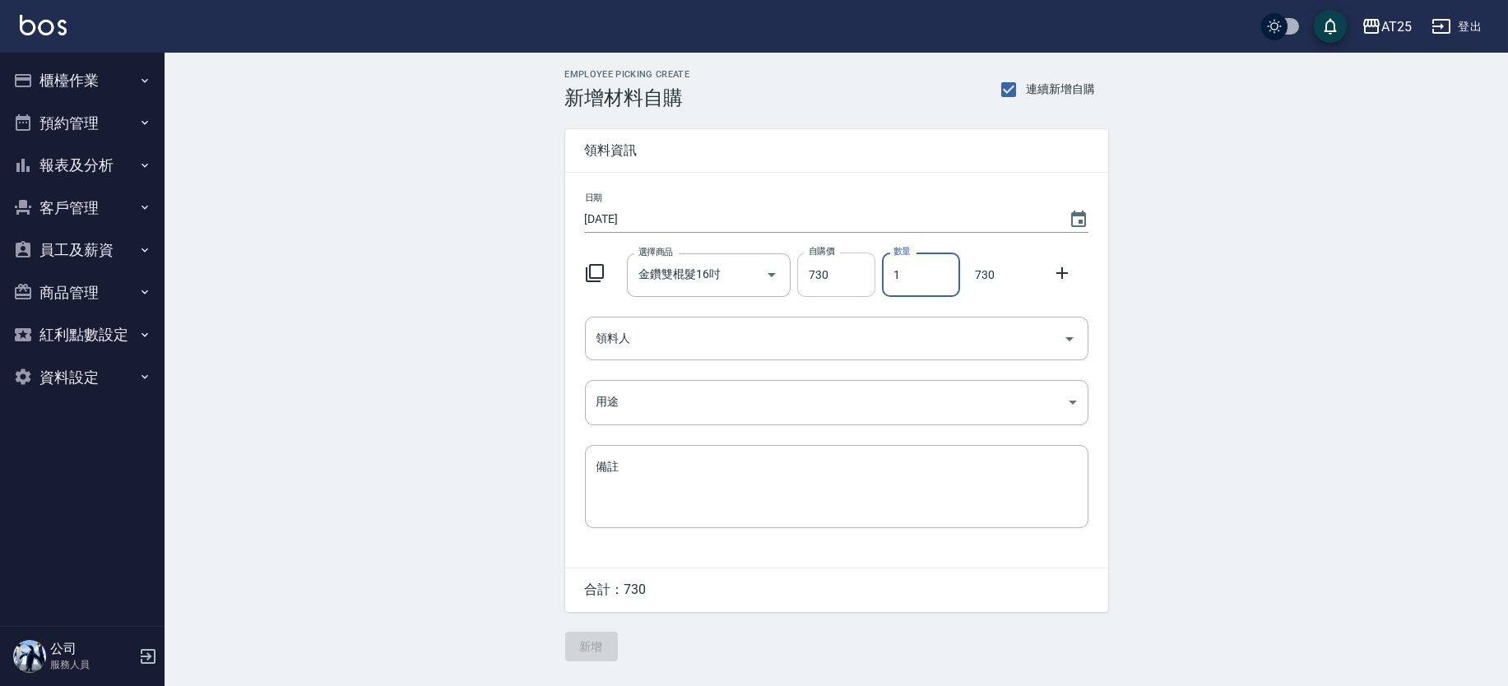
drag, startPoint x: 920, startPoint y: 282, endPoint x: 854, endPoint y: 271, distance: 67.5
click at [854, 271] on div "選擇商品 金鑽雙棍髮16吋 選擇商品 自購價 730 自購價 數量 1 數量 730" at bounding box center [833, 271] width 510 height 51
type input "3"
click at [673, 334] on input "領料人" at bounding box center [824, 338] width 464 height 29
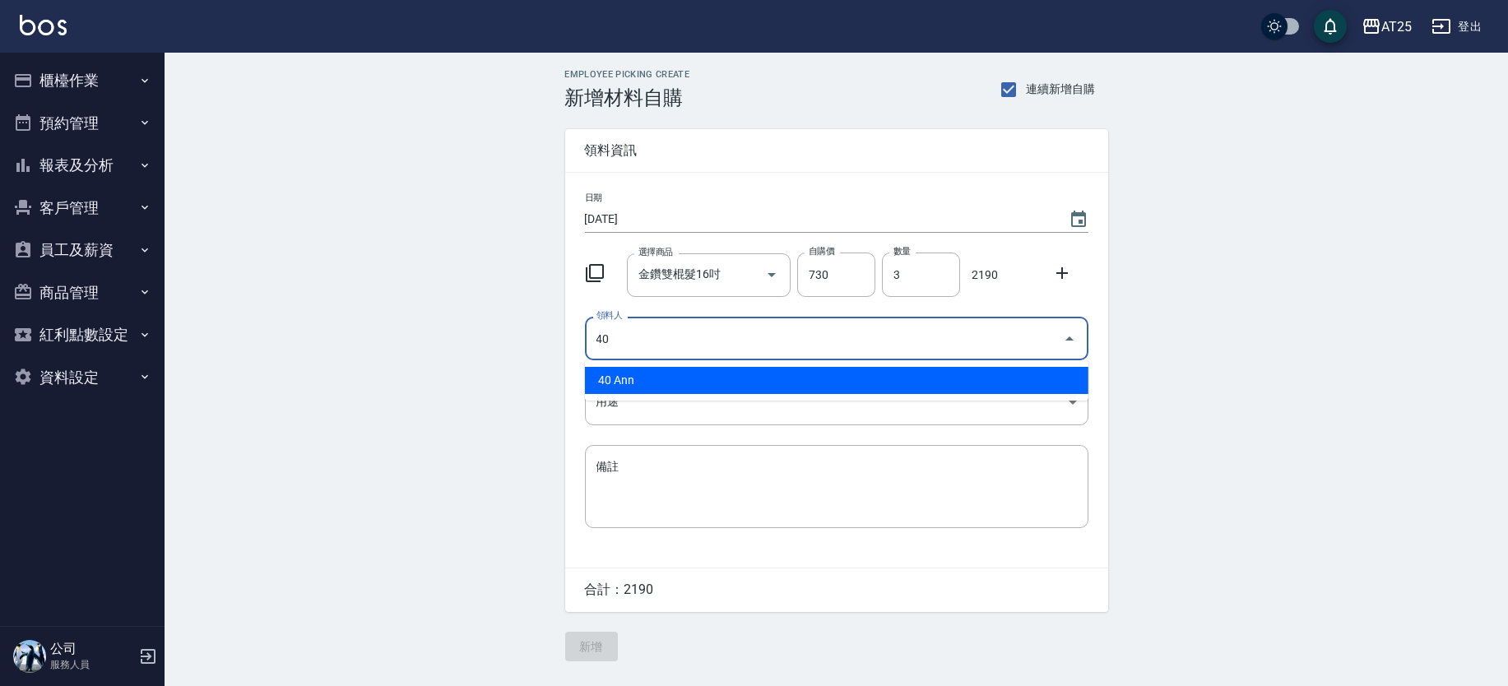
type input "40 Ann"
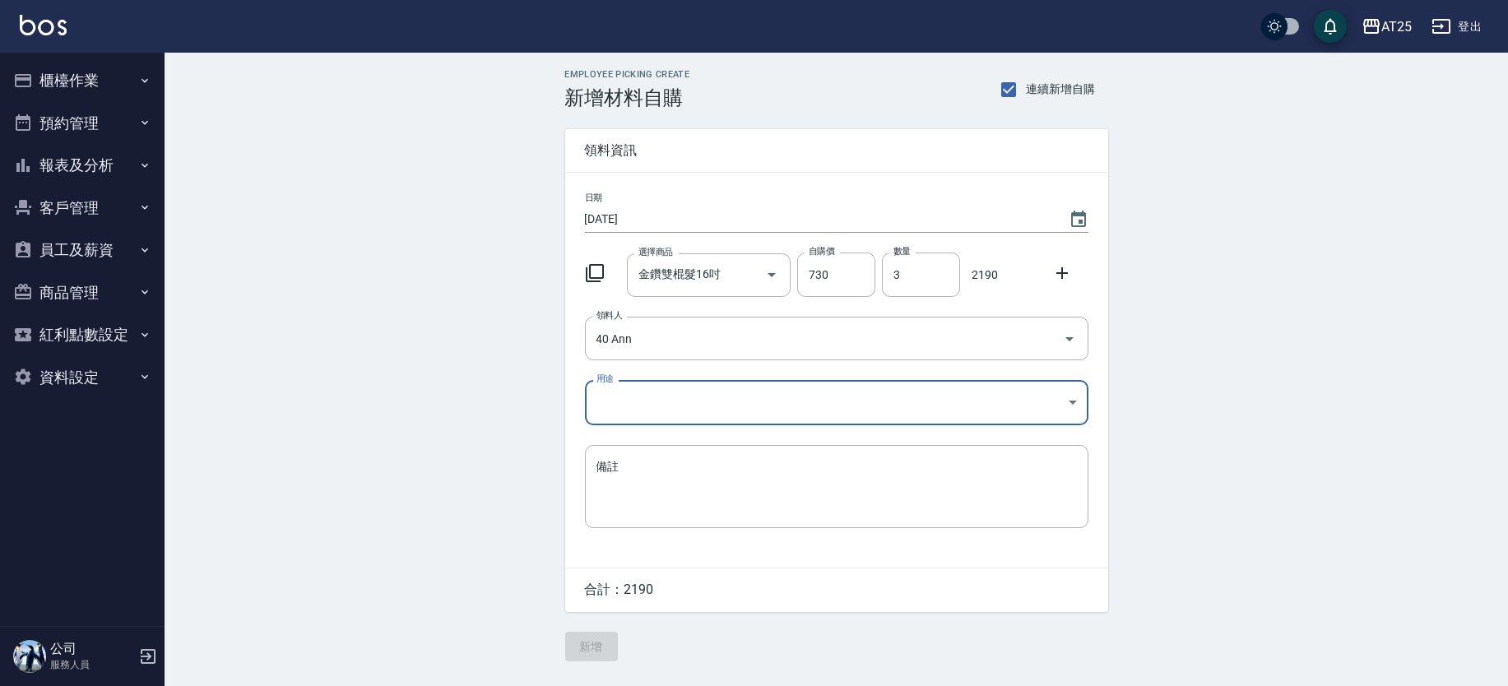
click at [642, 380] on body "AT25 登出 櫃檯作業 打帳單 帳單列表 掛單列表 現金收支登錄 高階收支登錄 材料自購登錄 每日結帳 排班表 現場電腦打卡 預約管理 預約管理 單日預約紀…" at bounding box center [754, 343] width 1508 height 686
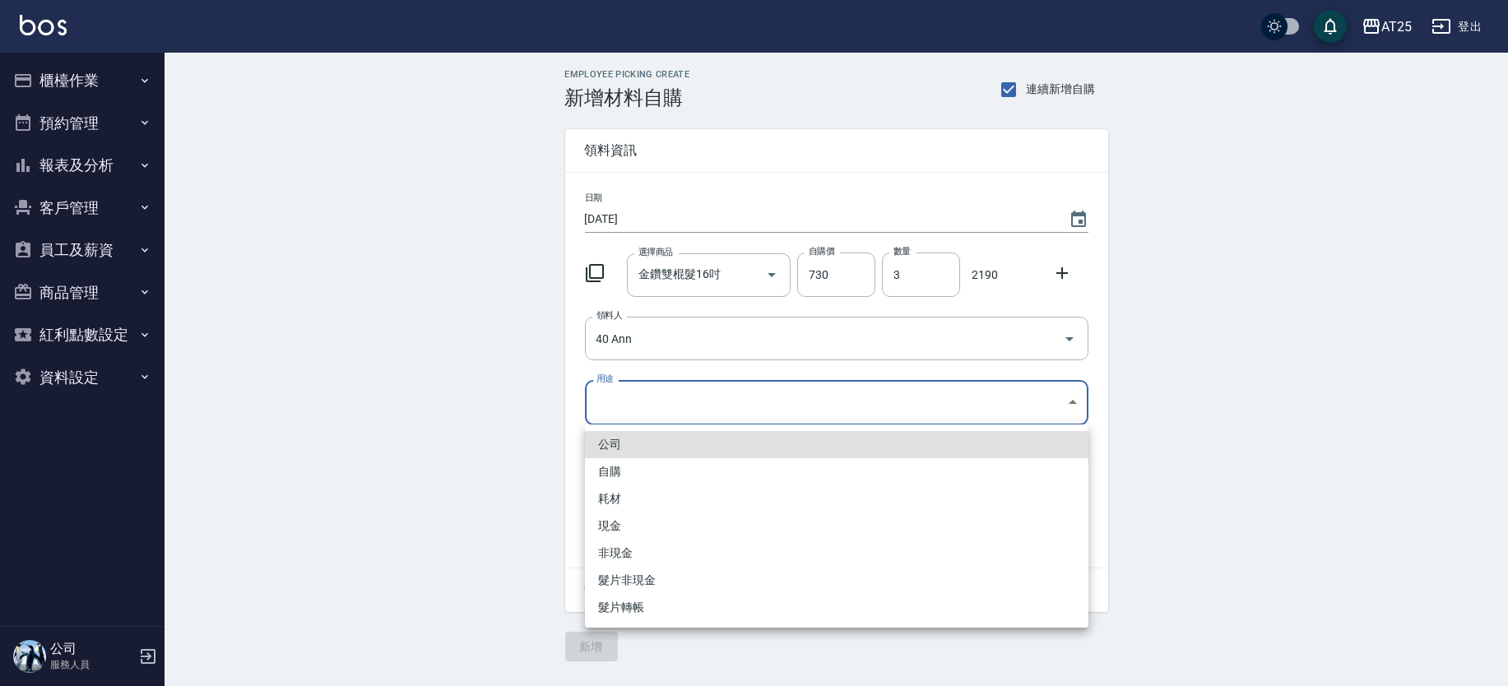
click at [642, 519] on li "現金" at bounding box center [836, 525] width 503 height 27
type input "現金"
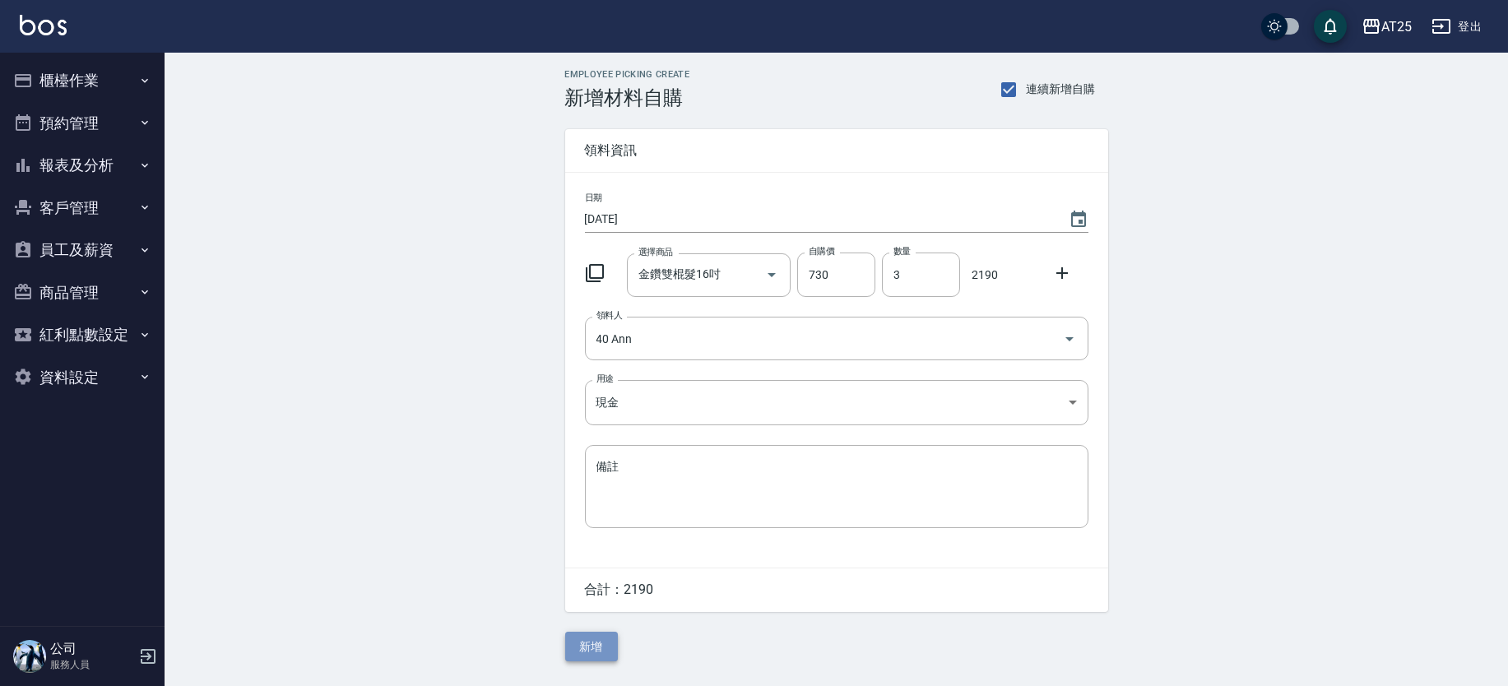
click at [595, 640] on button "新增" at bounding box center [591, 647] width 53 height 30
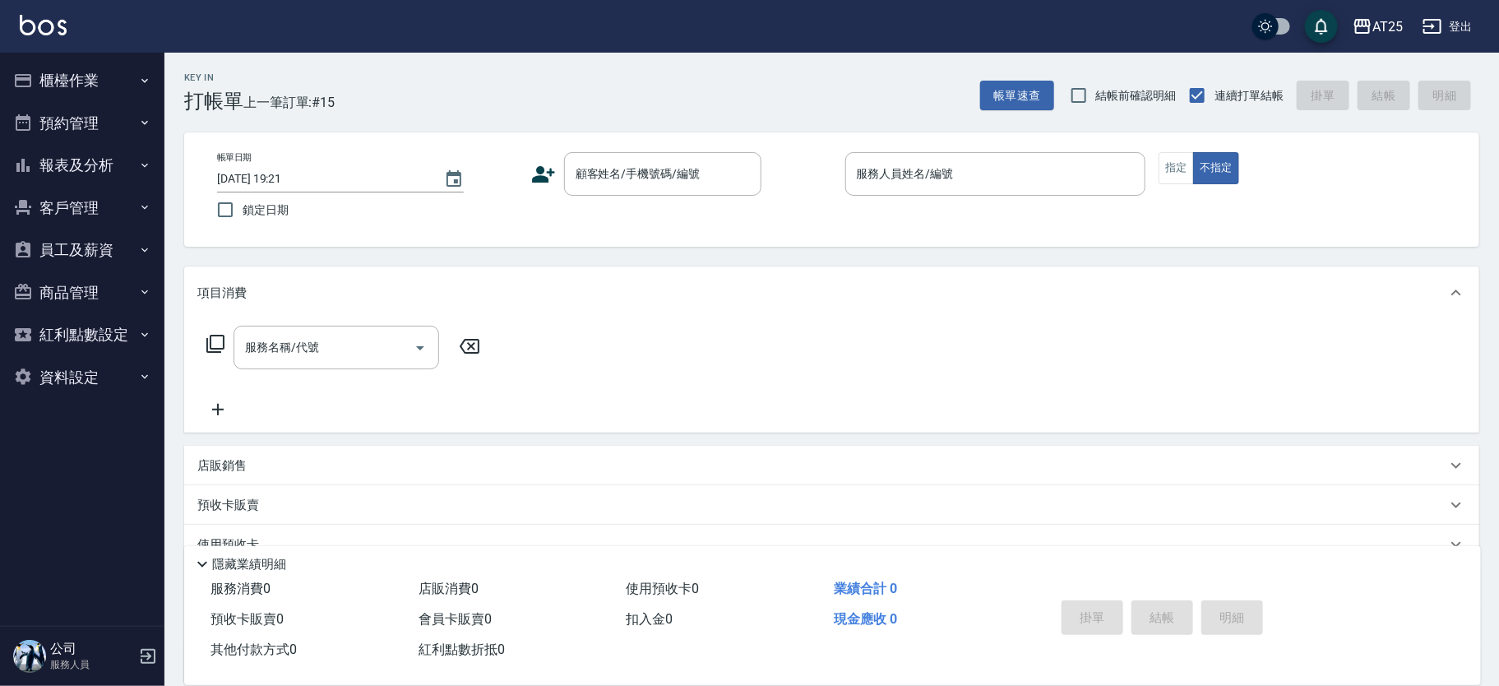
click at [212, 341] on icon at bounding box center [216, 344] width 20 height 20
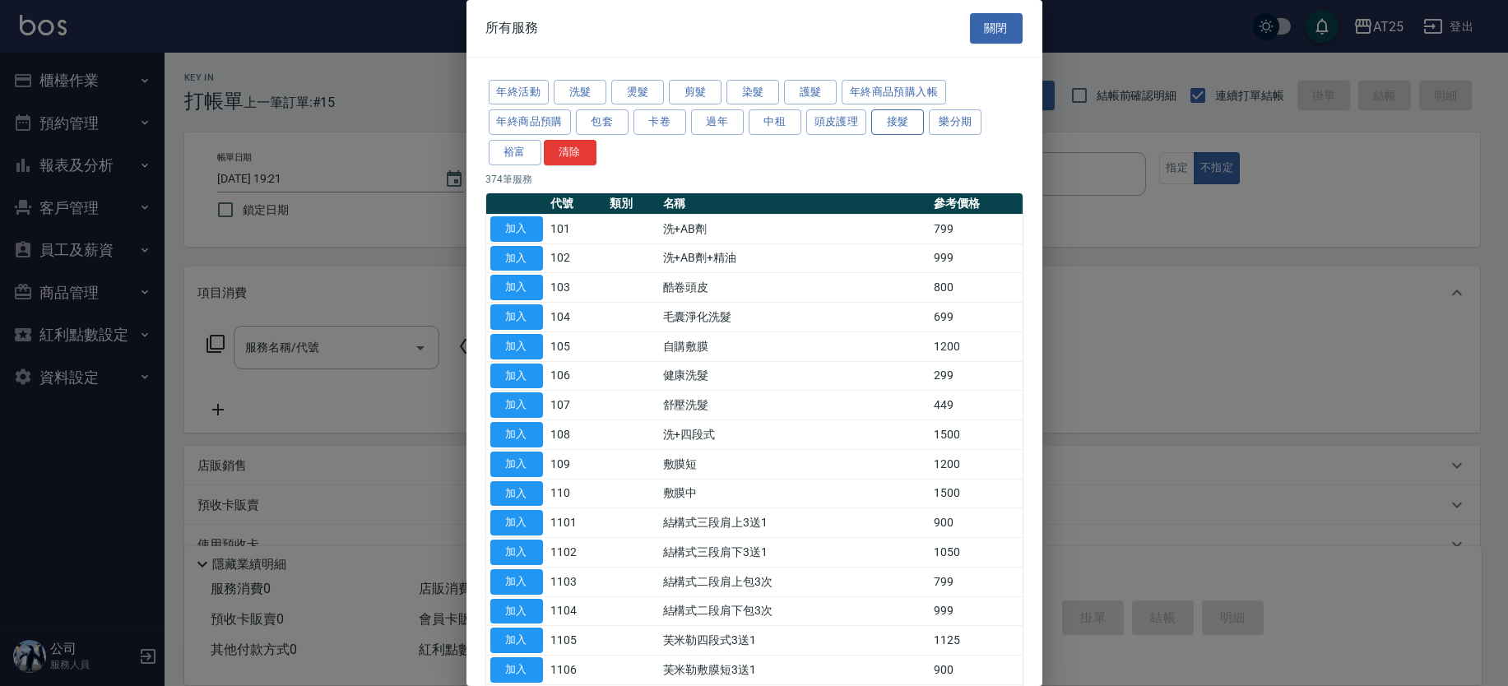
click at [918, 125] on button "接髮" at bounding box center [897, 121] width 53 height 25
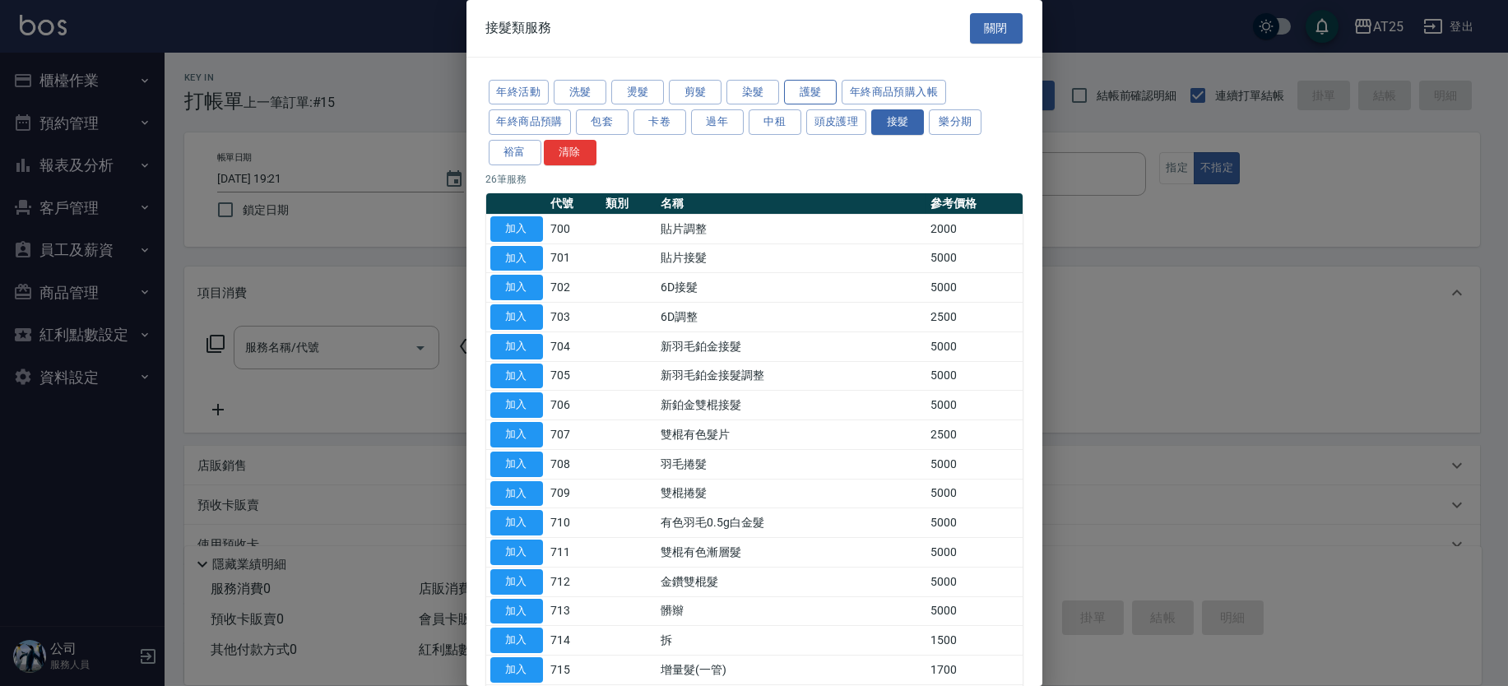
click at [784, 82] on button "護髮" at bounding box center [810, 92] width 53 height 25
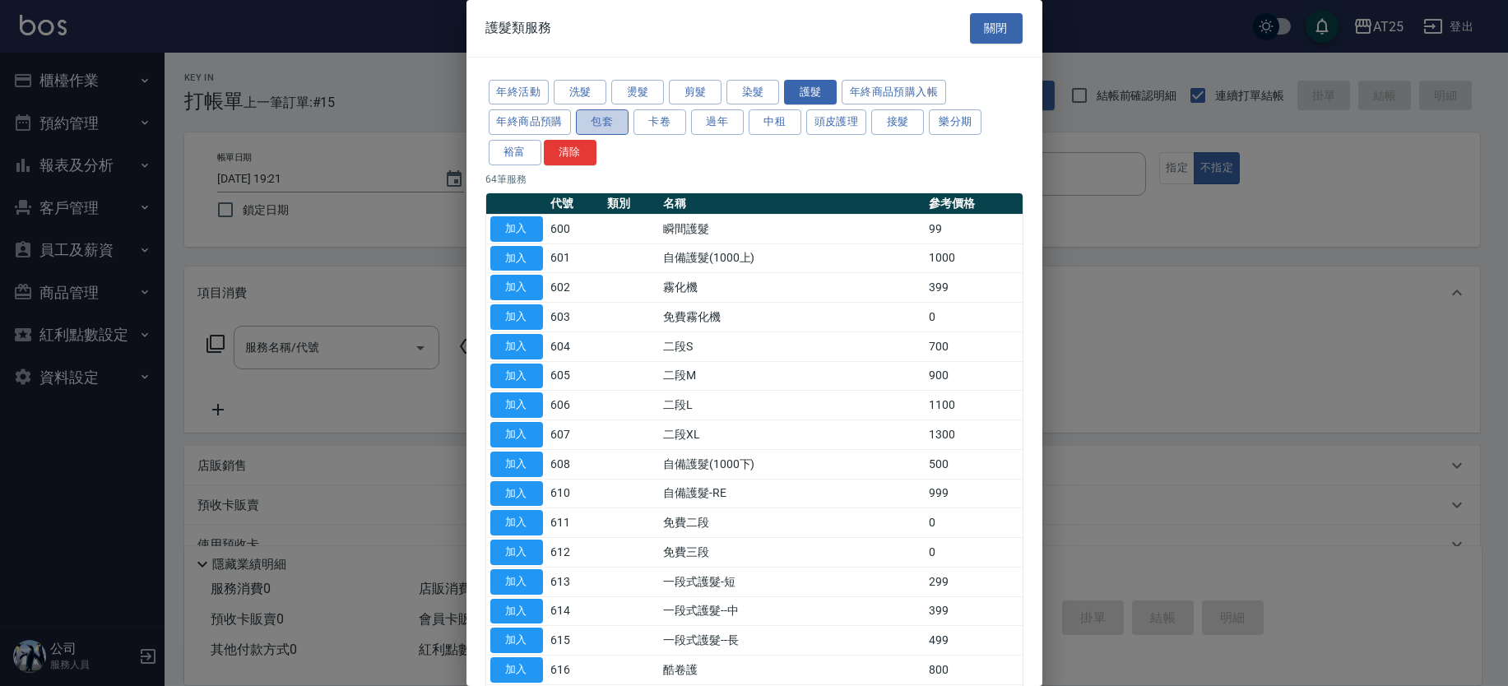
click at [609, 124] on button "包套" at bounding box center [602, 121] width 53 height 25
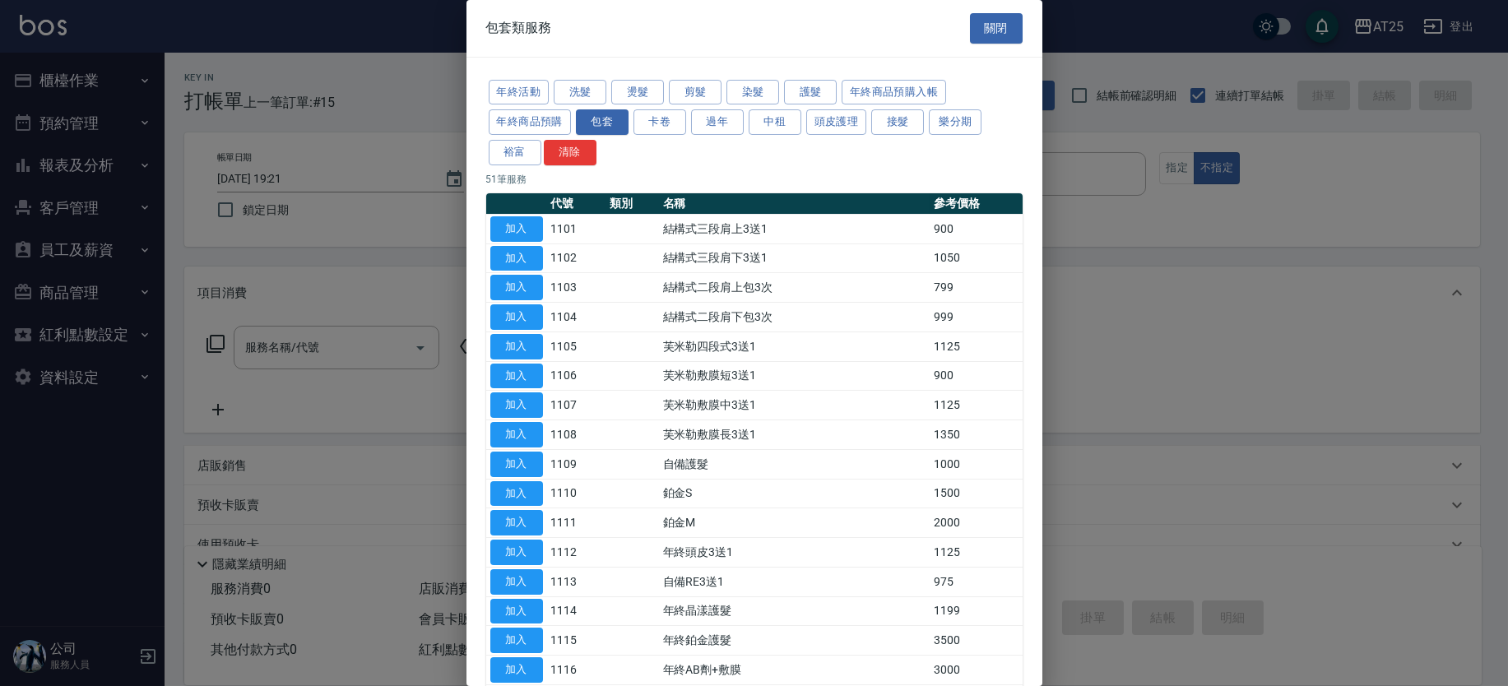
scroll to position [1086, 0]
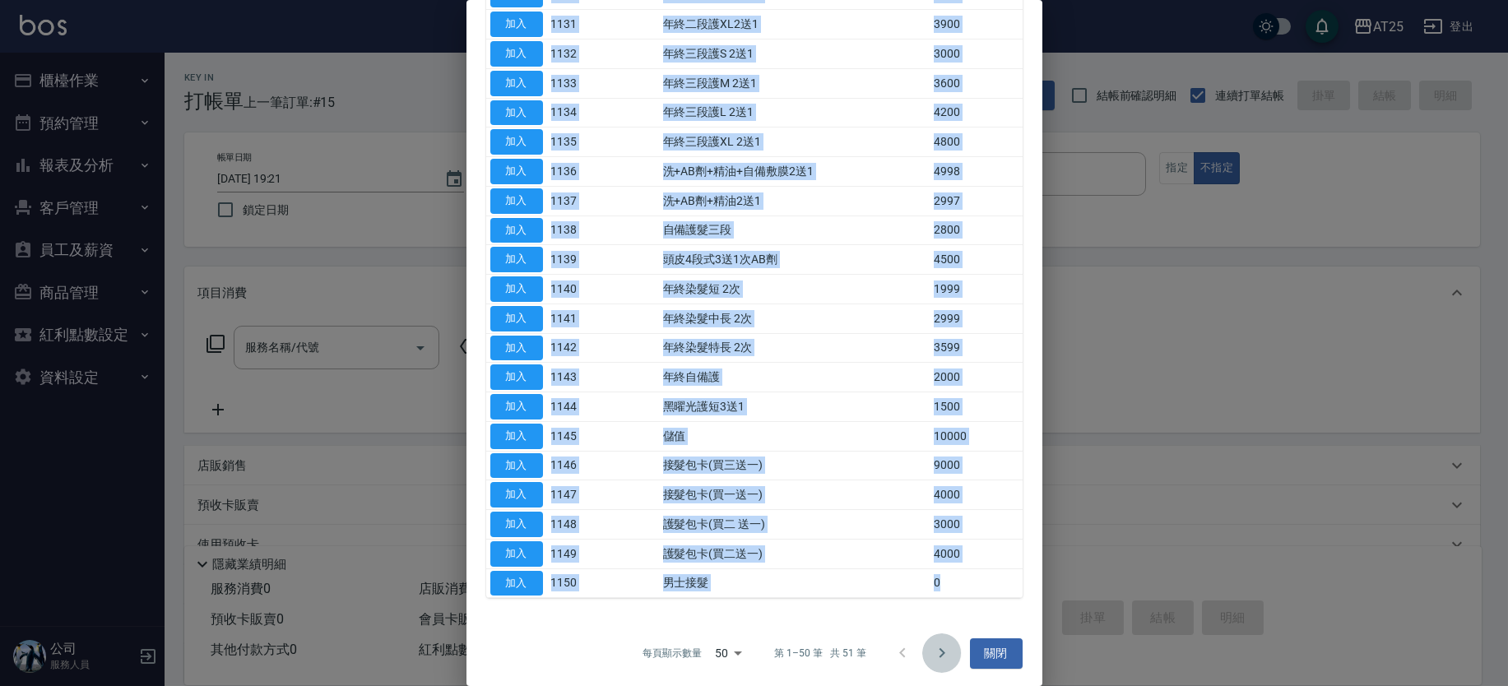
click at [936, 644] on icon "Go to next page" at bounding box center [942, 653] width 20 height 20
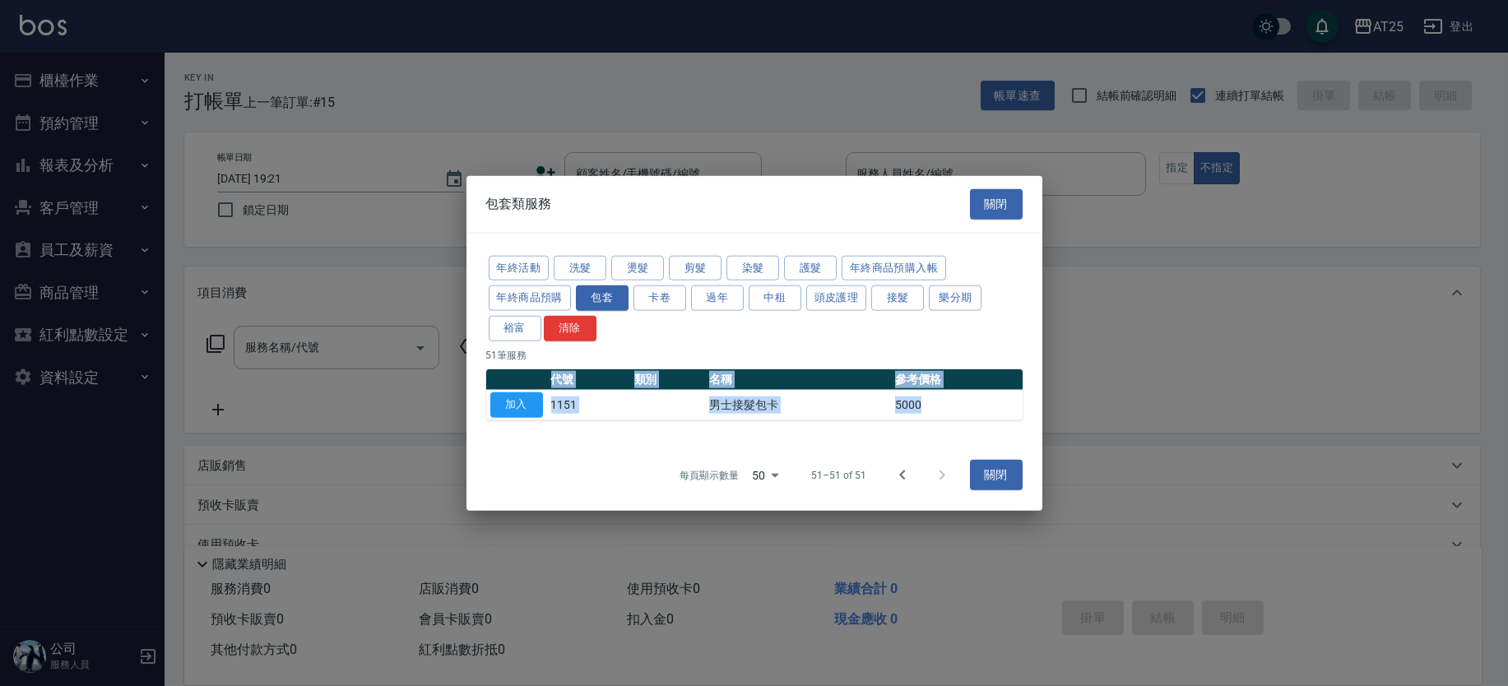
scroll to position [0, 0]
click at [898, 478] on icon "Go to previous page" at bounding box center [902, 475] width 20 height 20
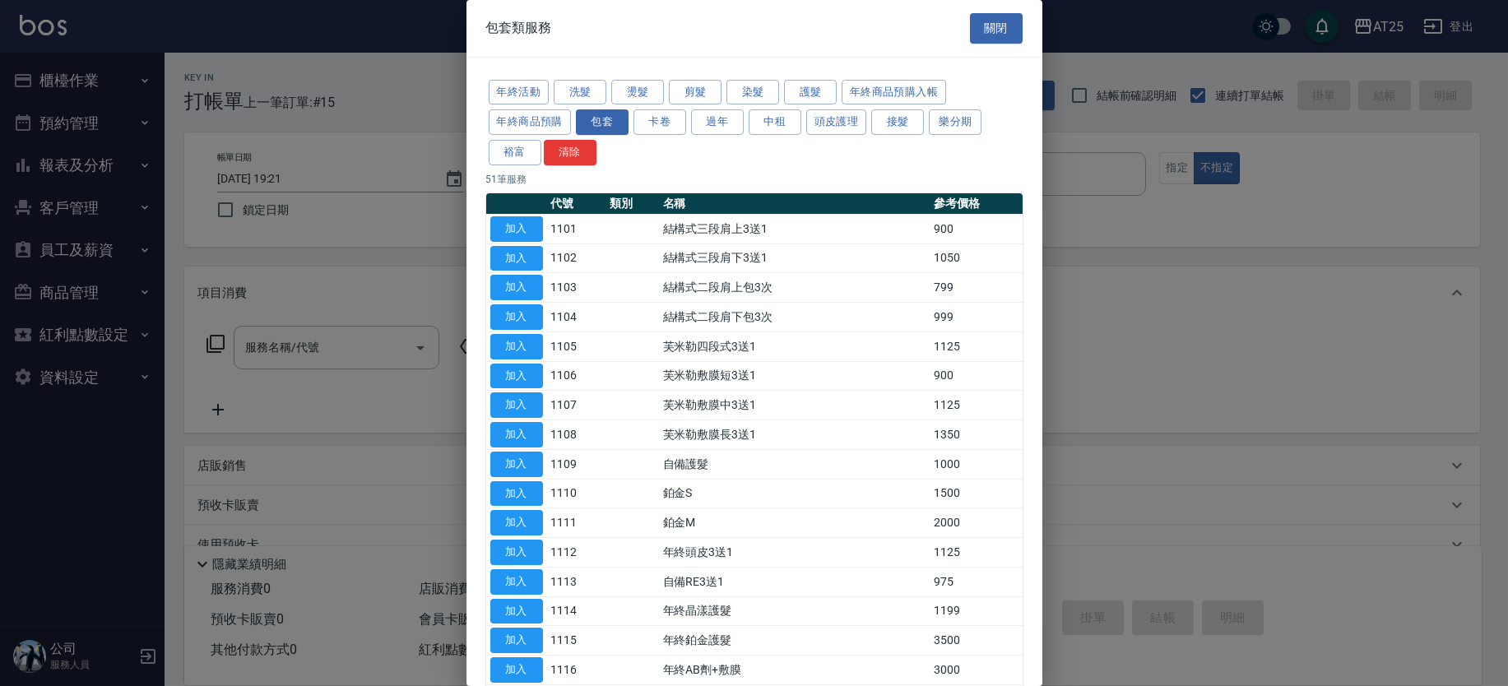
click at [762, 146] on div "年終活動 洗髮 燙髮 剪髮 染髮 護髮 年終商品預購入帳 年終商品預購 包套 卡卷 過年 中租 頭皮護理 接髮 樂分期 裕富 清除" at bounding box center [754, 122] width 536 height 90
click at [741, 97] on button "染髮" at bounding box center [752, 92] width 53 height 25
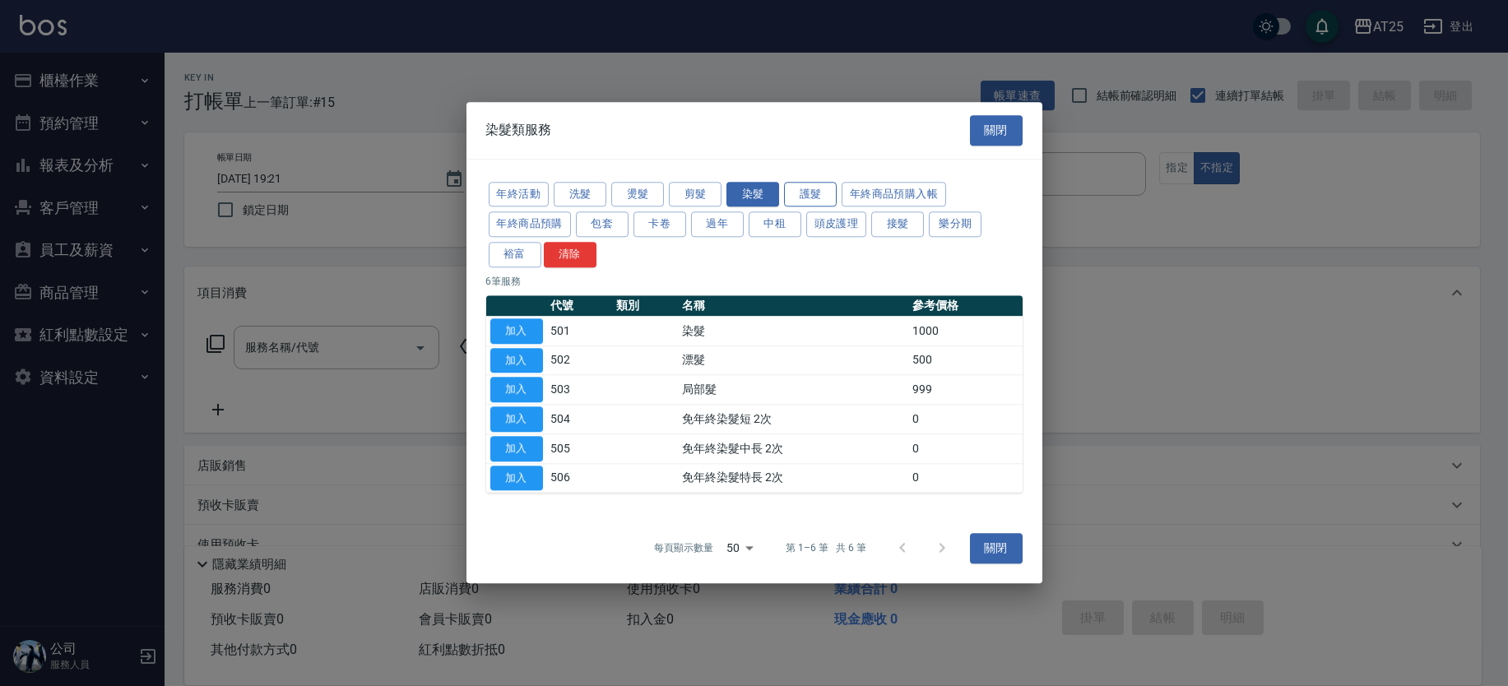
click at [819, 191] on button "護髮" at bounding box center [810, 194] width 53 height 25
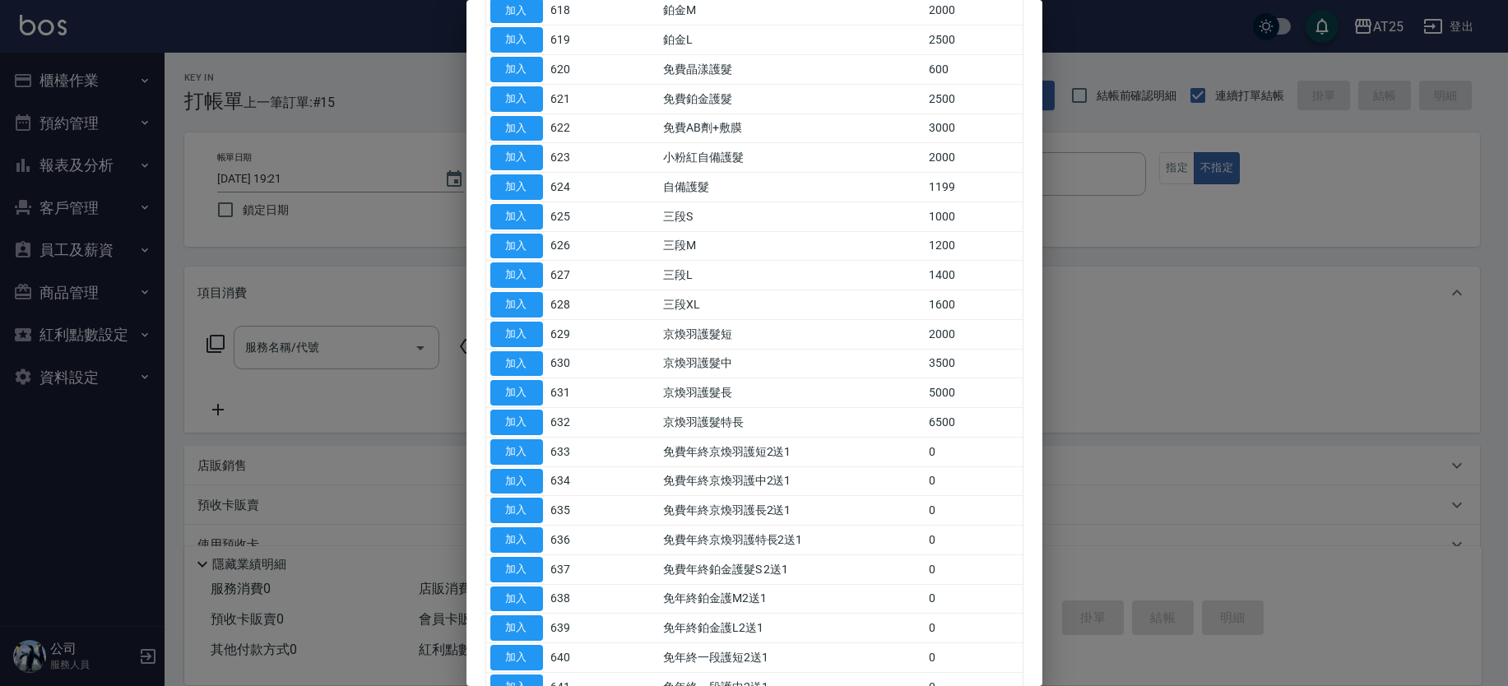
scroll to position [1086, 0]
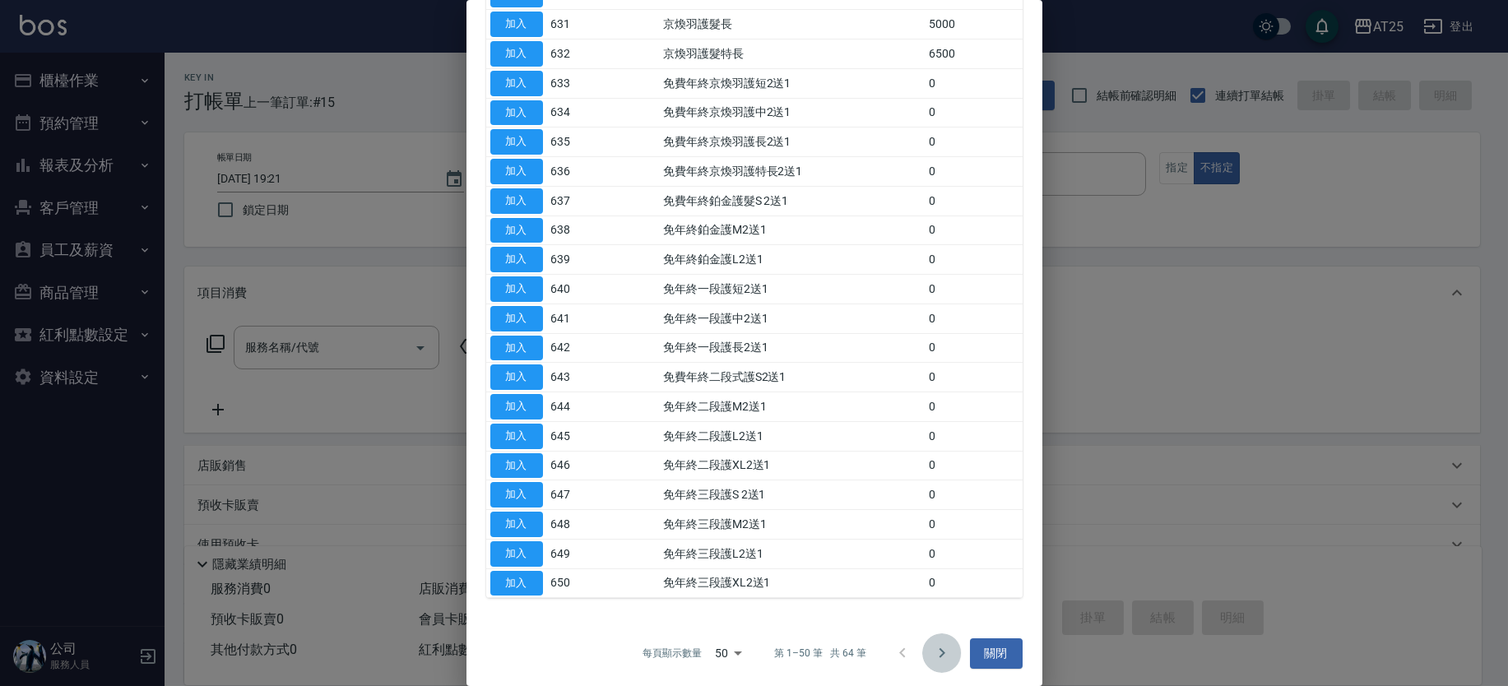
click at [938, 646] on icon "Go to next page" at bounding box center [942, 653] width 20 height 20
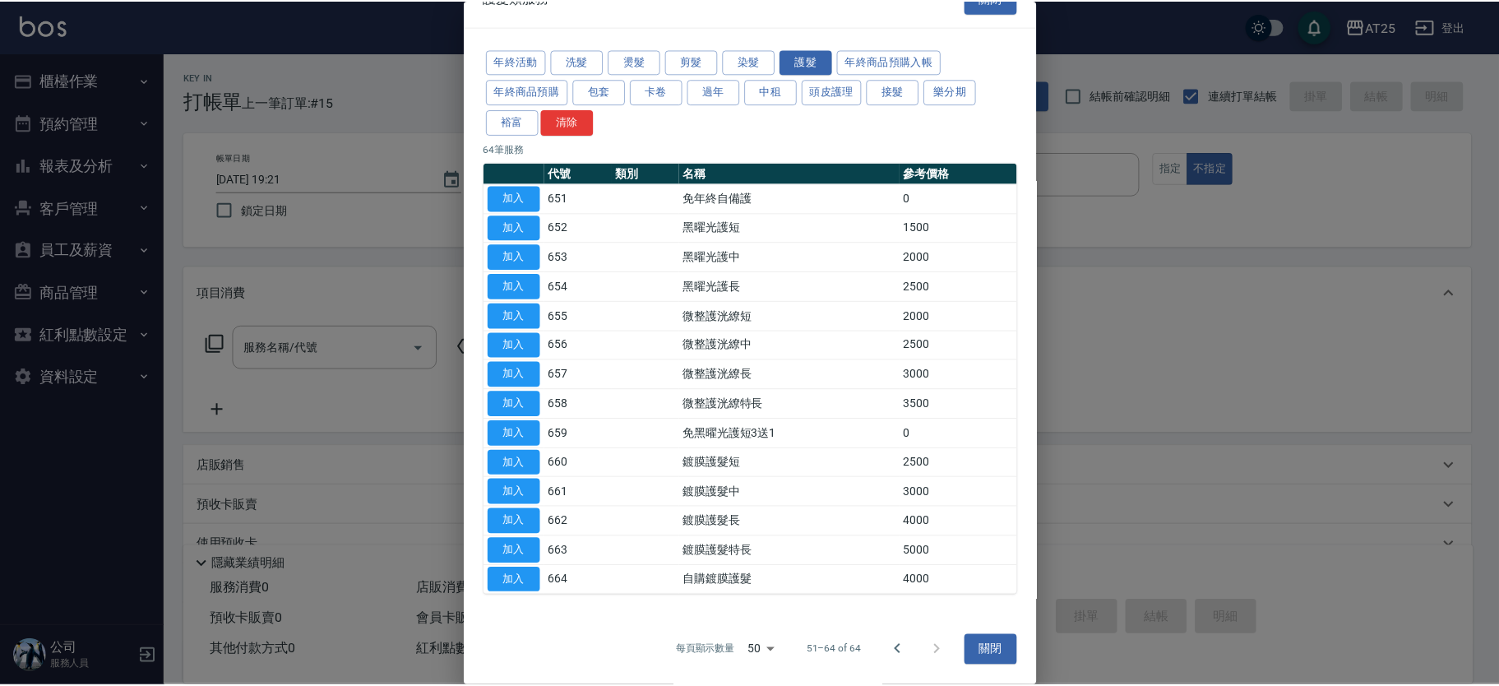
scroll to position [30, 0]
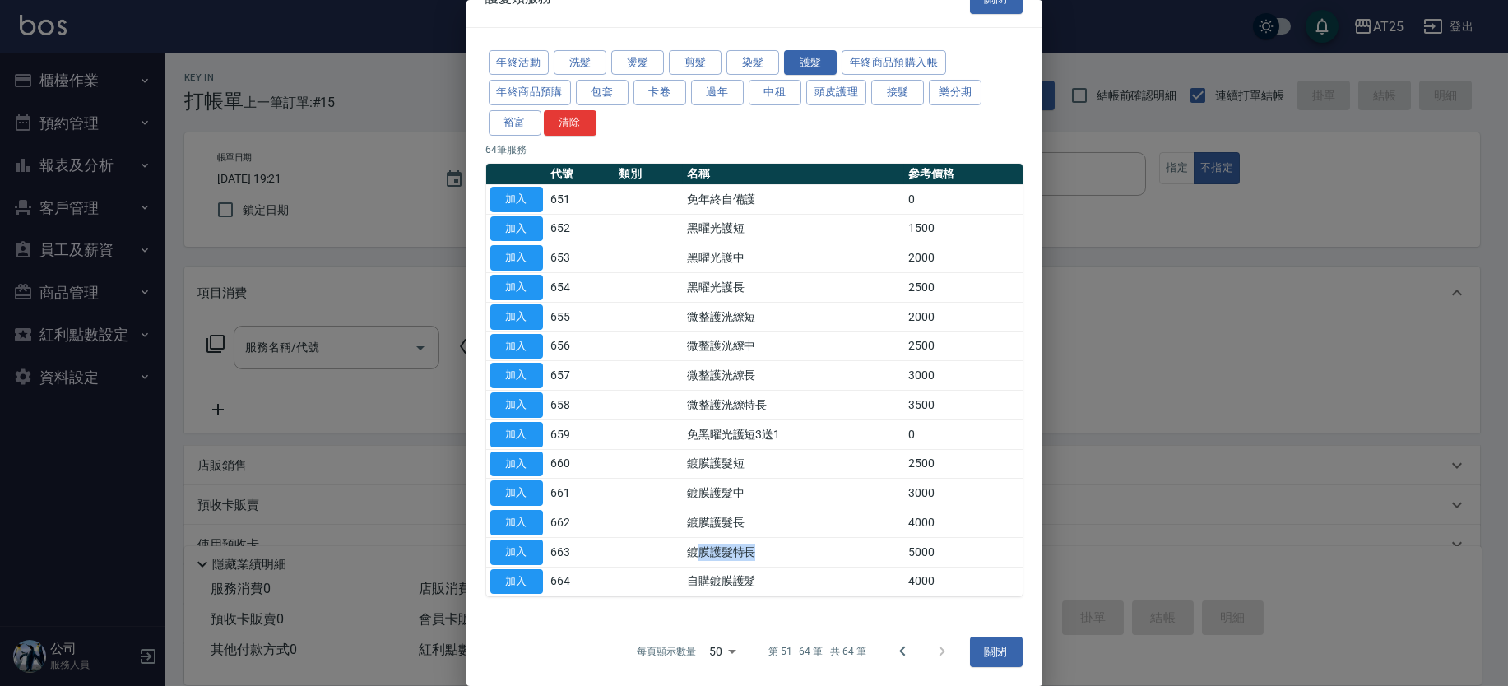
drag, startPoint x: 702, startPoint y: 554, endPoint x: 805, endPoint y: 558, distance: 103.7
click at [805, 558] on td "鍍膜護髮特長" at bounding box center [793, 552] width 221 height 30
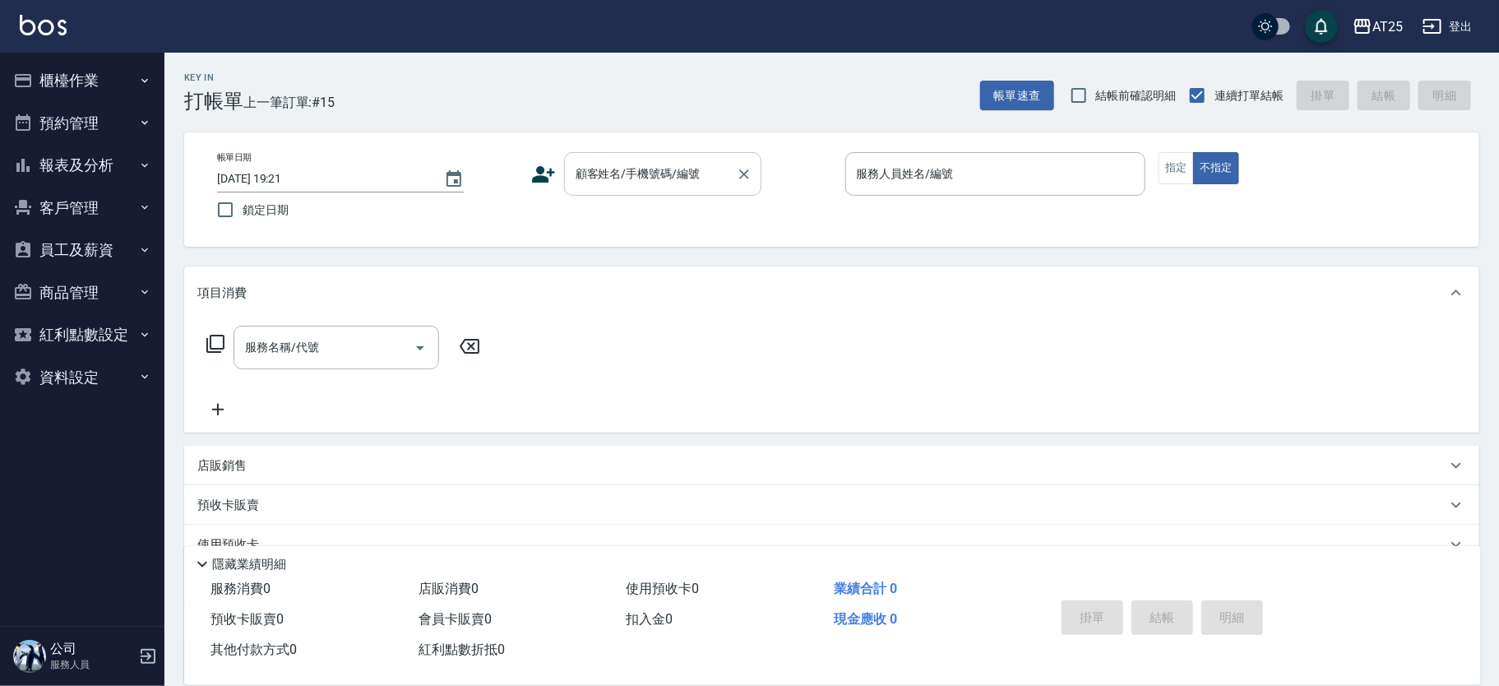
click at [636, 184] on input "顧客姓名/手機號碼/編號" at bounding box center [651, 174] width 158 height 29
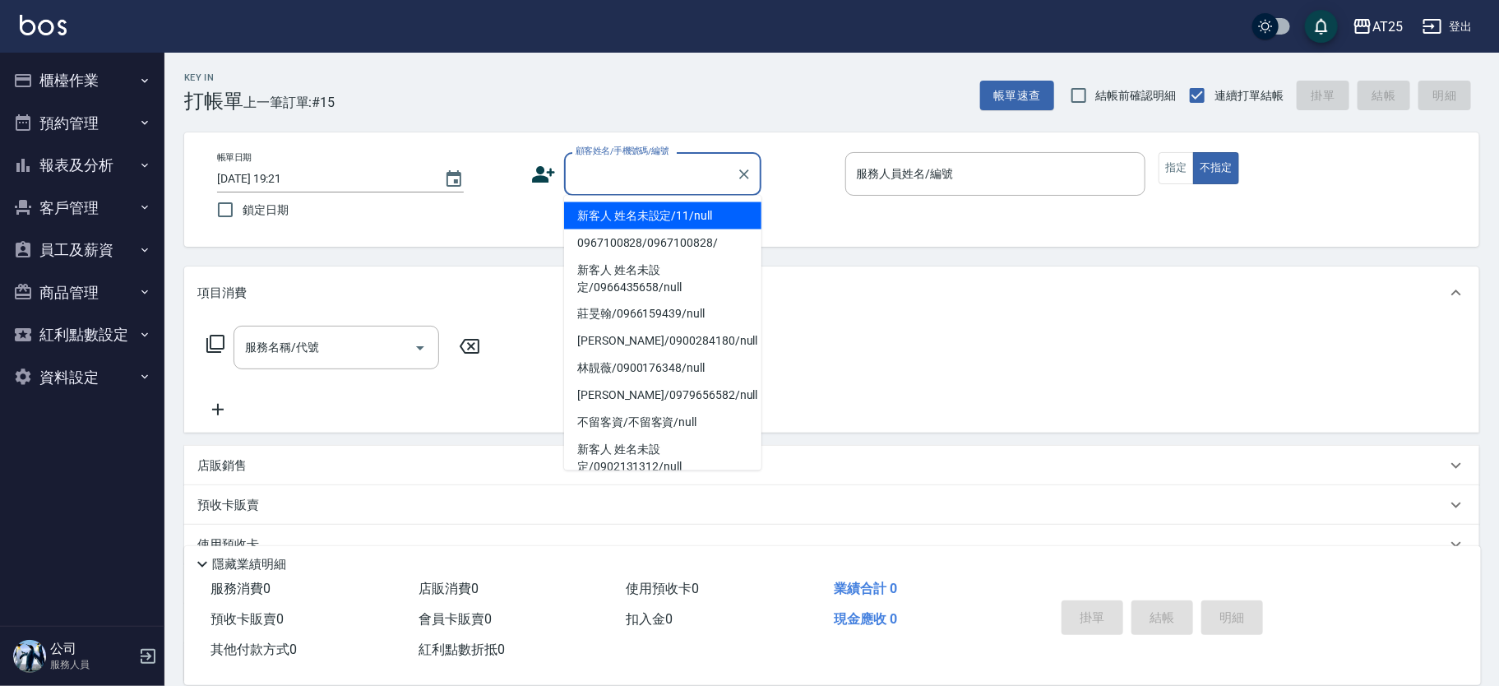
click at [668, 220] on li "新客人 姓名未設定/11/null" at bounding box center [662, 215] width 197 height 27
type input "新客人 姓名未設定/11/null"
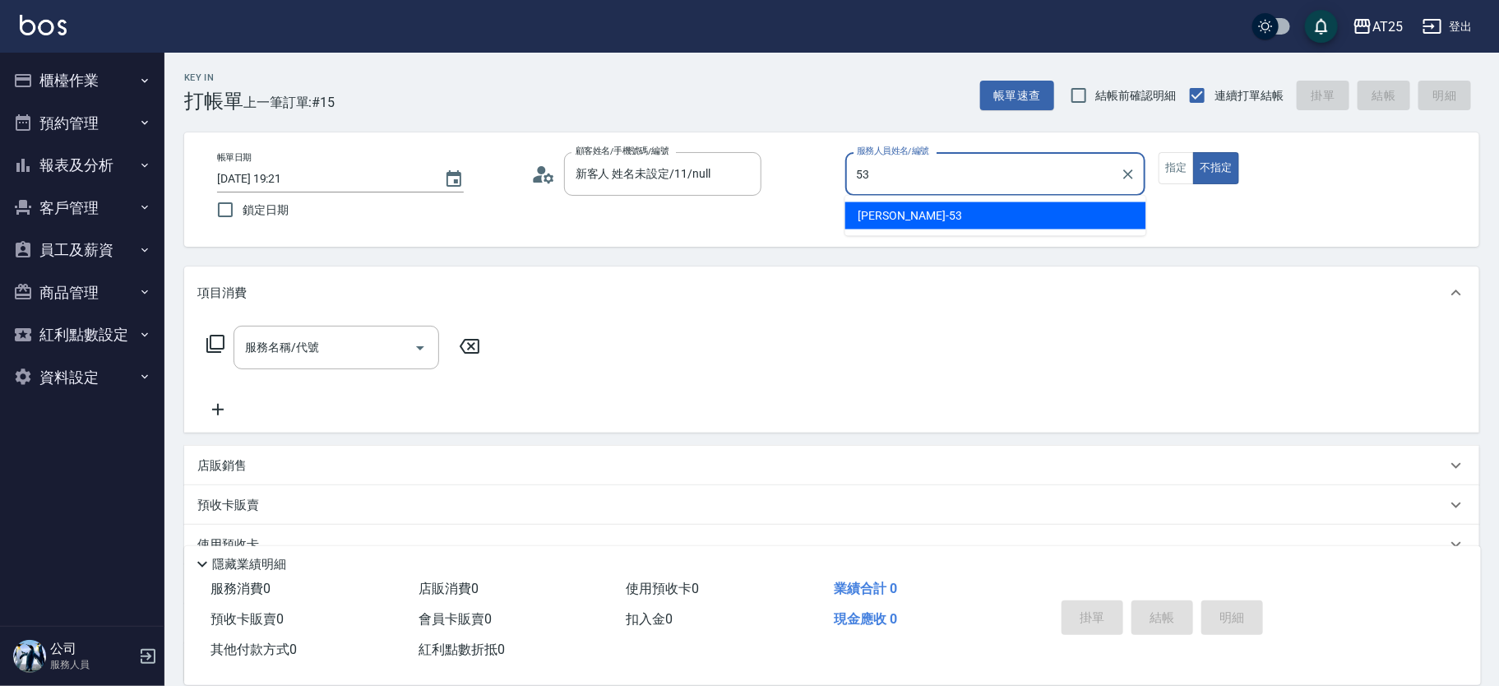
type input "Jerry-53"
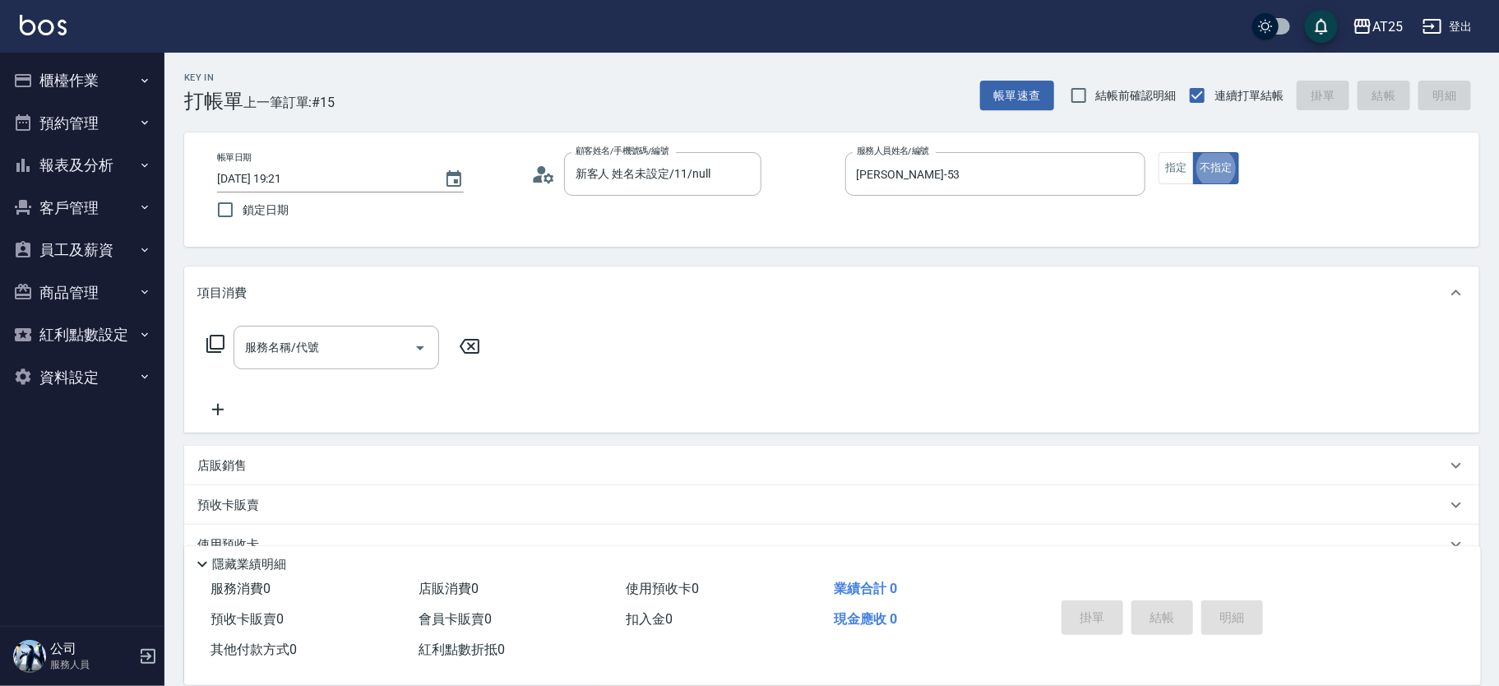
type button "false"
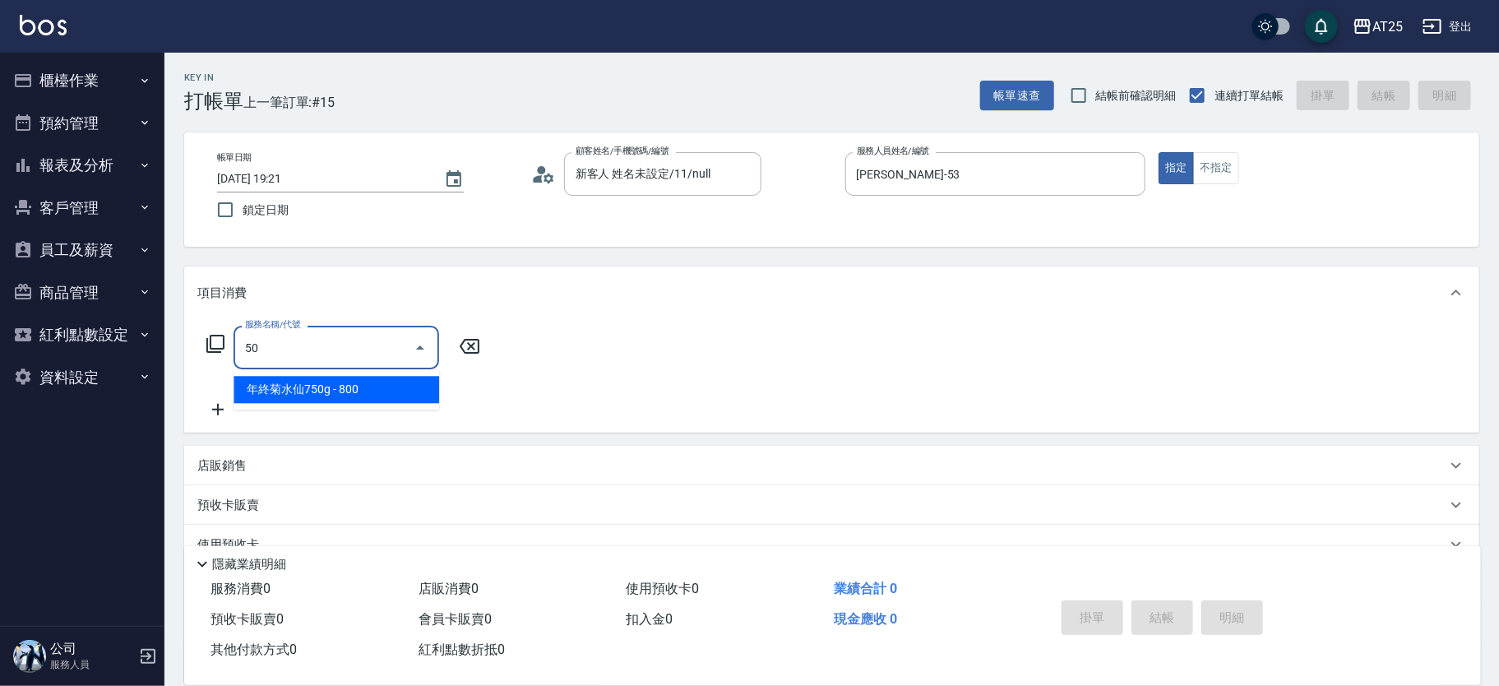
type input "501"
type input "100"
type input "染髮(501)"
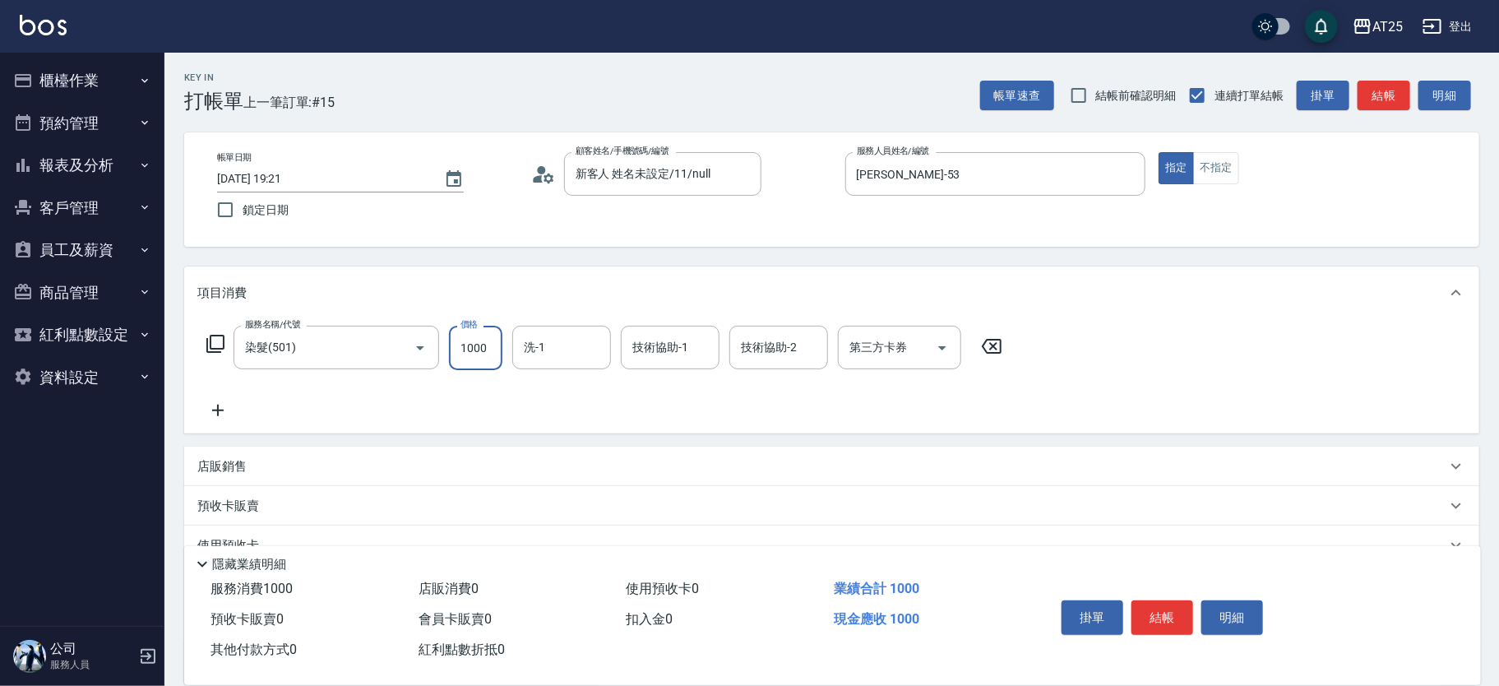
type input "0"
type input "17"
type input "10"
type input "1780"
type input "170"
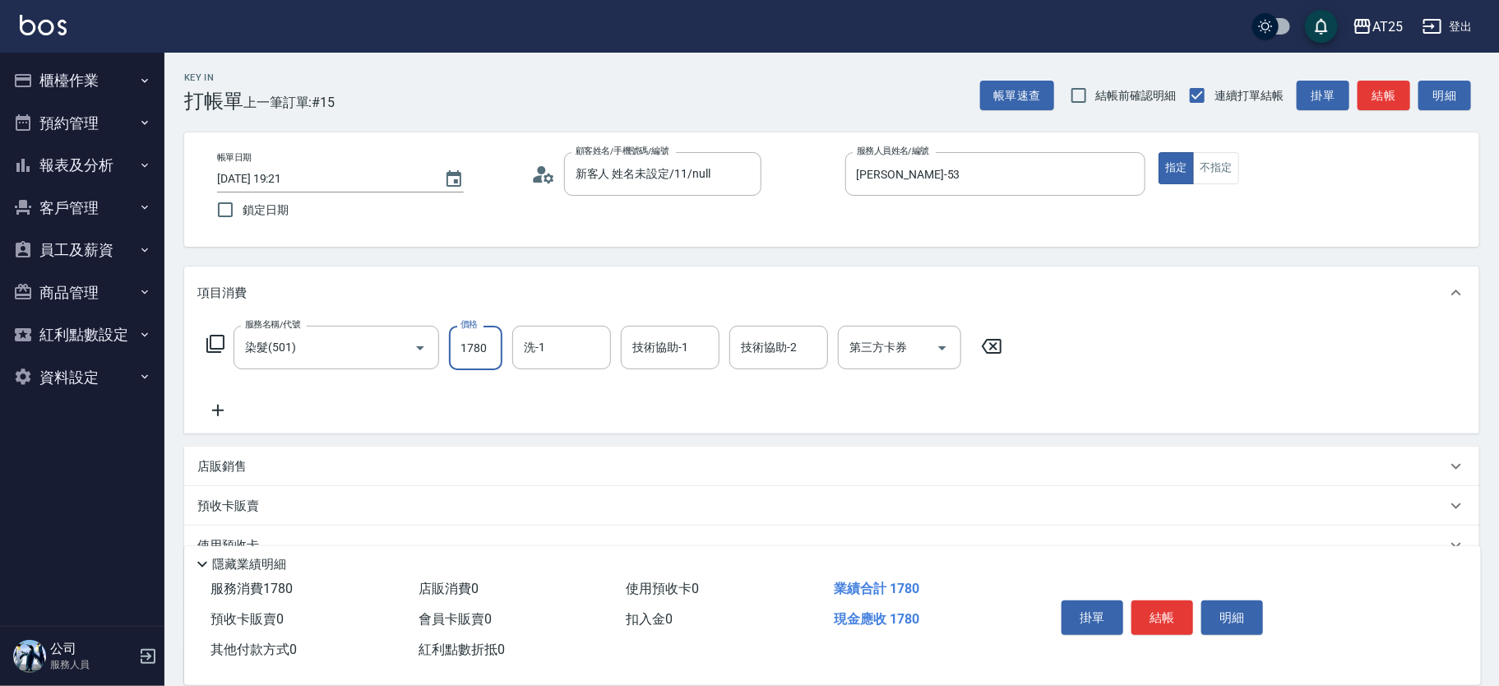
type input "1780"
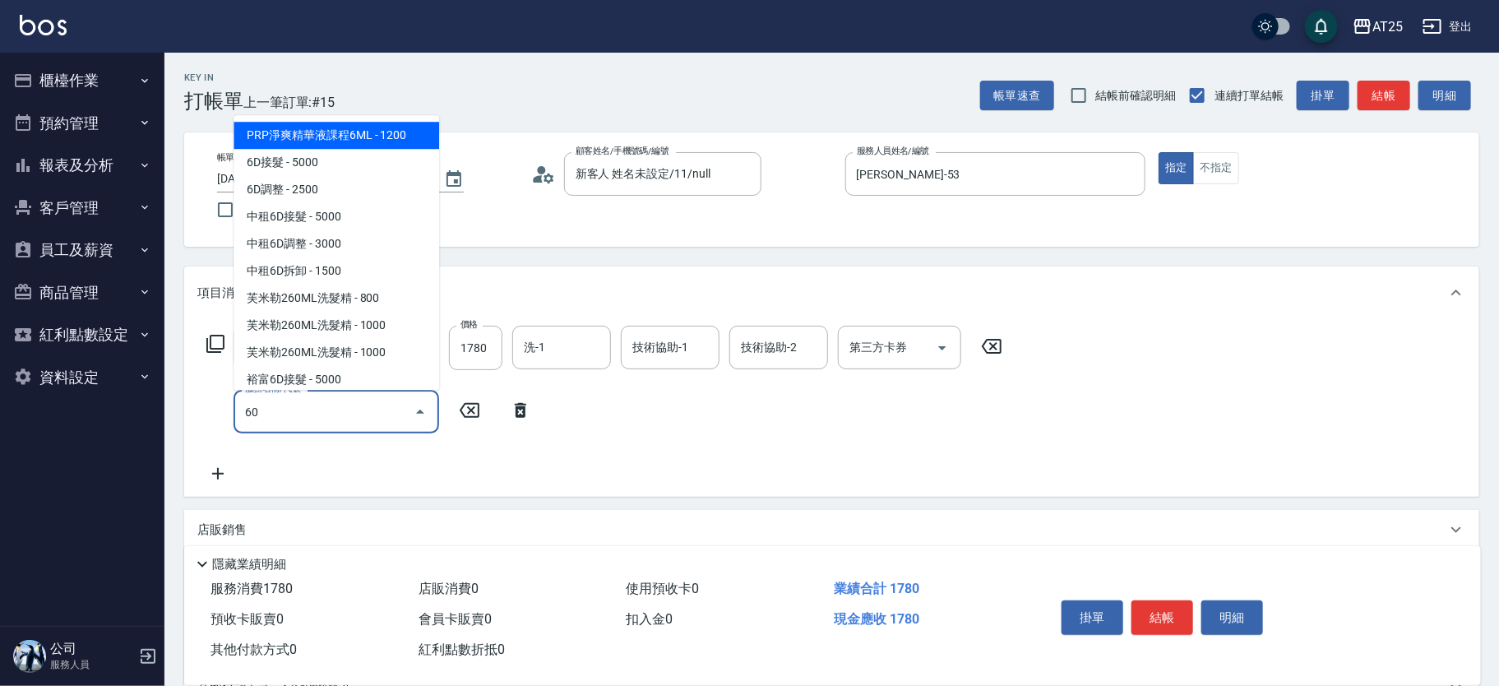
type input "601"
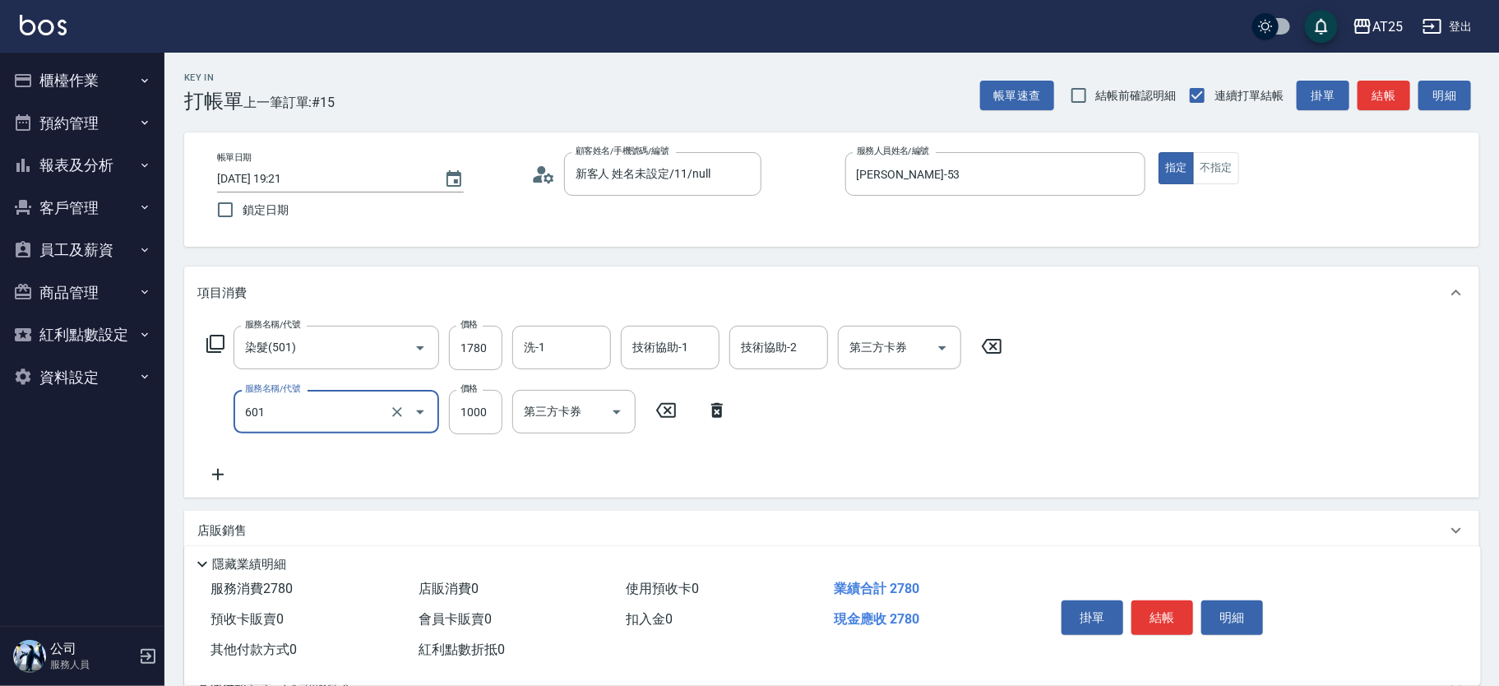
type input "270"
type input "自備護髮(1000上)(601)"
type input "170"
type input "2"
type input "180"
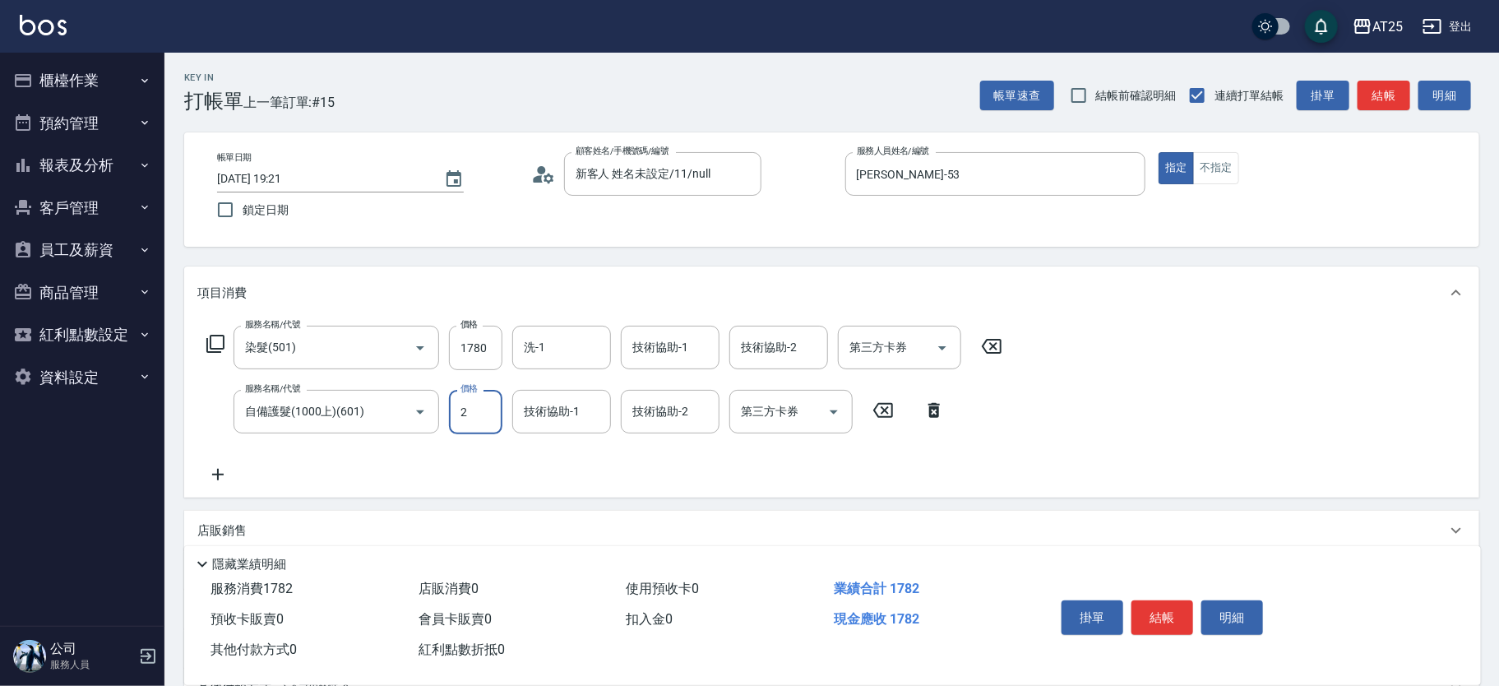
type input "24"
type input "200"
type input "248"
type input "420"
click at [736, 179] on icon "Clear" at bounding box center [744, 174] width 16 height 16
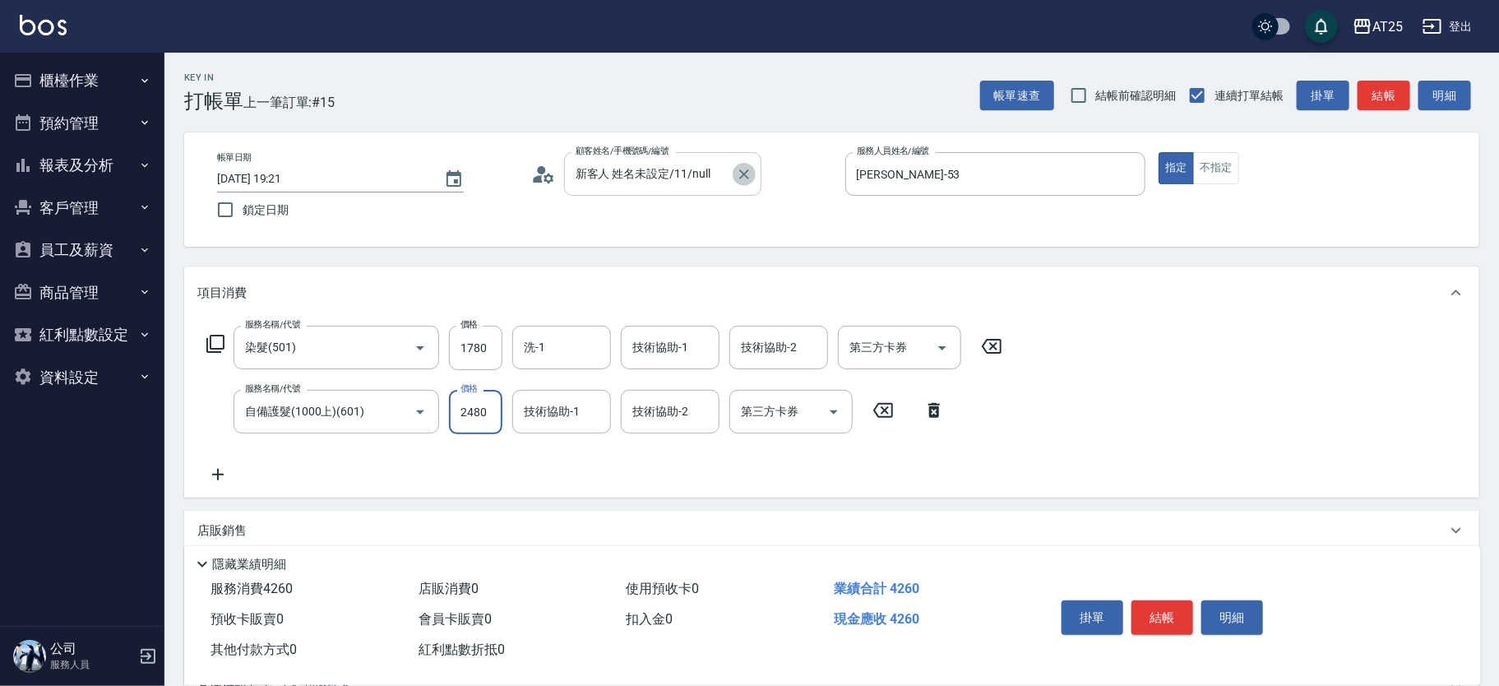
type input "2480"
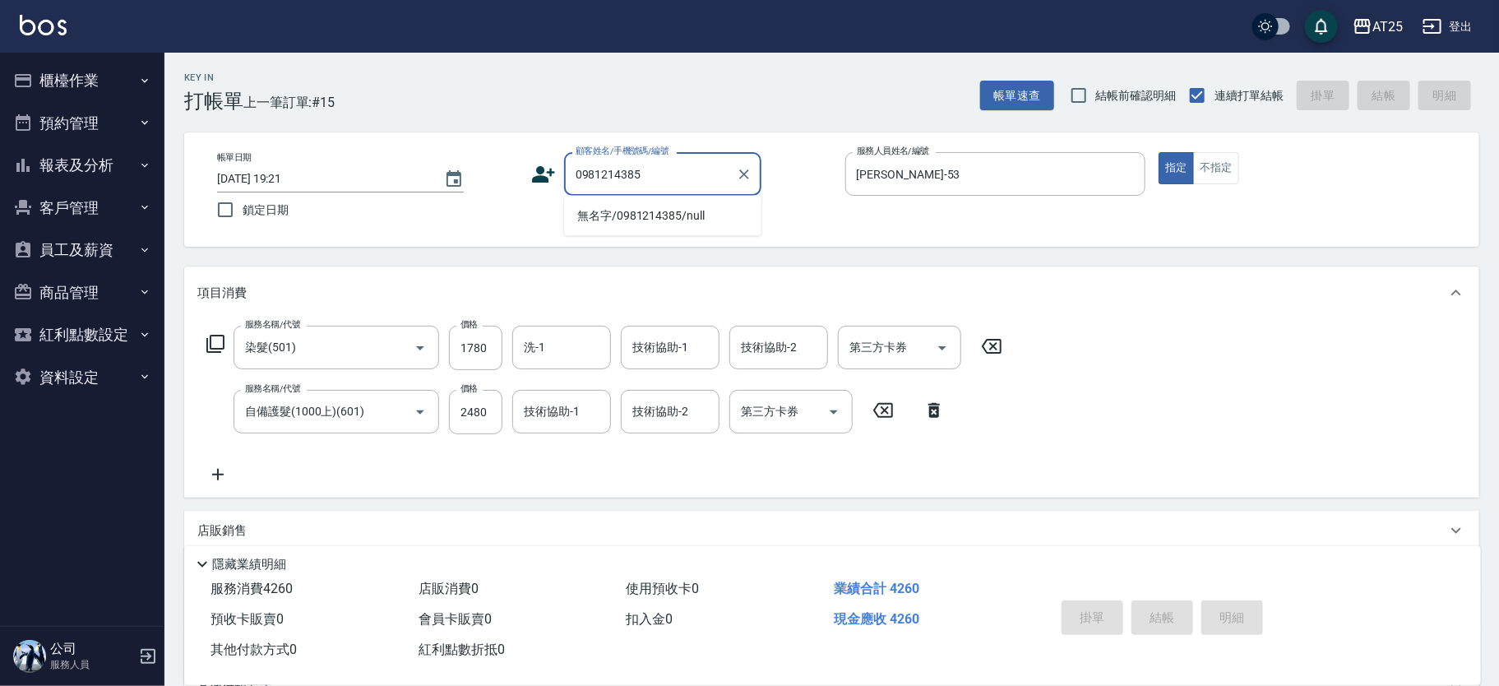
click at [665, 220] on li "無名字/0981214385/null" at bounding box center [662, 215] width 197 height 27
type input "無名字/0981214385/null"
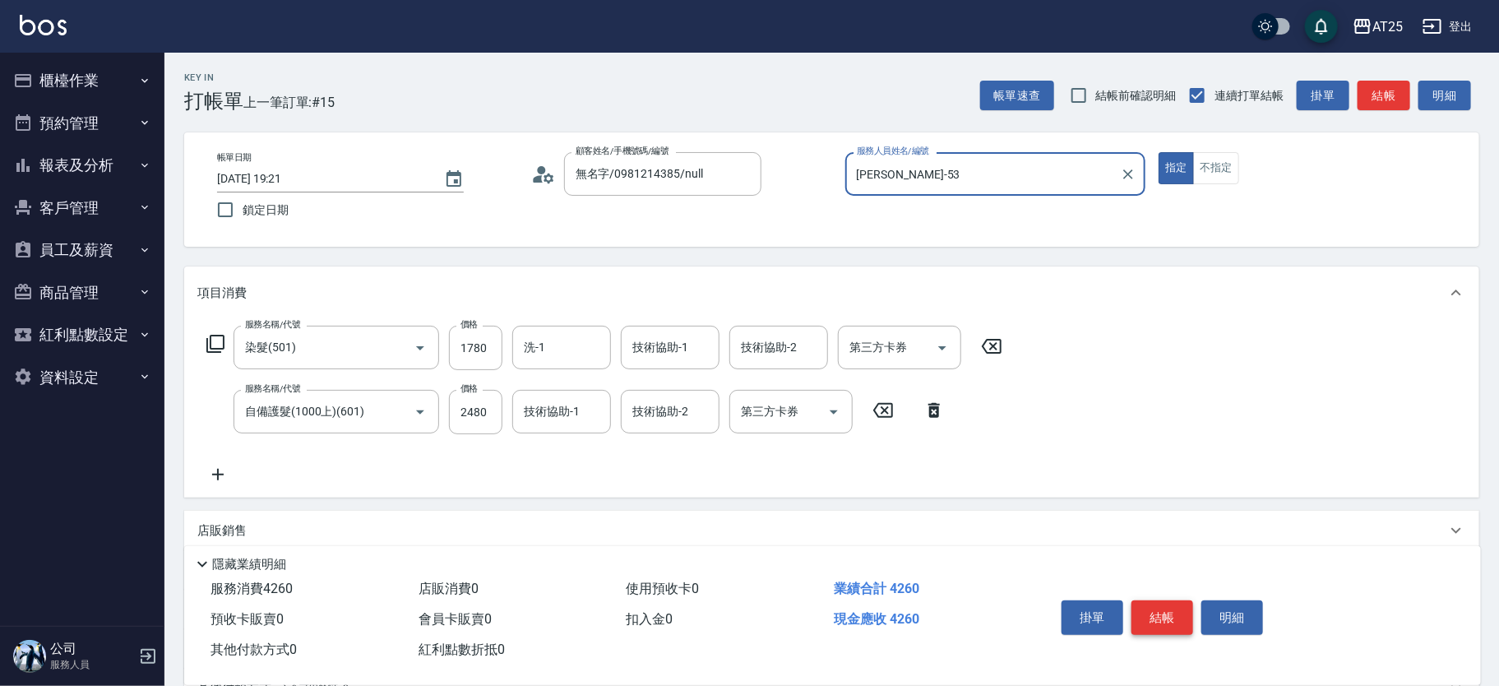
click at [1169, 608] on button "結帳" at bounding box center [1163, 617] width 62 height 35
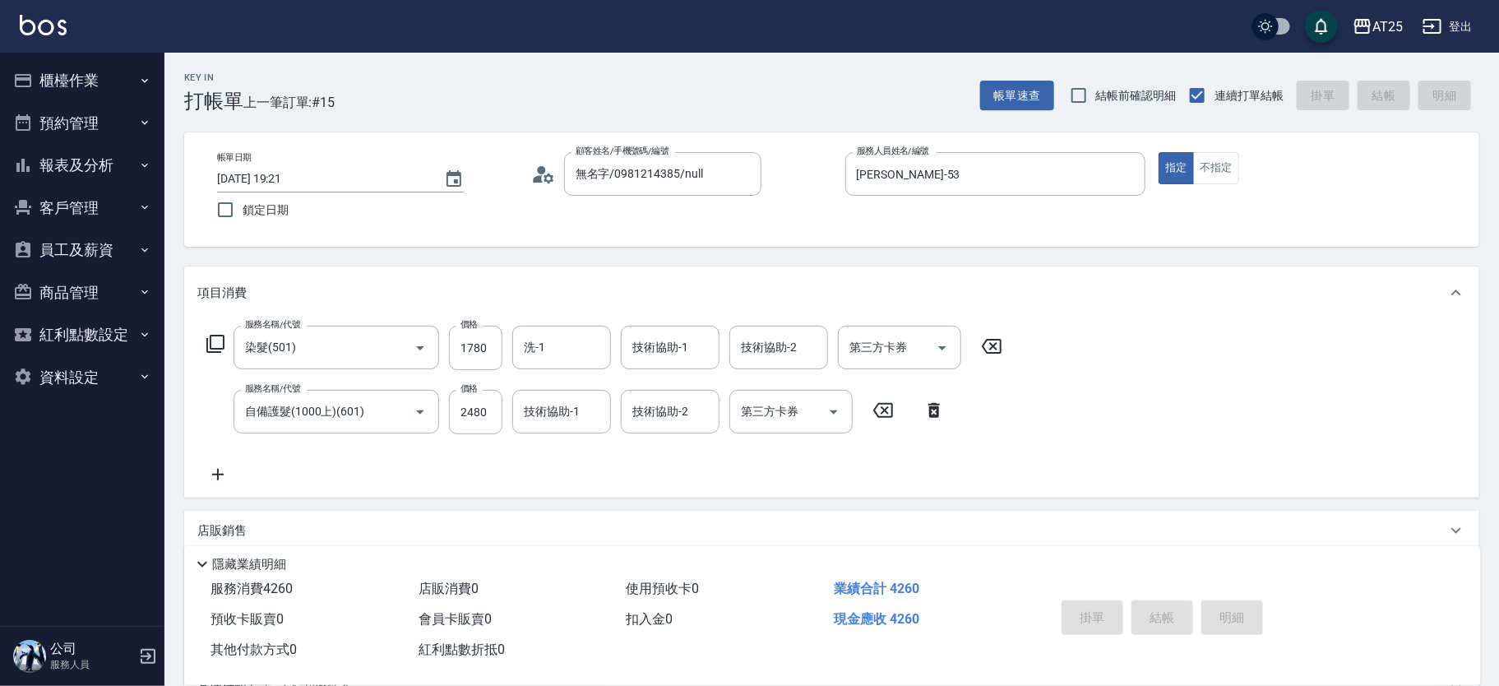
type input "2025/10/09 19:24"
type input "0"
